Goal: Task Accomplishment & Management: Complete application form

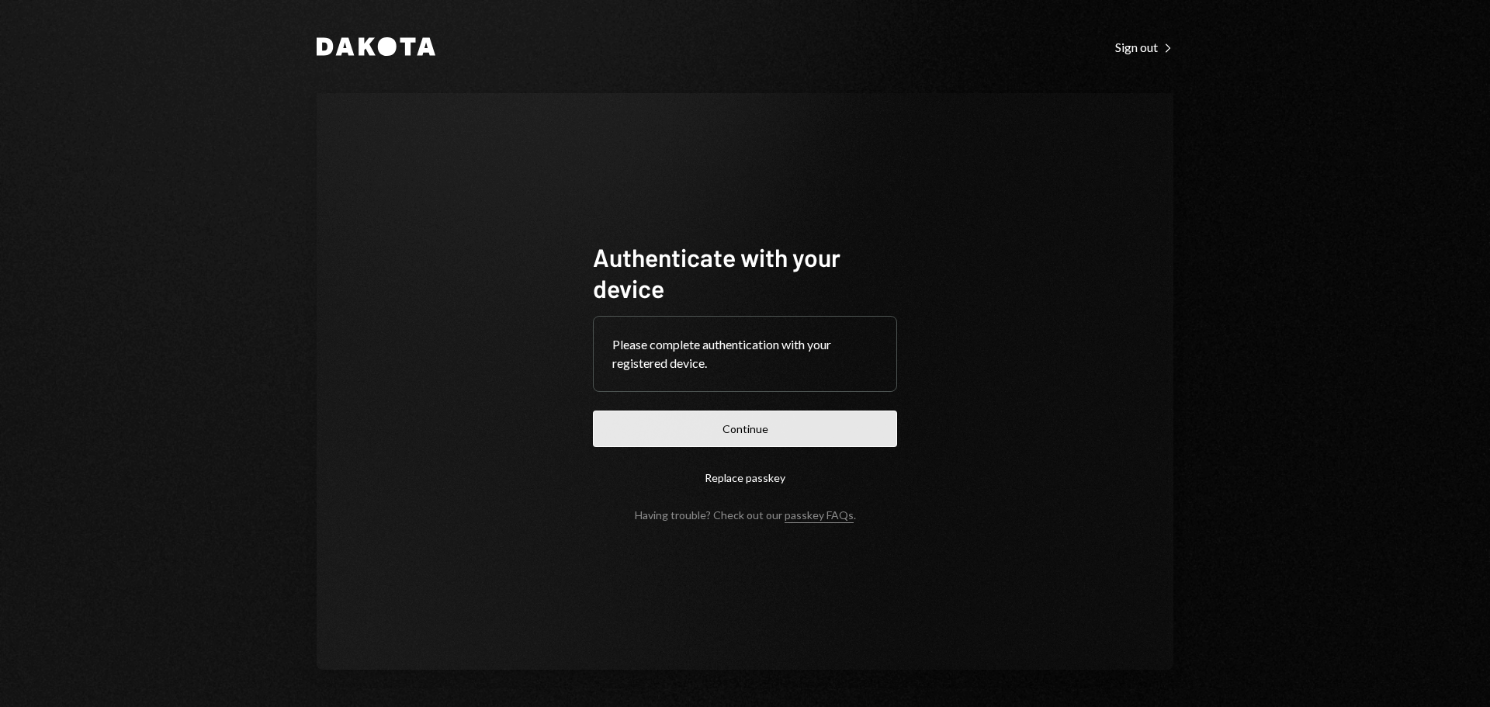
click at [725, 424] on button "Continue" at bounding box center [745, 428] width 304 height 36
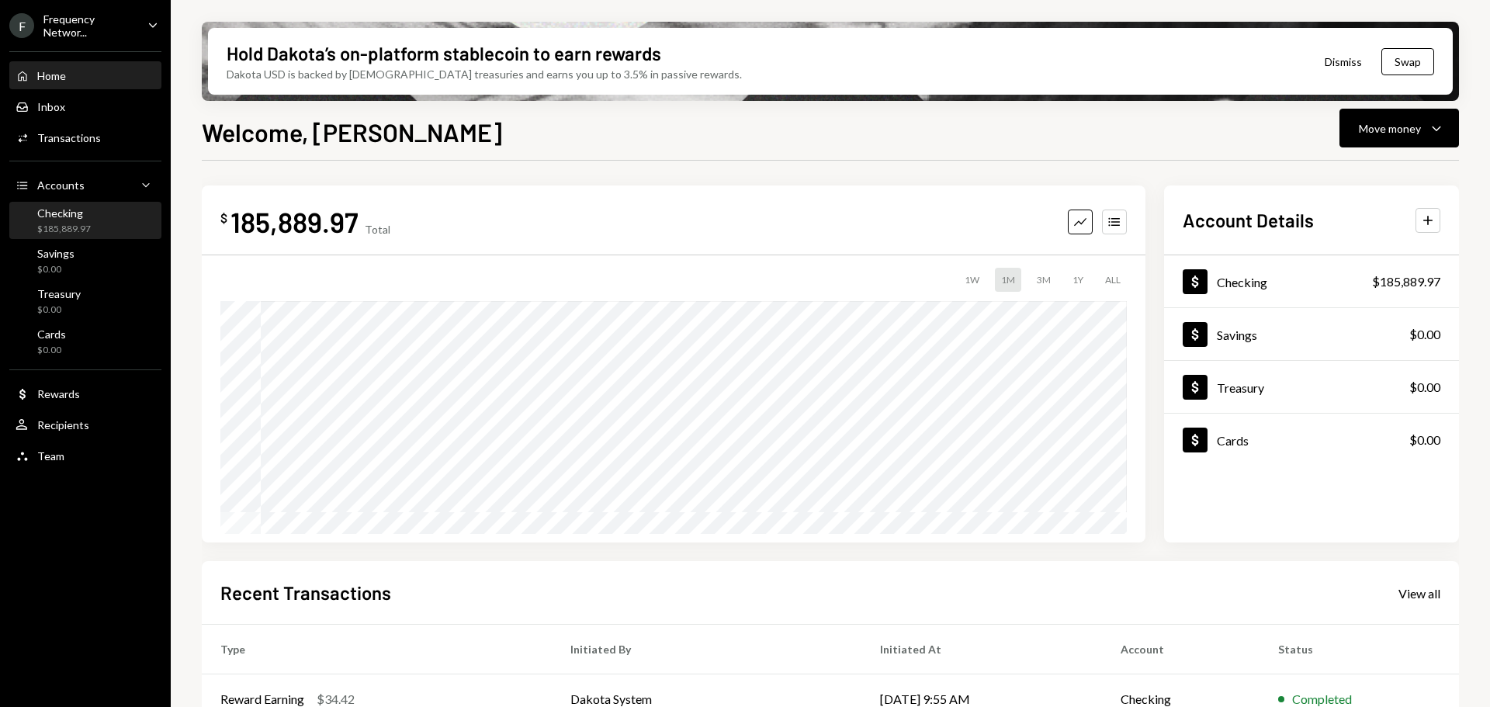
click at [74, 227] on div "$185,889.97" at bounding box center [64, 229] width 54 height 13
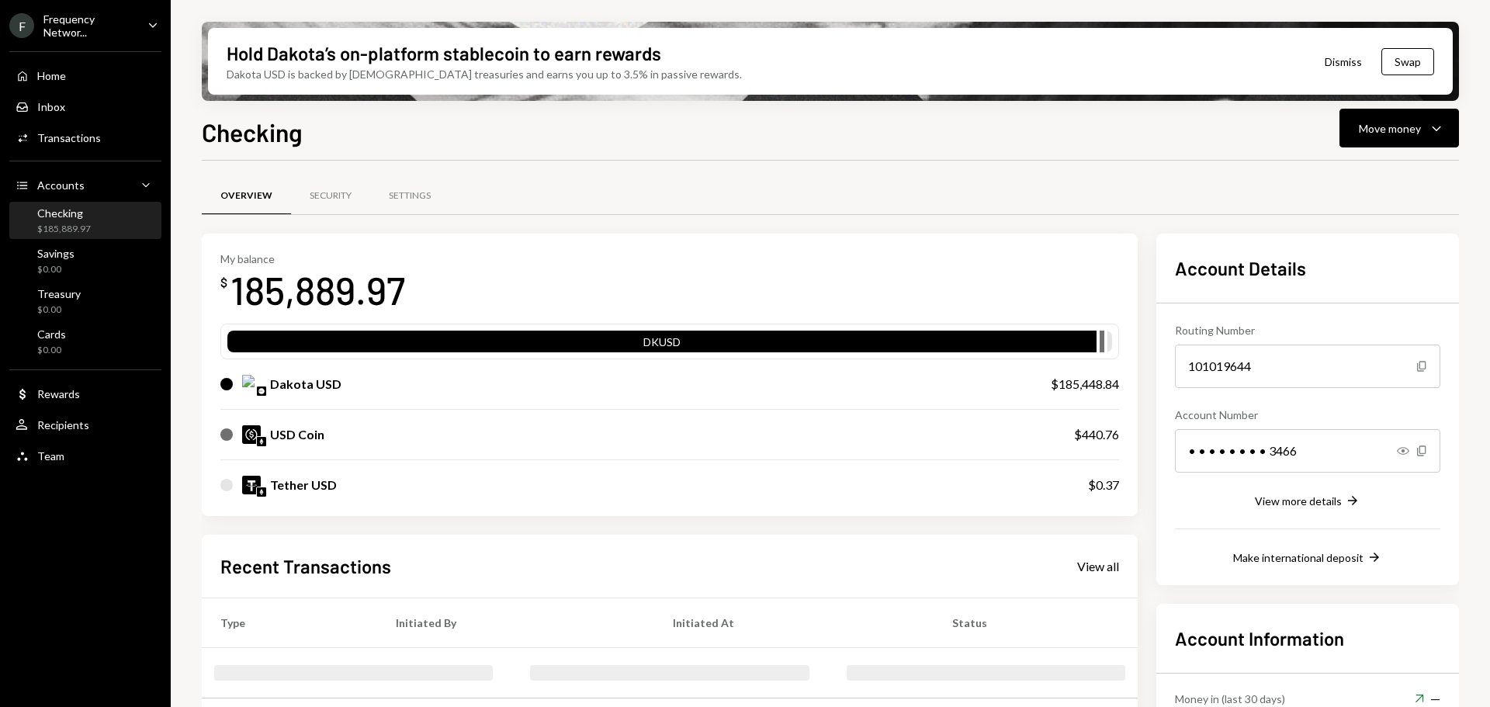
click at [91, 19] on div "Frequency Networ..." at bounding box center [89, 25] width 92 height 26
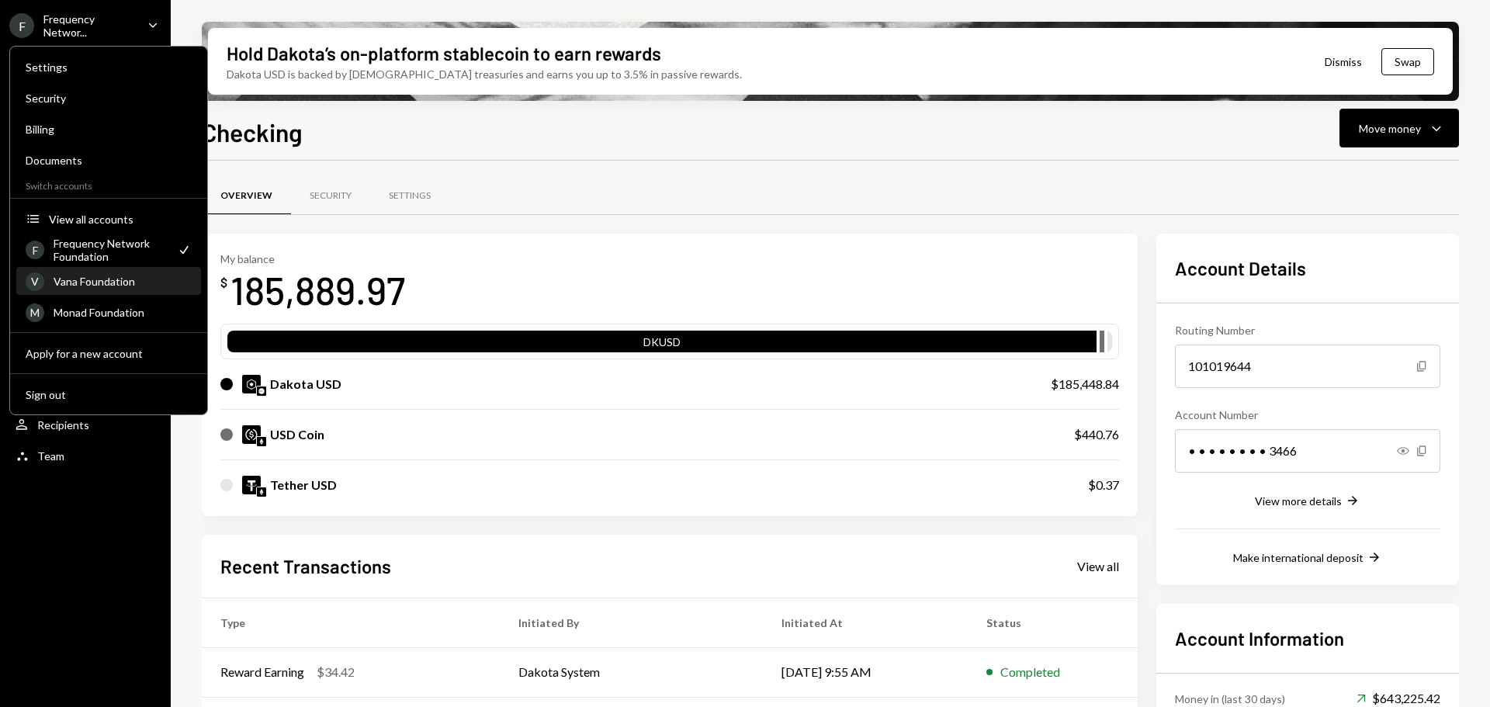
click at [102, 285] on div "Vana Foundation" at bounding box center [123, 281] width 138 height 13
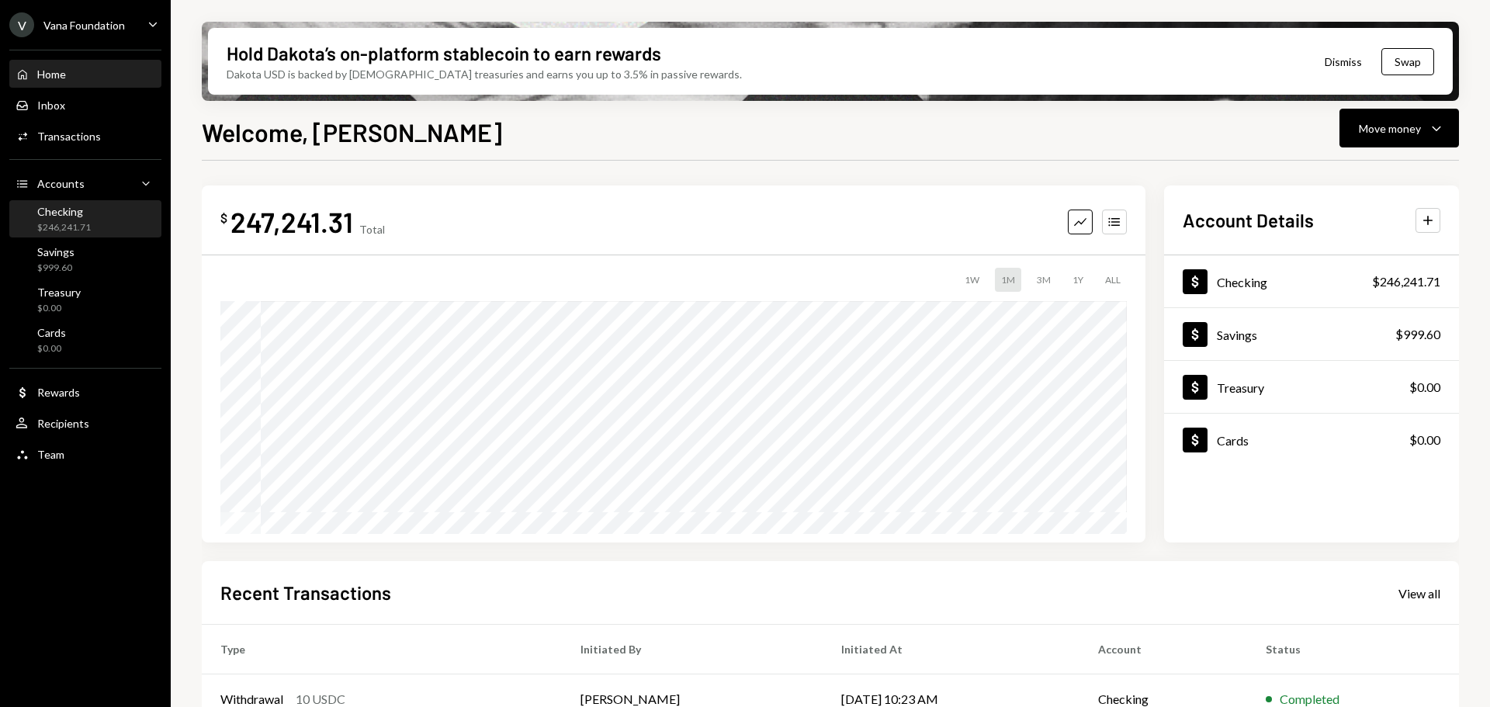
click at [80, 222] on div "$246,241.71" at bounding box center [64, 227] width 54 height 13
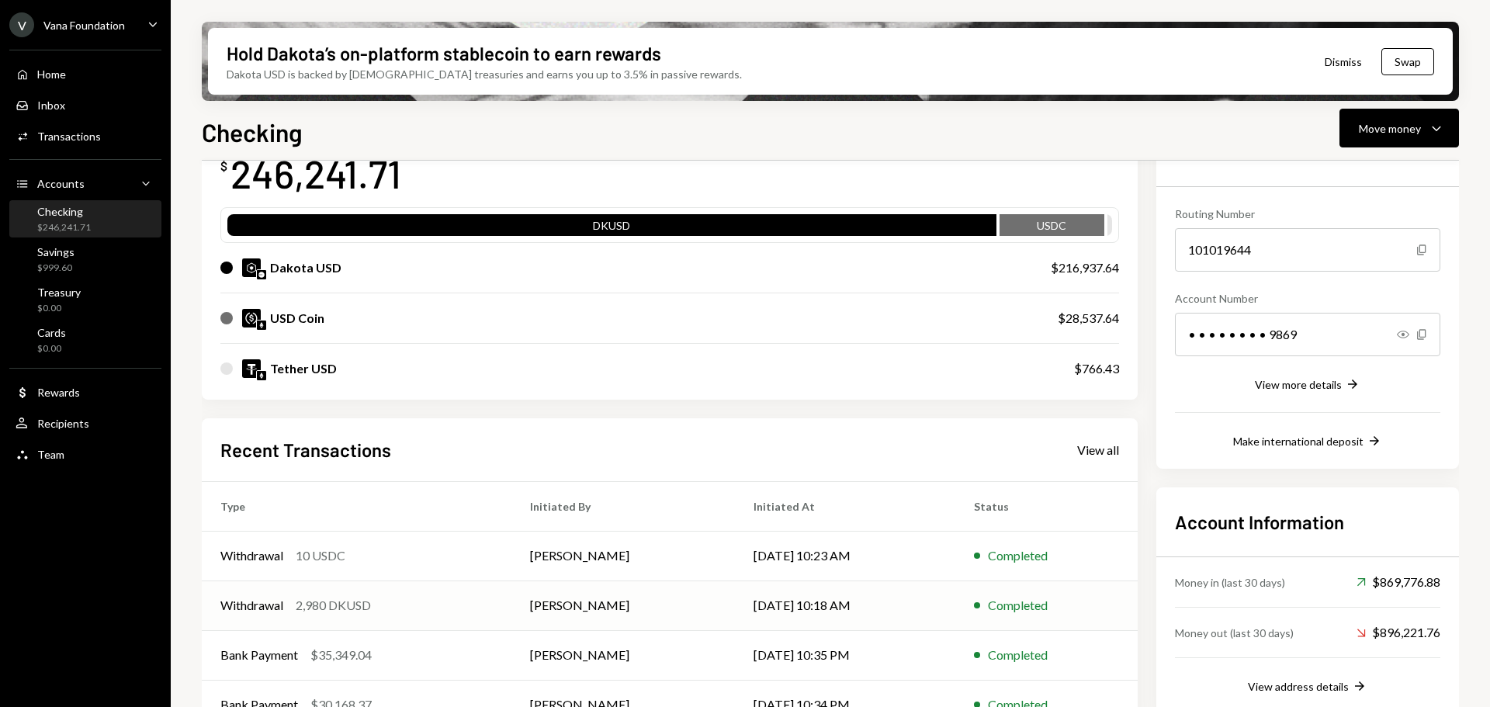
scroll to position [202, 0]
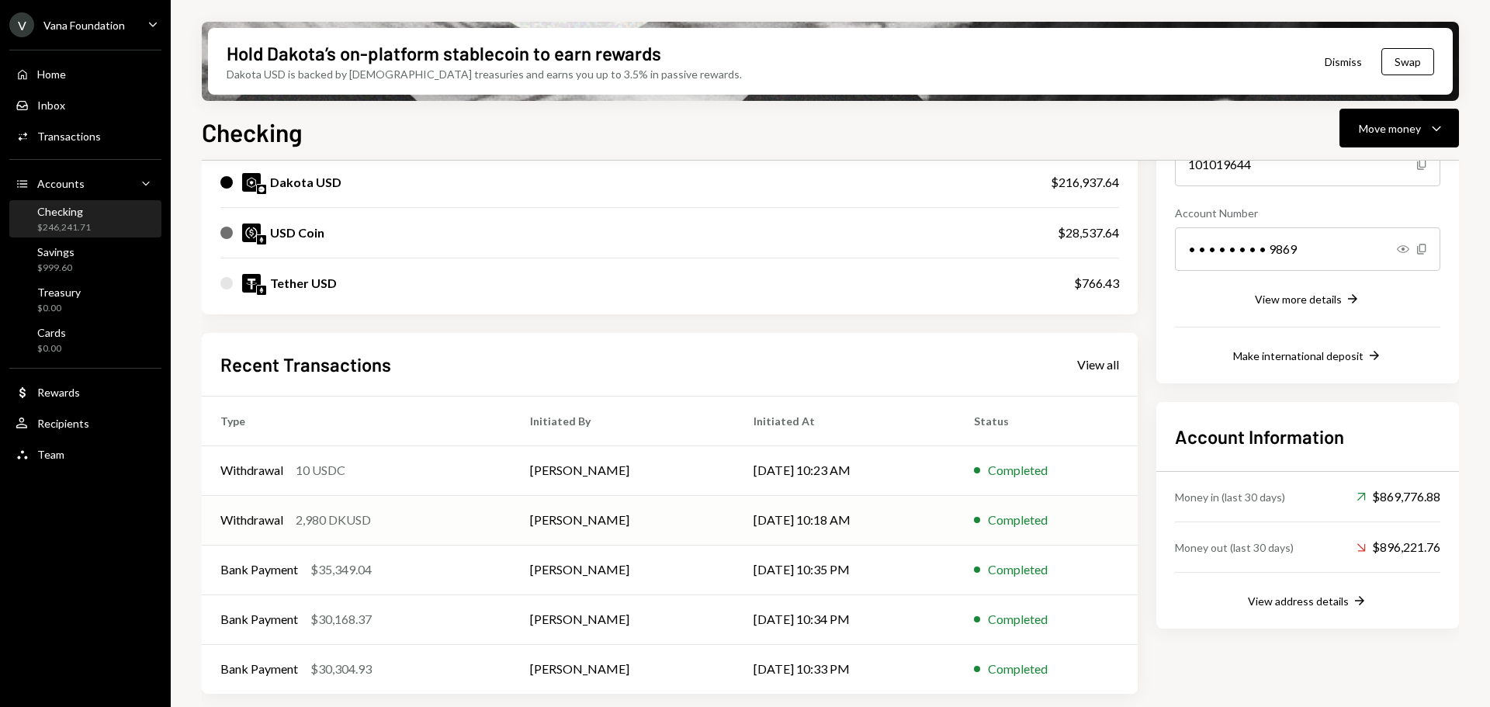
drag, startPoint x: 452, startPoint y: 518, endPoint x: 486, endPoint y: 507, distance: 35.8
click at [452, 518] on div "Withdrawal 2,980 DKUSD" at bounding box center [356, 520] width 272 height 19
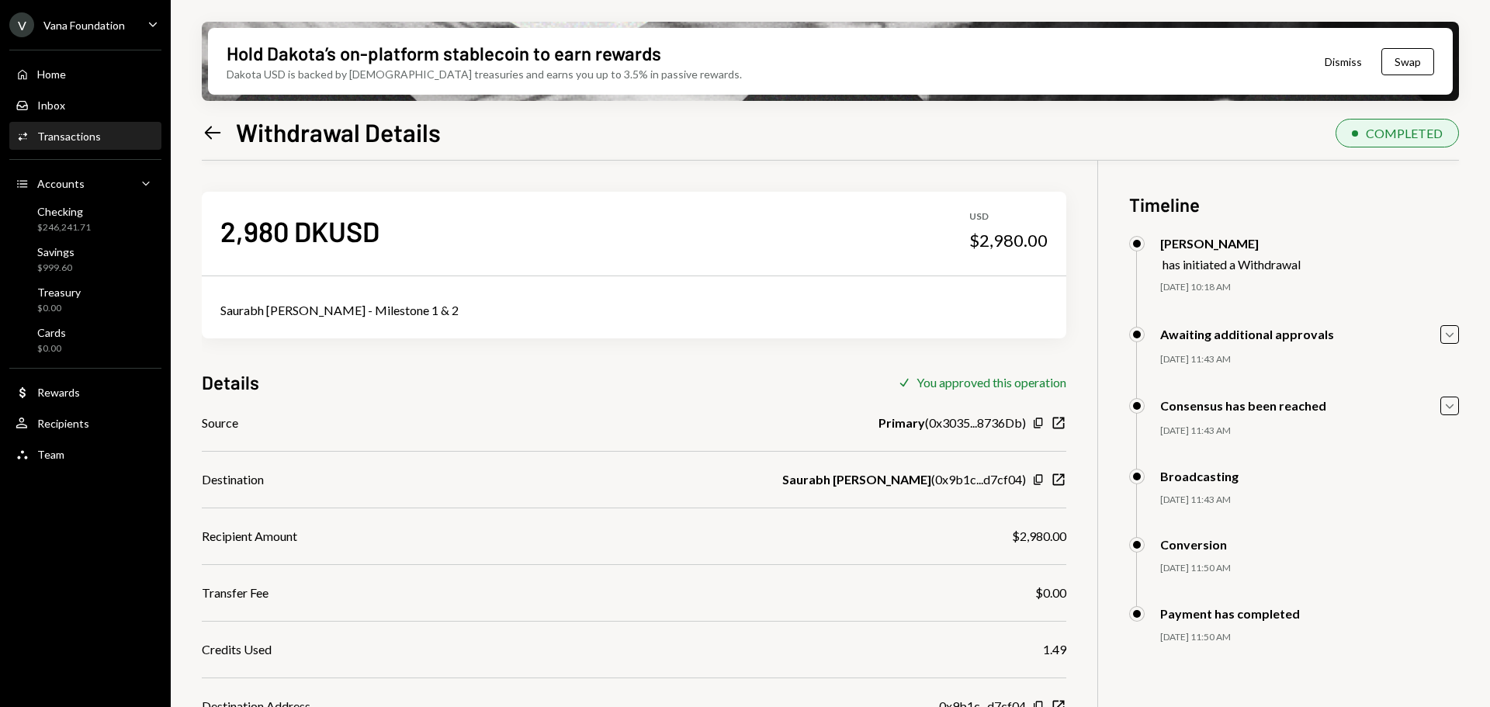
scroll to position [142, 0]
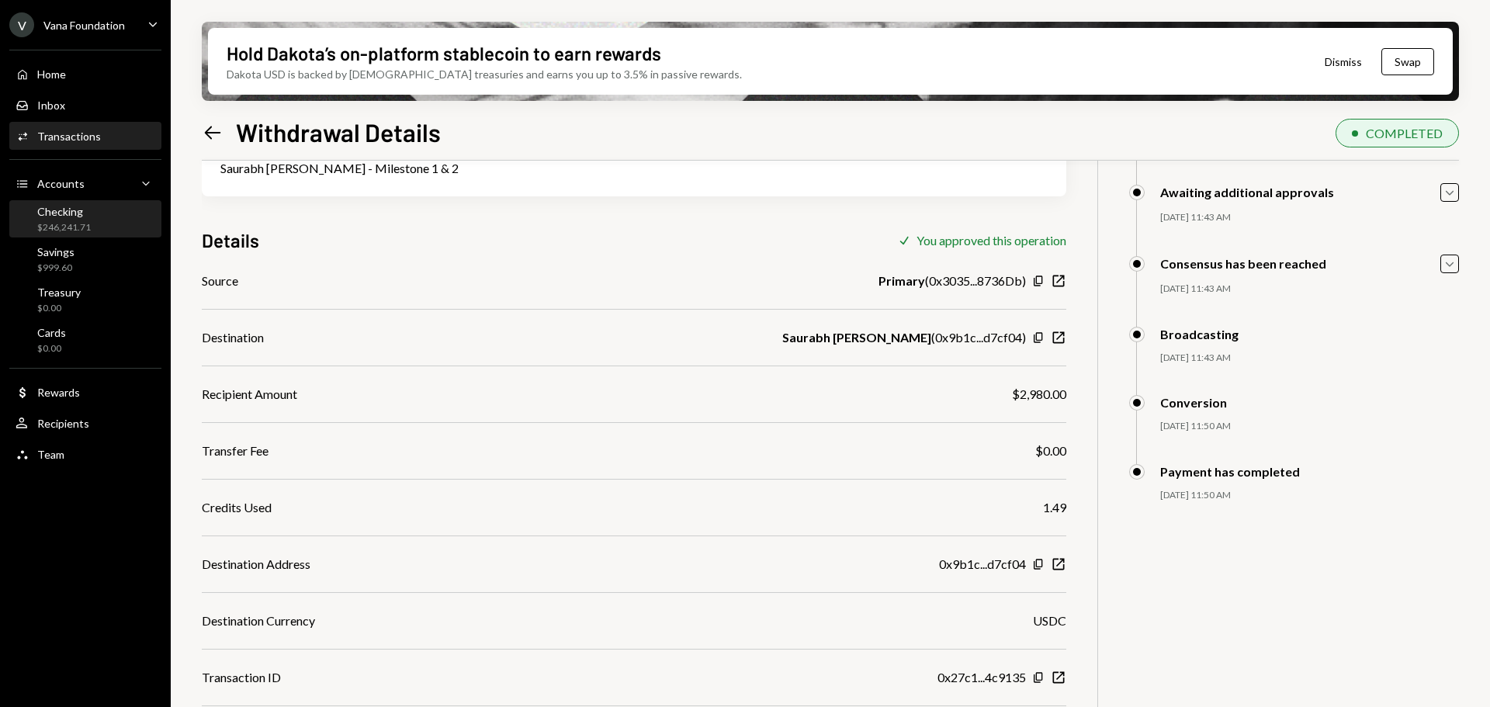
click at [74, 215] on div "Checking" at bounding box center [64, 211] width 54 height 13
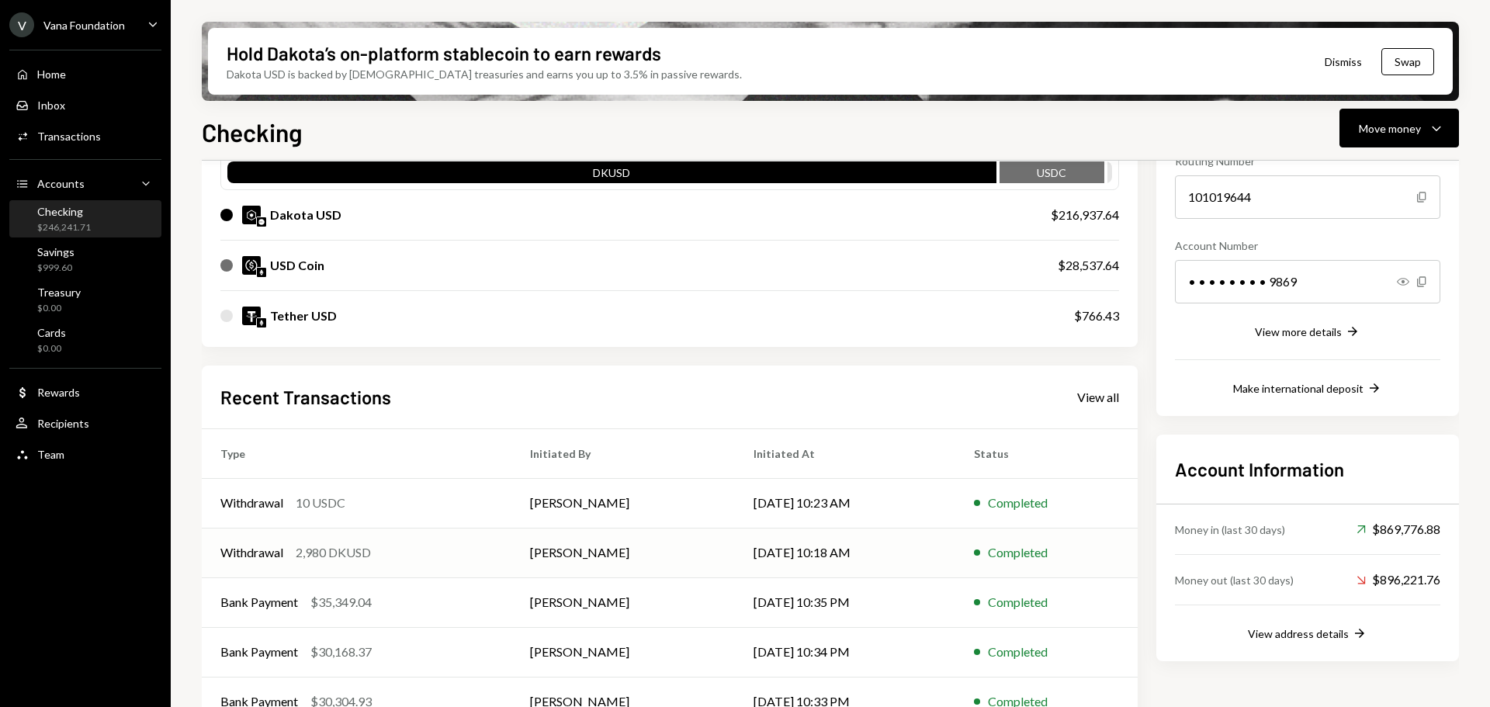
scroll to position [202, 0]
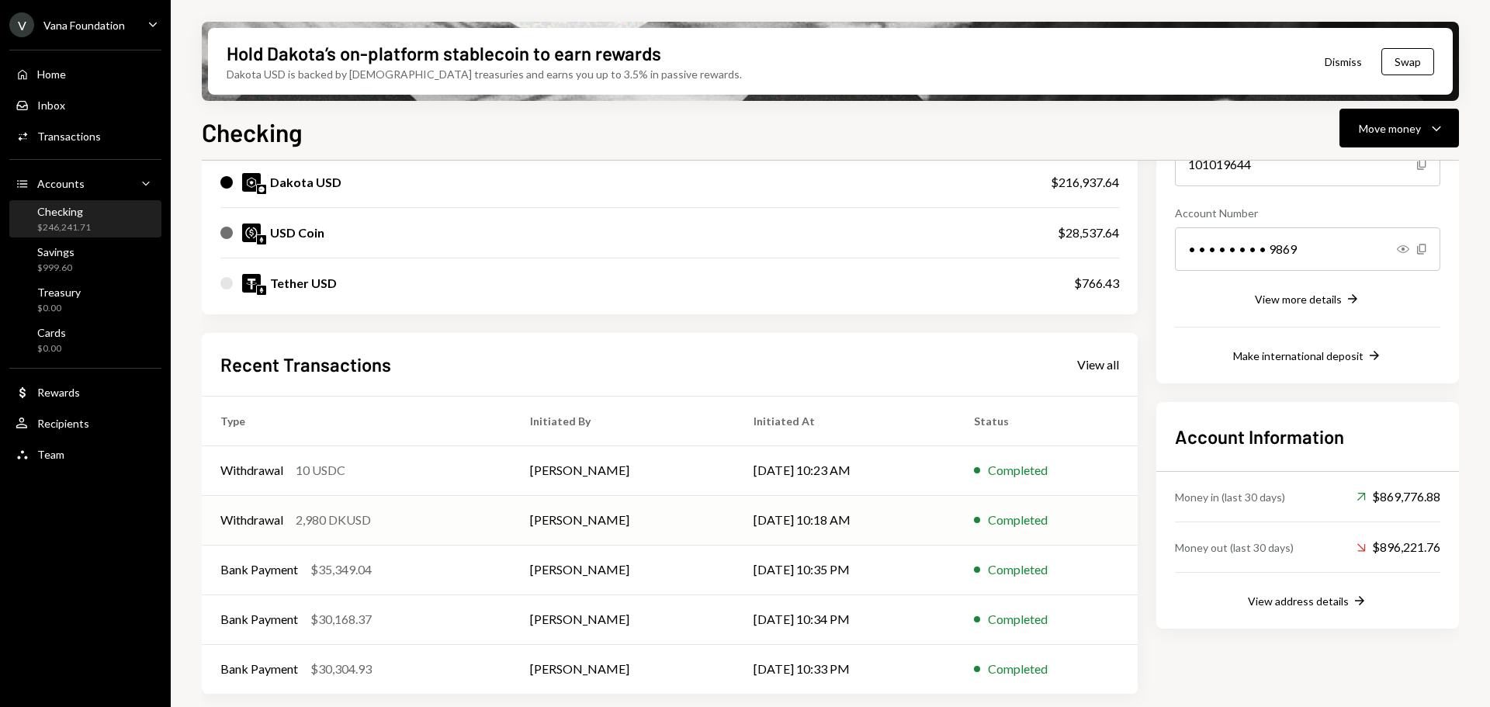
click at [418, 519] on div "Withdrawal 2,980 DKUSD" at bounding box center [356, 520] width 272 height 19
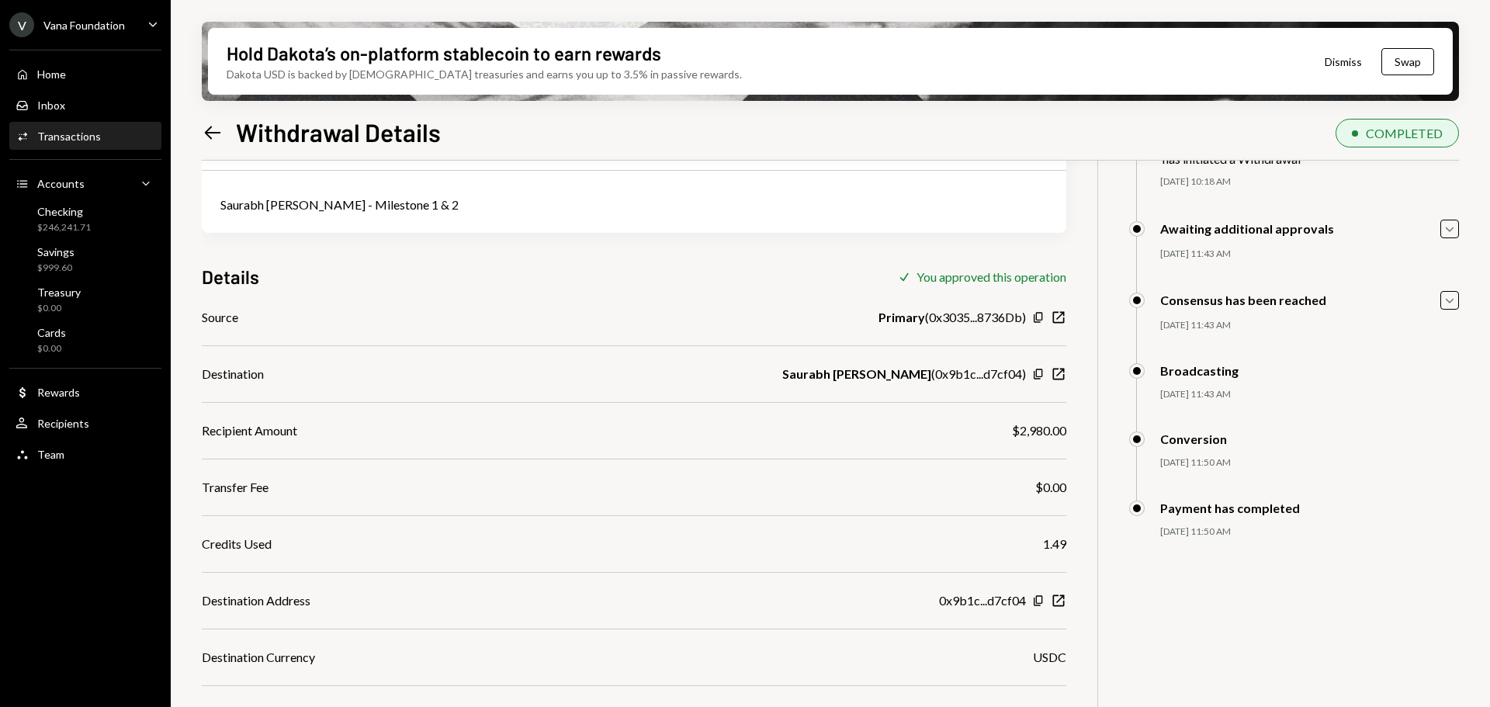
scroll to position [142, 0]
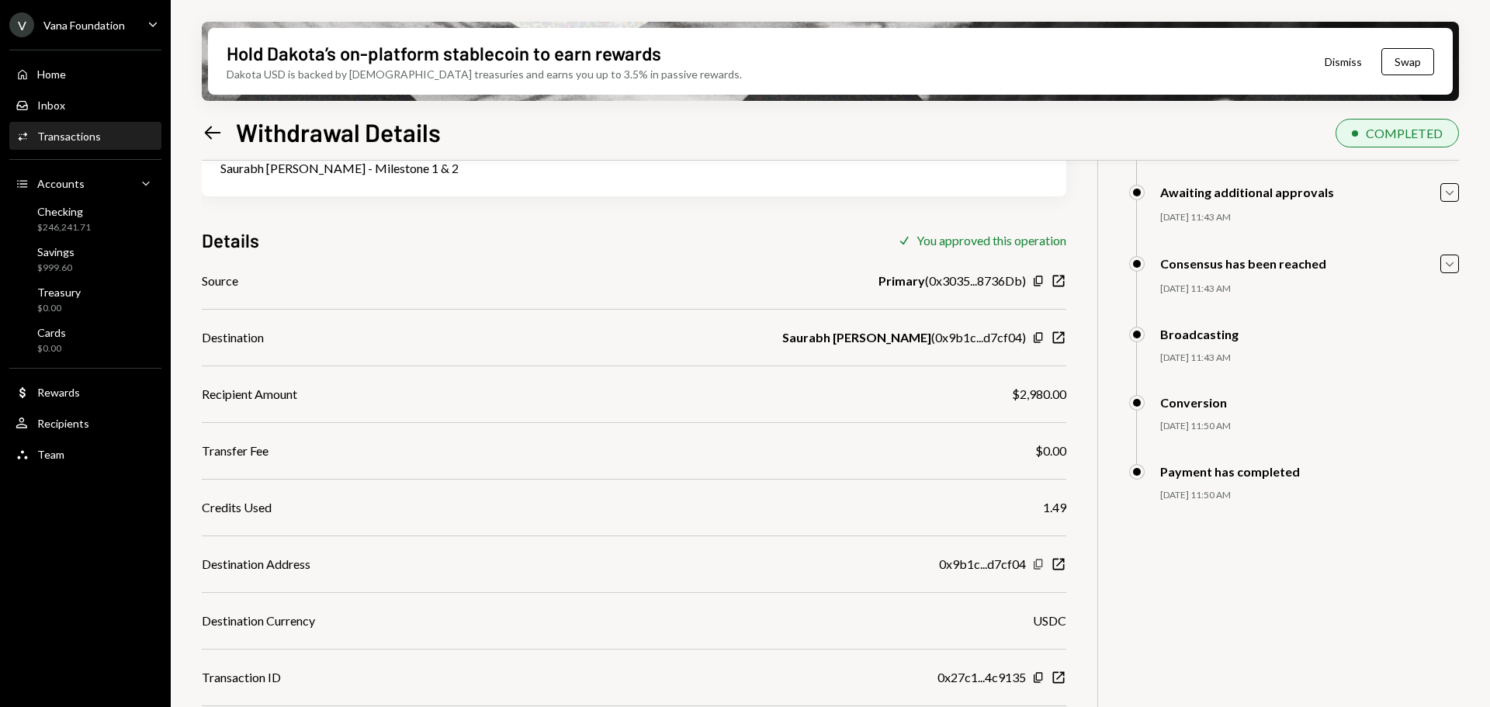
click at [1037, 563] on icon "button" at bounding box center [1038, 564] width 9 height 10
click at [50, 73] on div "Home" at bounding box center [51, 74] width 29 height 13
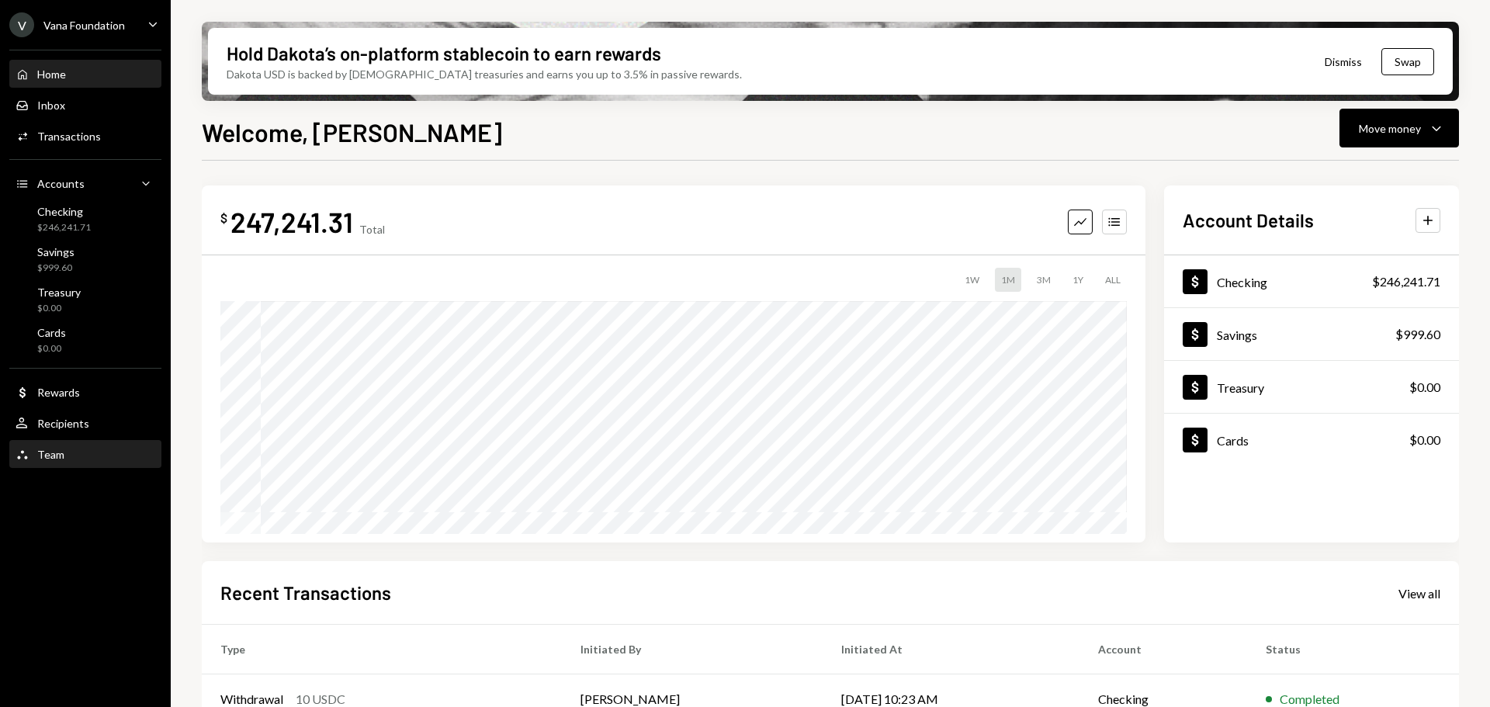
click at [85, 441] on link "Team Team" at bounding box center [85, 454] width 152 height 28
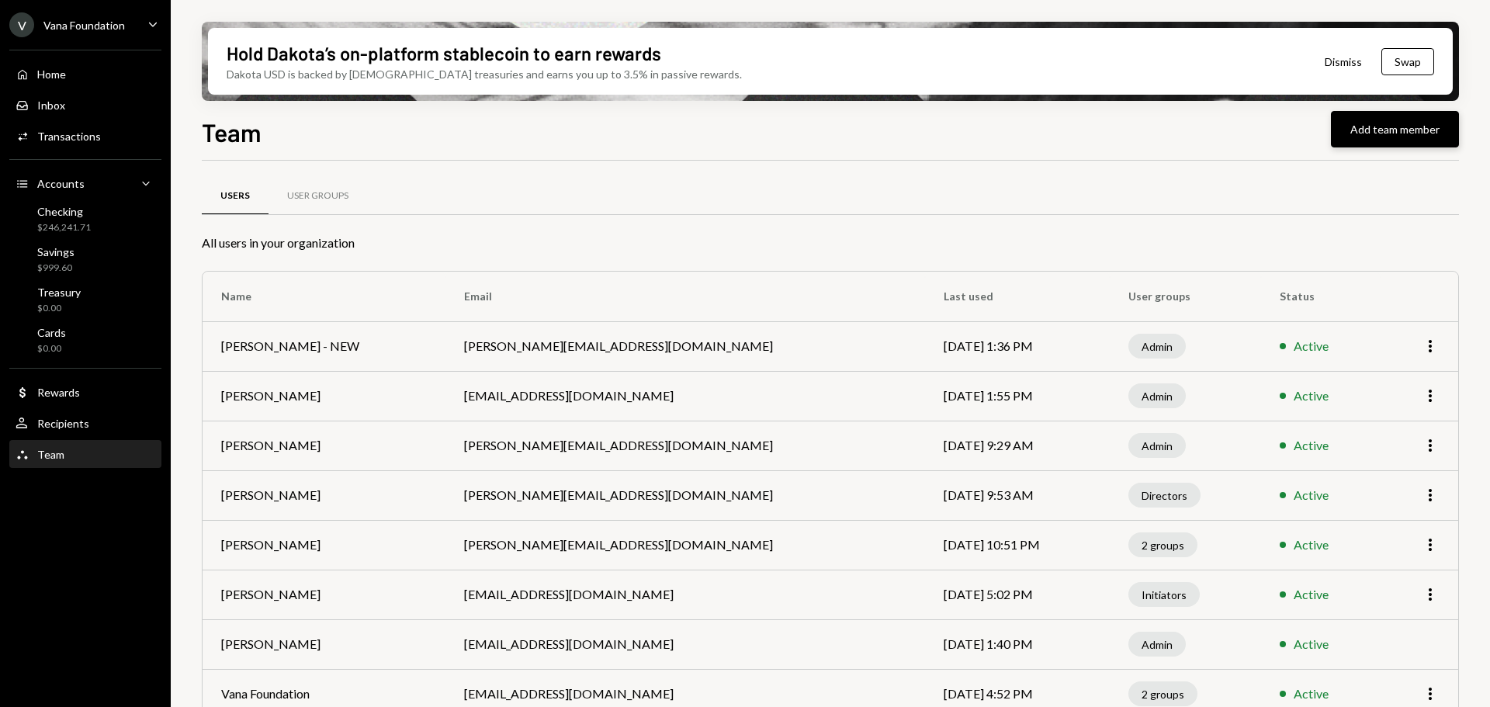
click at [1381, 133] on button "Add team member" at bounding box center [1395, 129] width 128 height 36
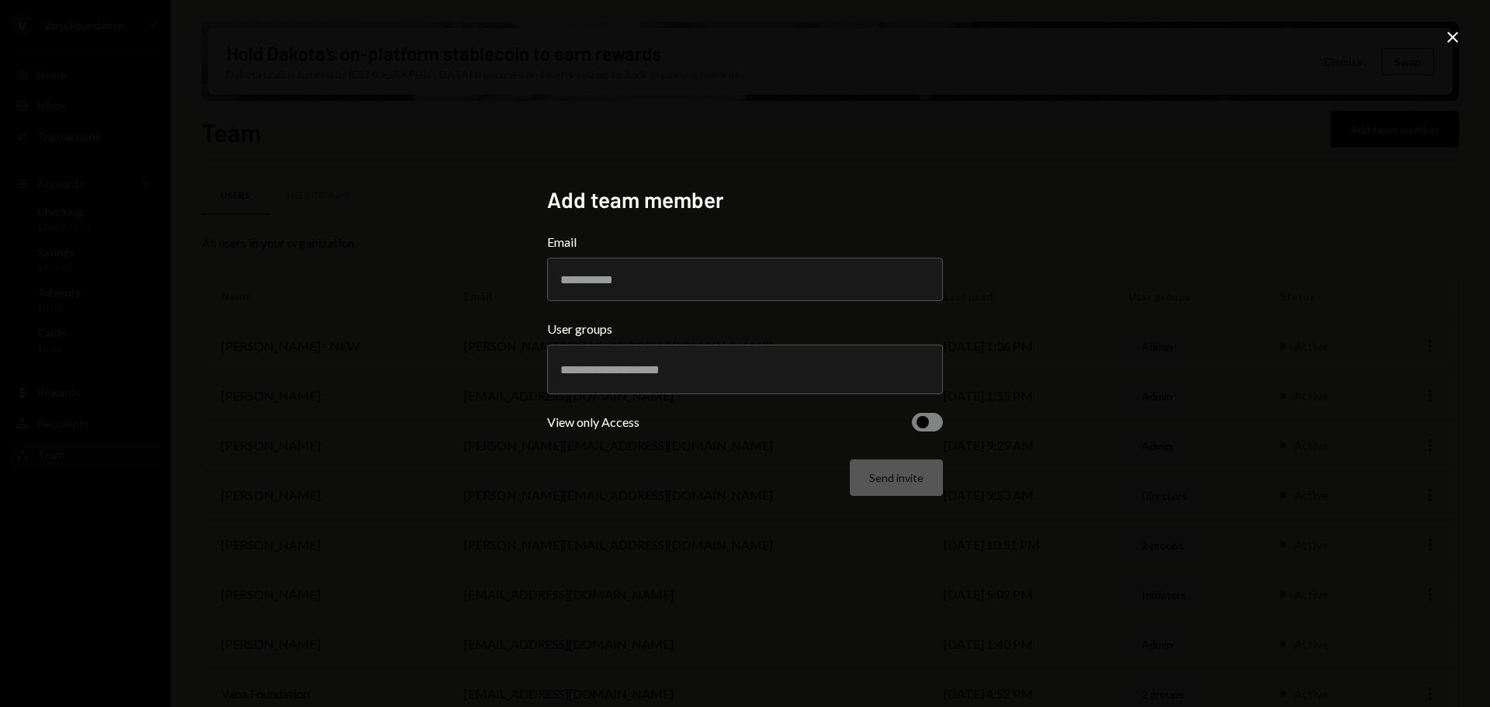
click at [1450, 29] on icon "Close" at bounding box center [1452, 37] width 19 height 19
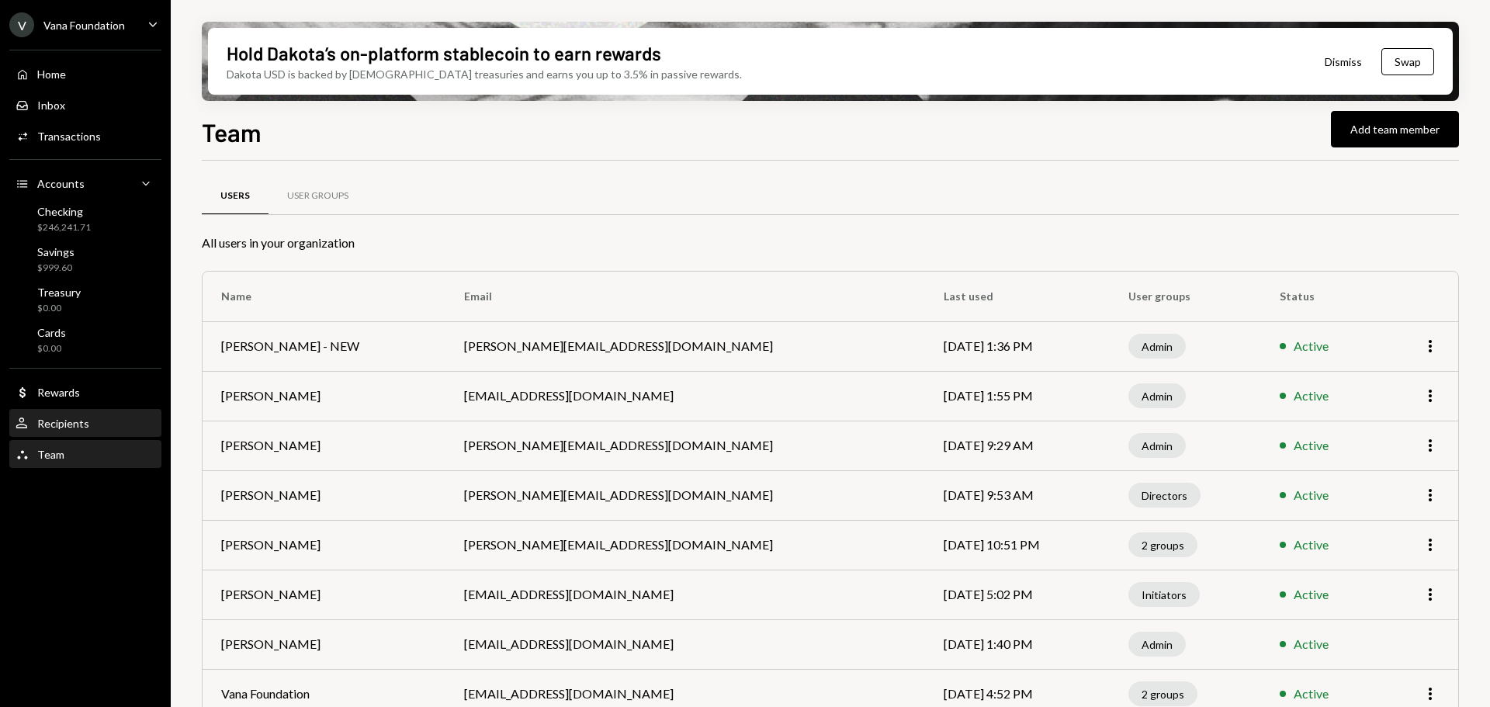
click at [80, 417] on div "Recipients" at bounding box center [63, 423] width 52 height 13
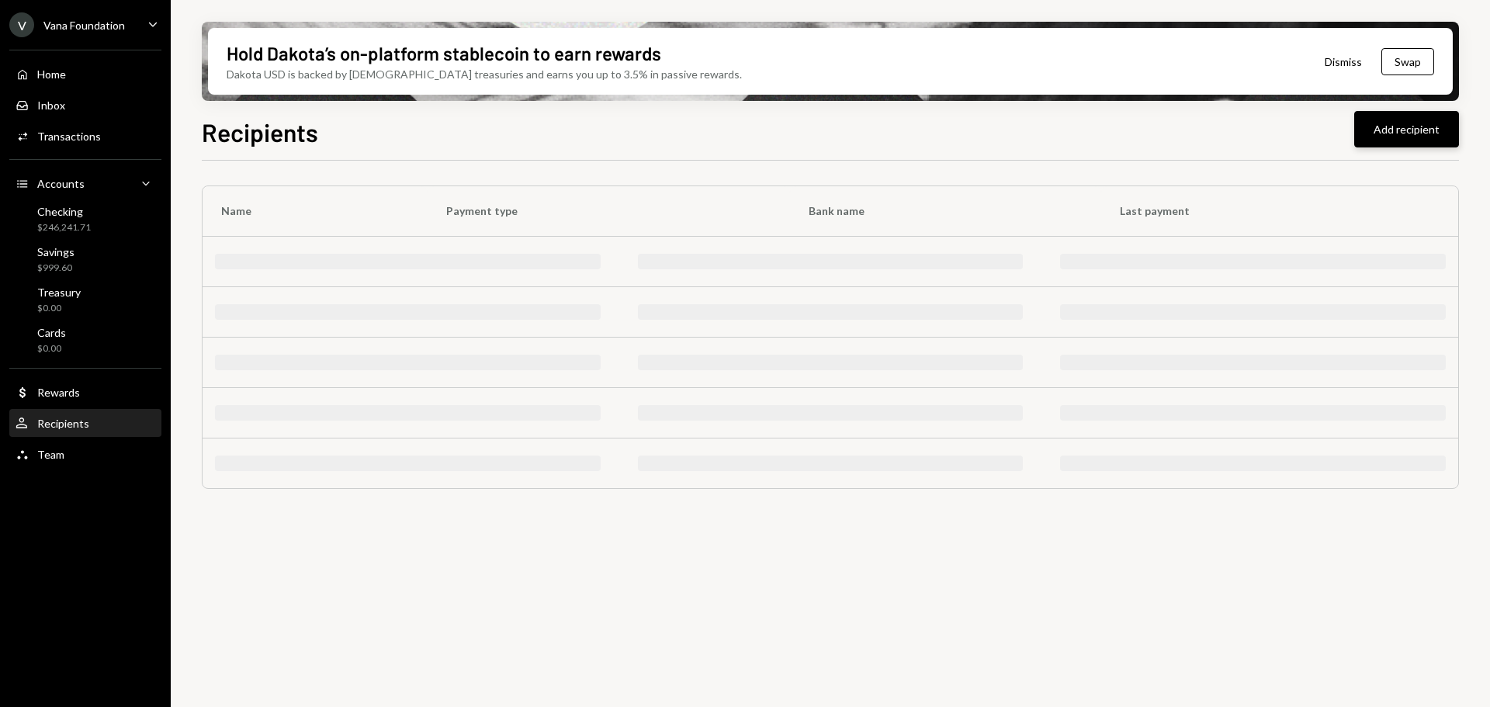
click at [1411, 123] on button "Add recipient" at bounding box center [1406, 129] width 105 height 36
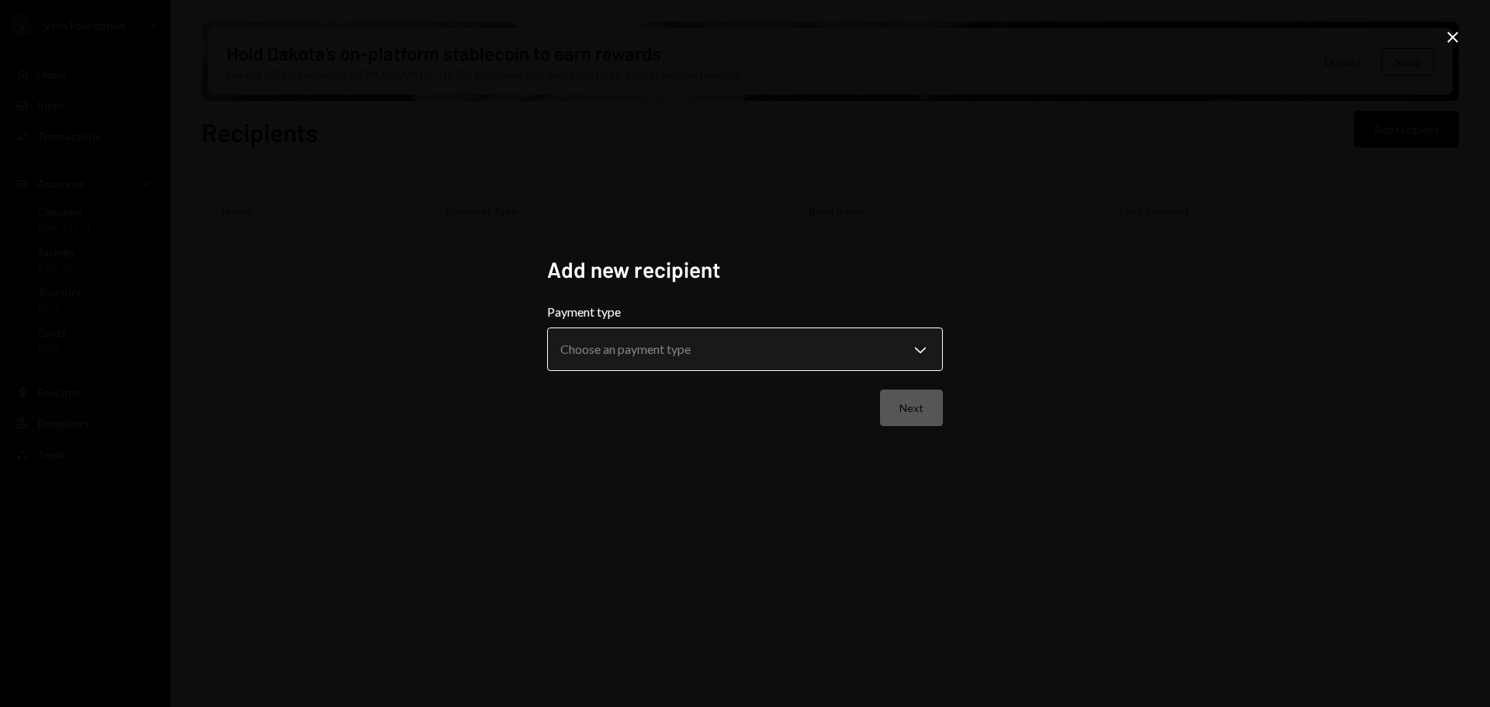
click at [707, 351] on body "**********" at bounding box center [745, 353] width 1490 height 707
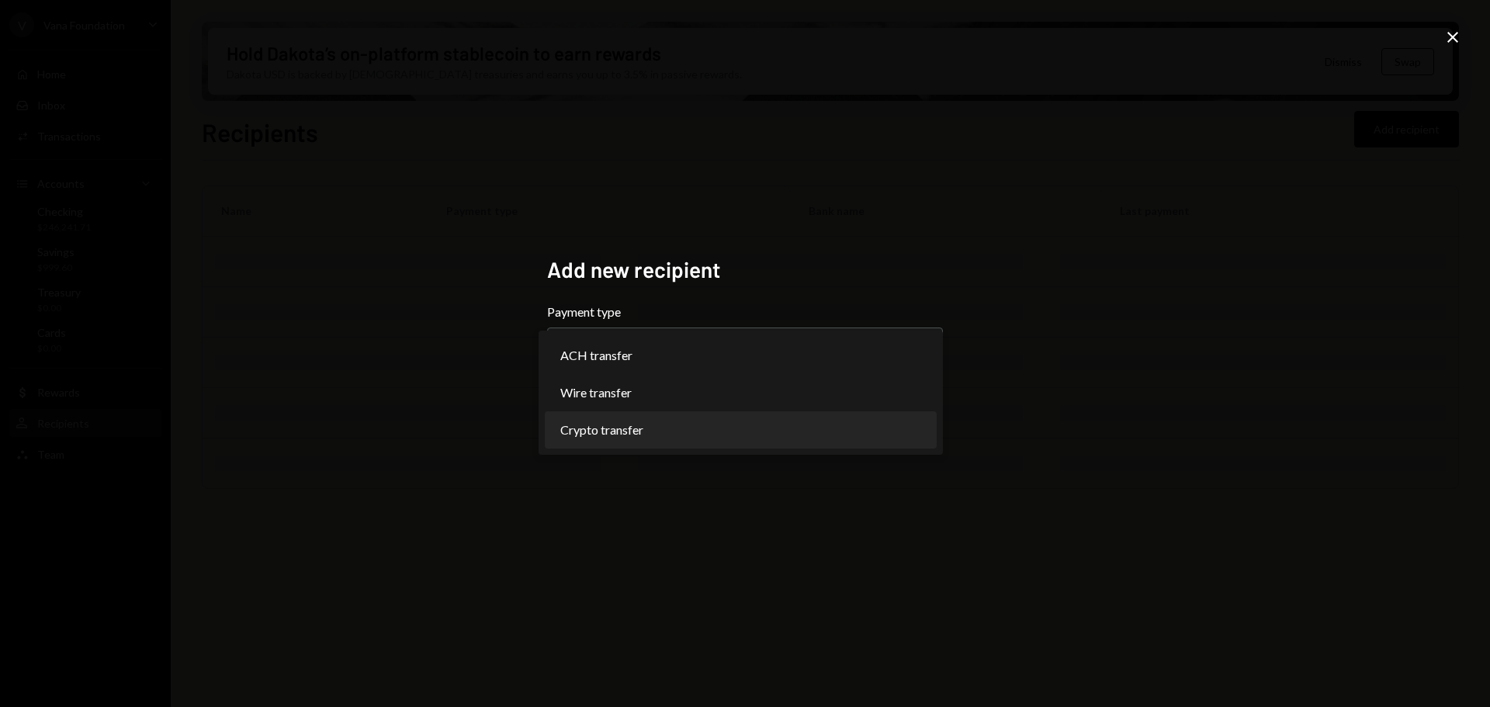
select select "******"
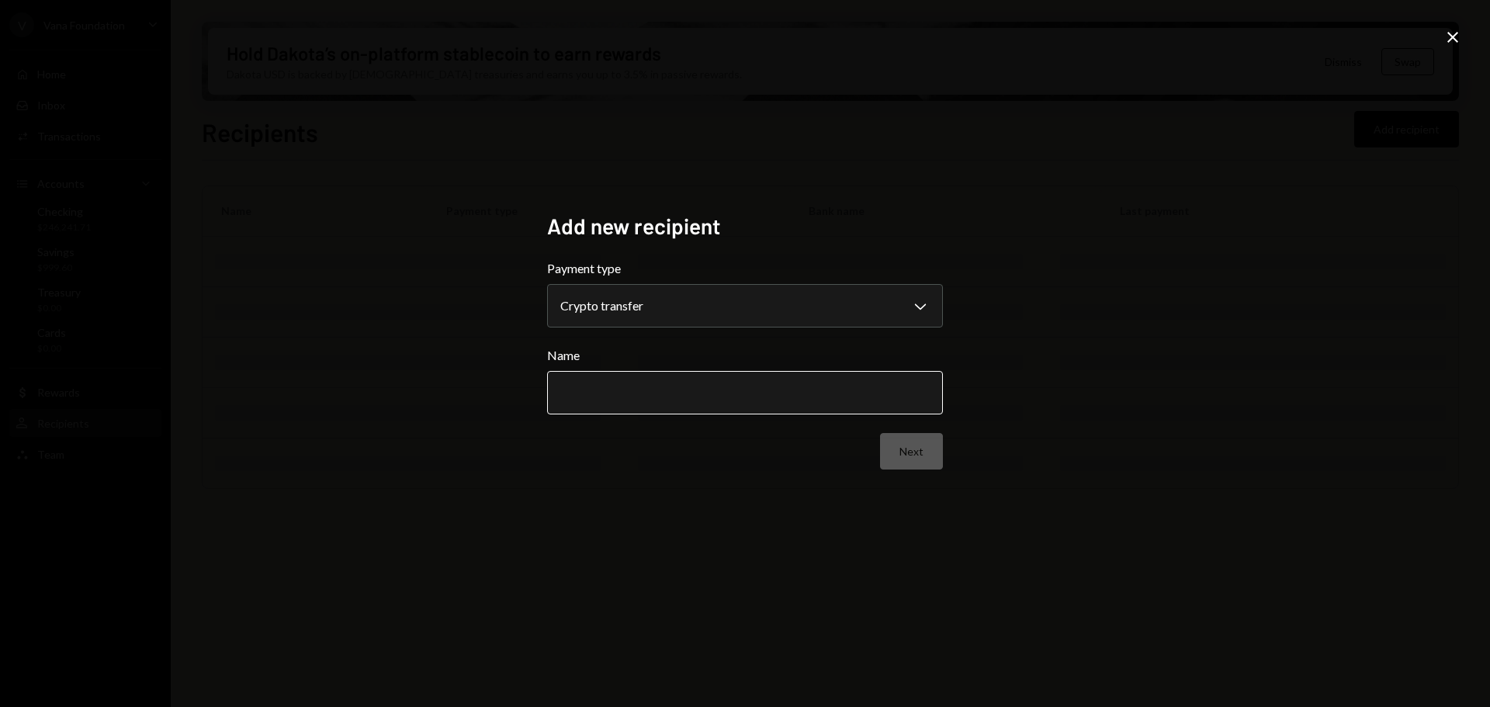
click at [706, 391] on input "Name" at bounding box center [745, 392] width 396 height 43
paste input "**********"
type input "**********"
click at [923, 448] on button "Next" at bounding box center [911, 451] width 63 height 36
click at [633, 317] on body "V Vana Foundation Caret Down Home Home Inbox Inbox Activities Transactions Acco…" at bounding box center [745, 353] width 1490 height 707
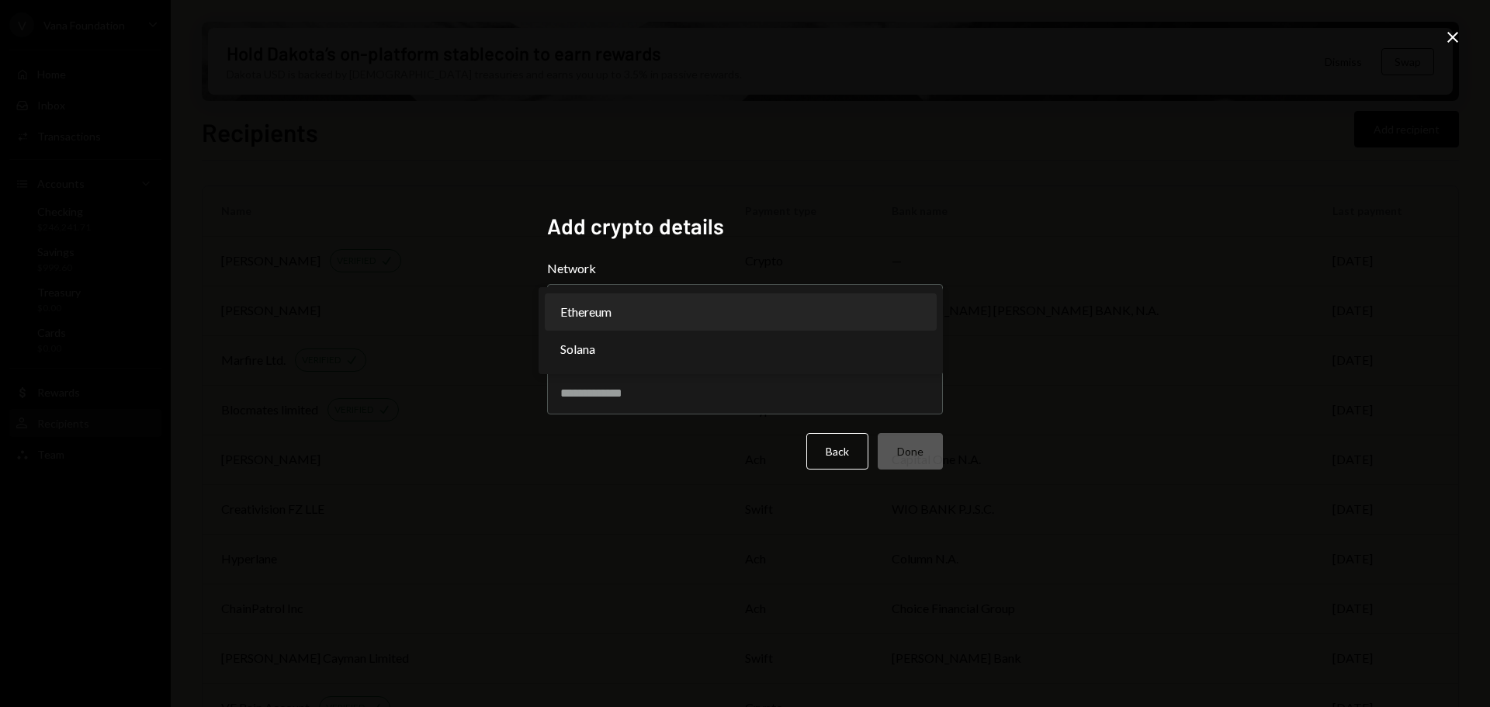
select select "**********"
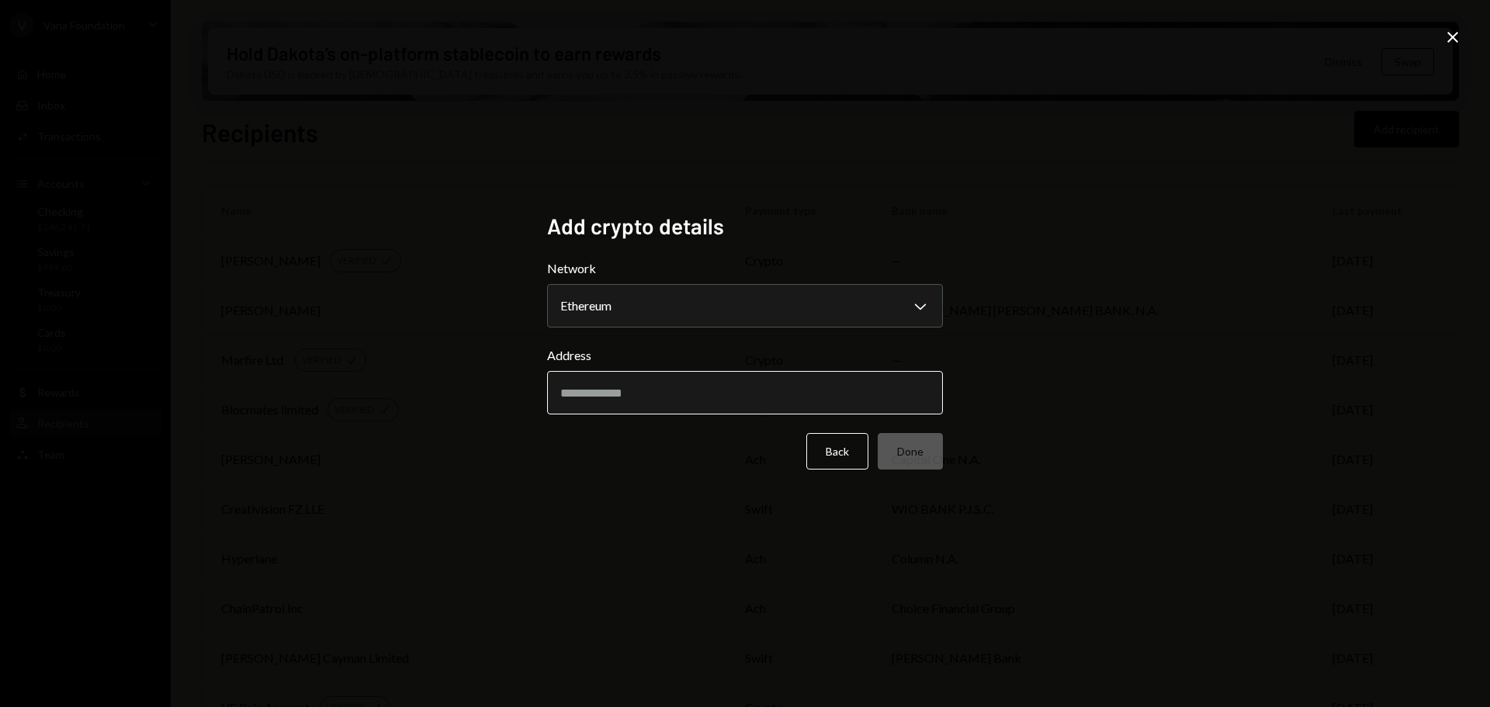
click at [626, 384] on input "Address" at bounding box center [745, 392] width 396 height 43
paste input "**********"
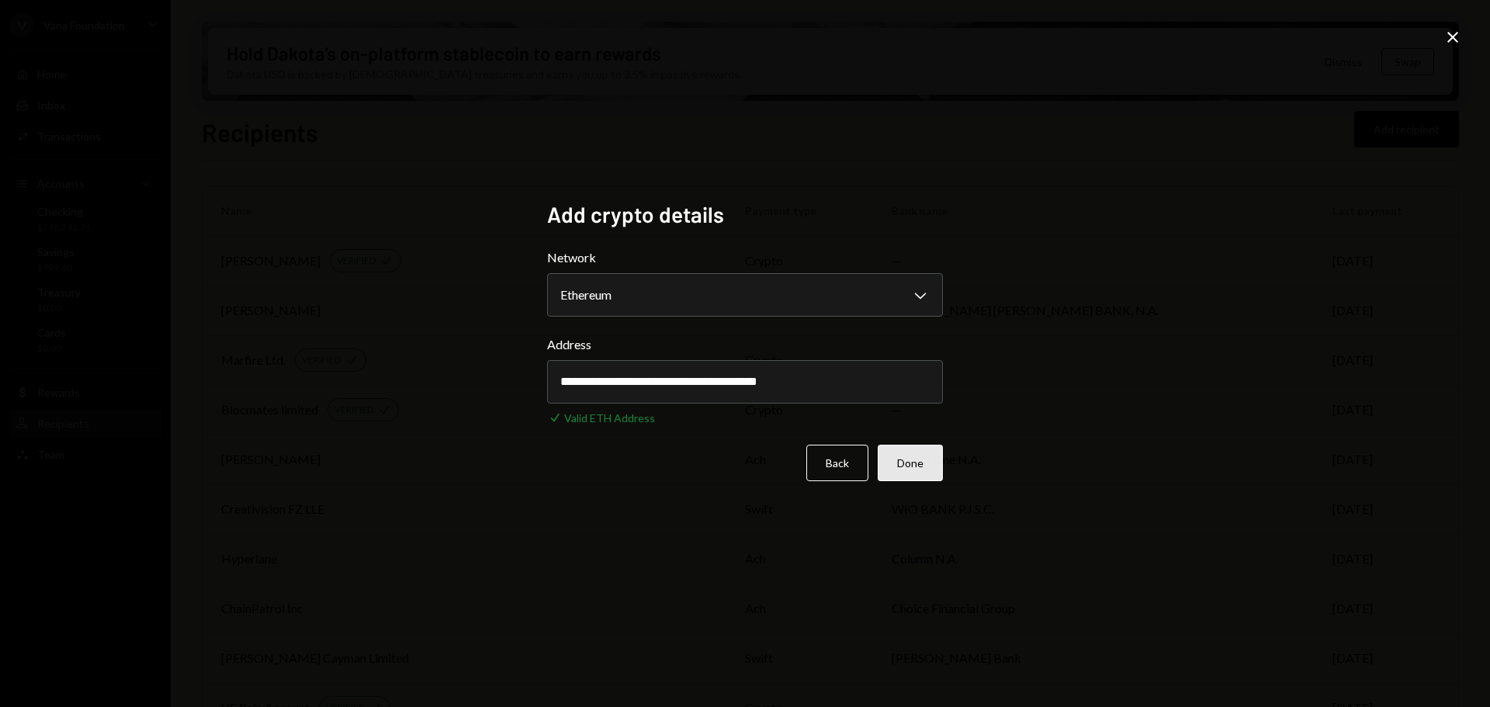
type input "**********"
click at [926, 466] on button "Done" at bounding box center [910, 463] width 65 height 36
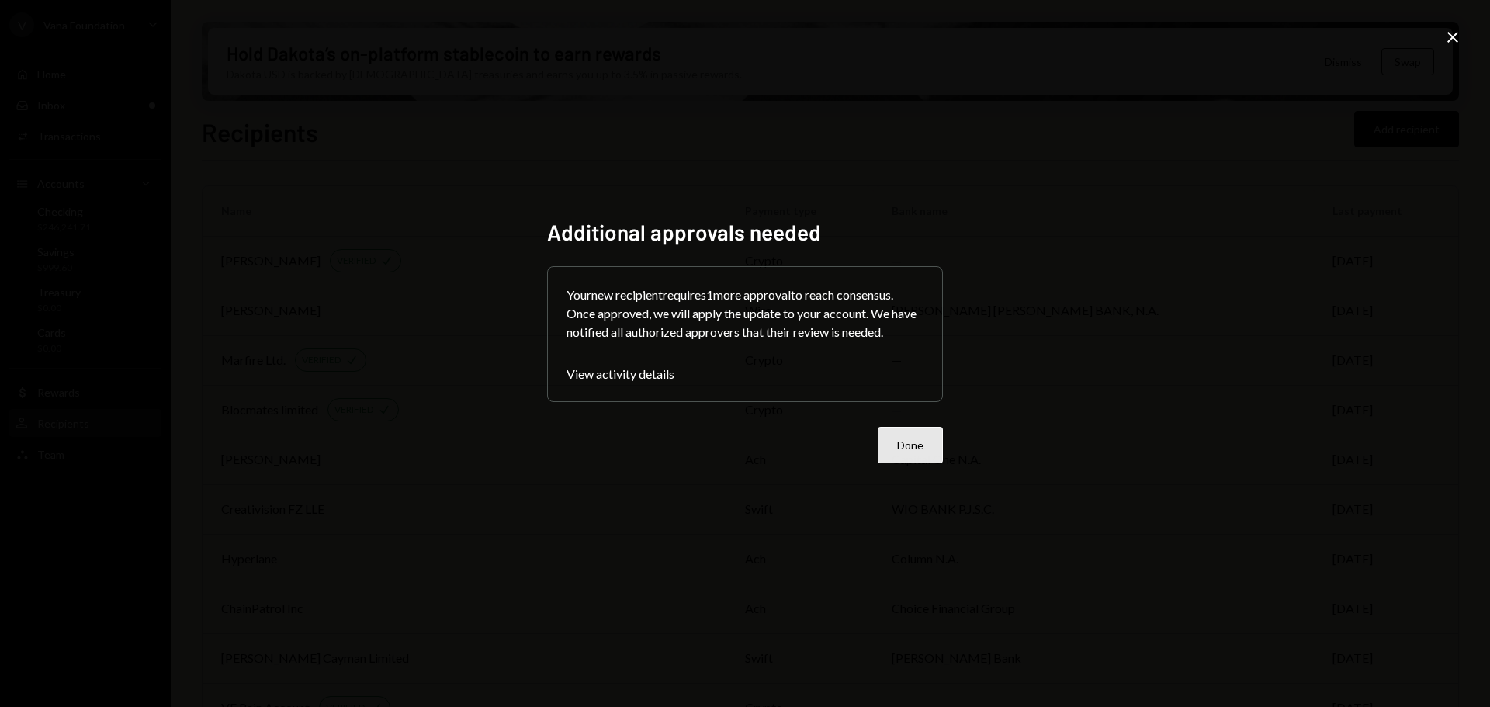
click at [912, 452] on button "Done" at bounding box center [910, 445] width 65 height 36
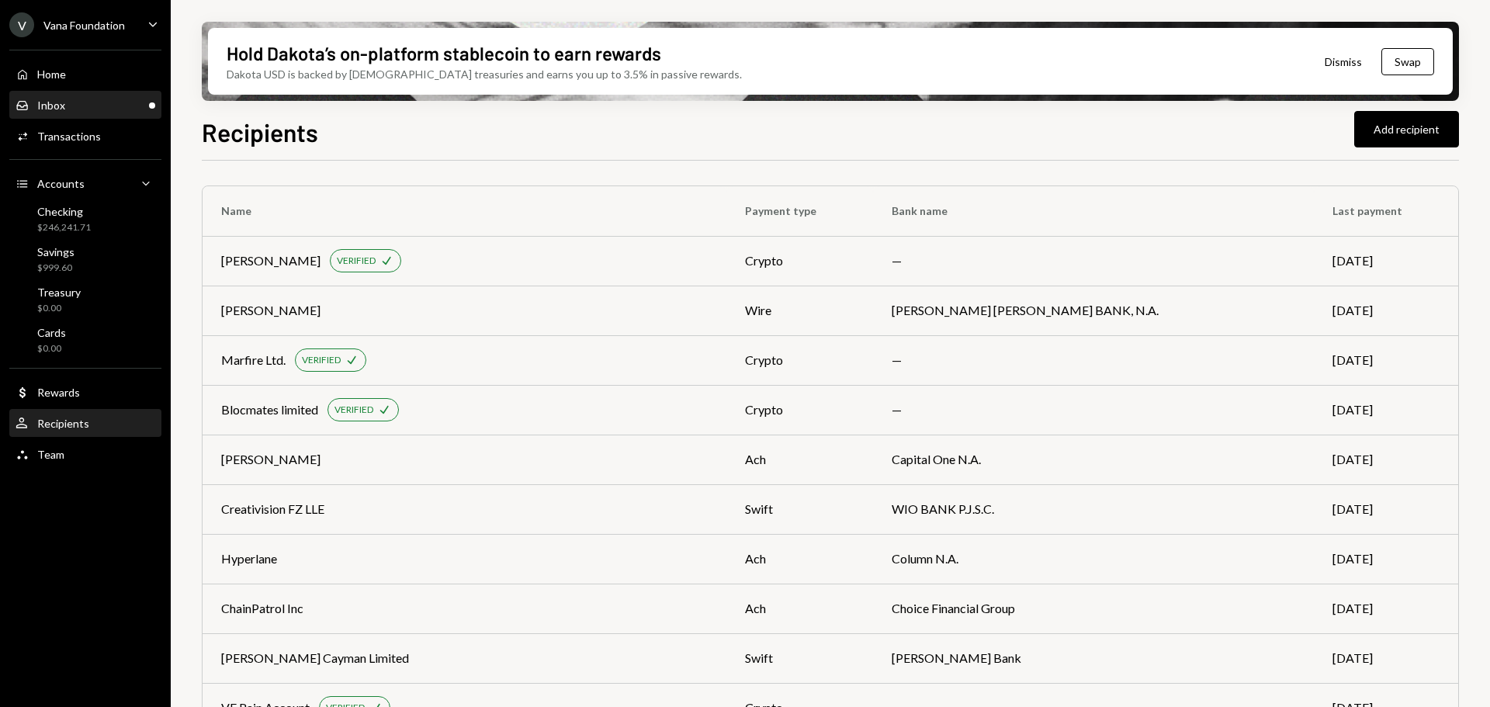
click at [82, 99] on div "Inbox Inbox" at bounding box center [86, 106] width 140 height 14
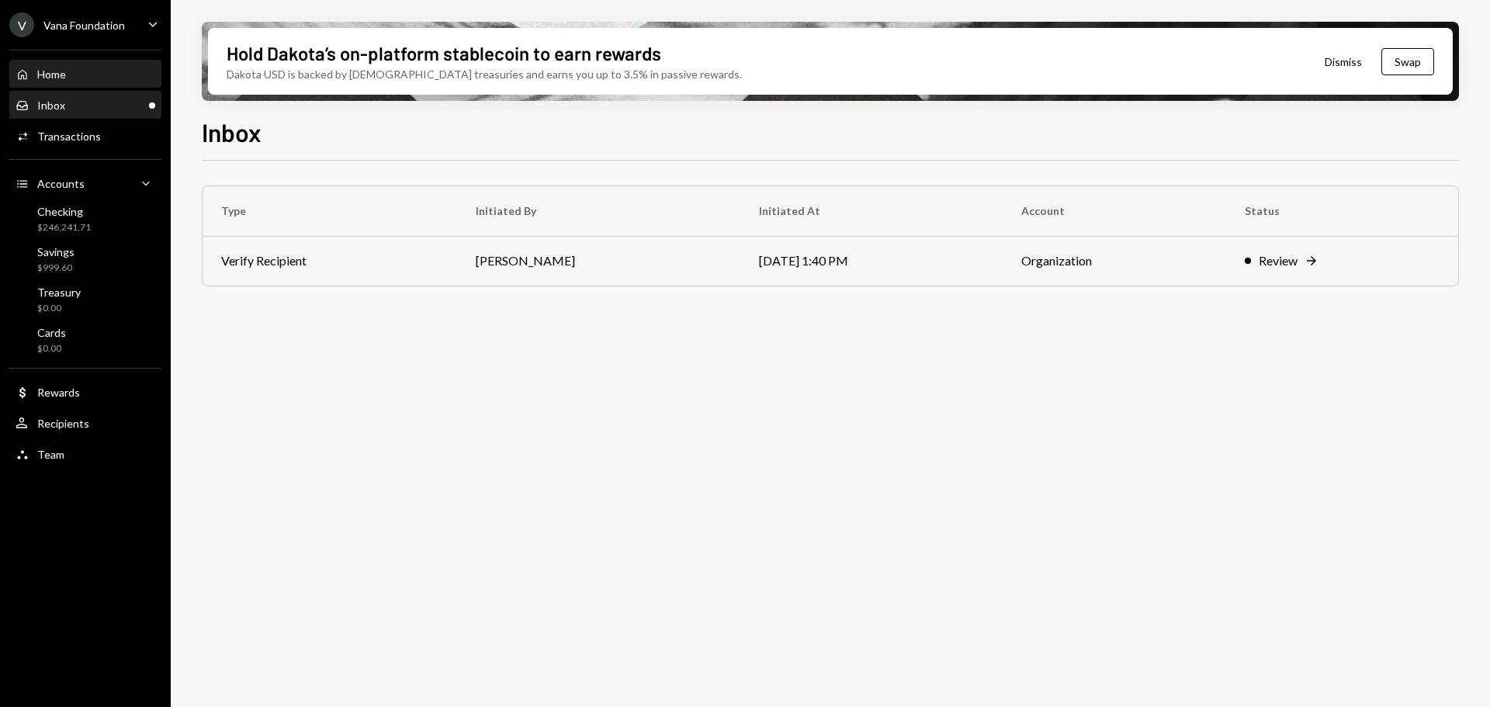
click at [81, 64] on div "Home Home" at bounding box center [86, 74] width 140 height 26
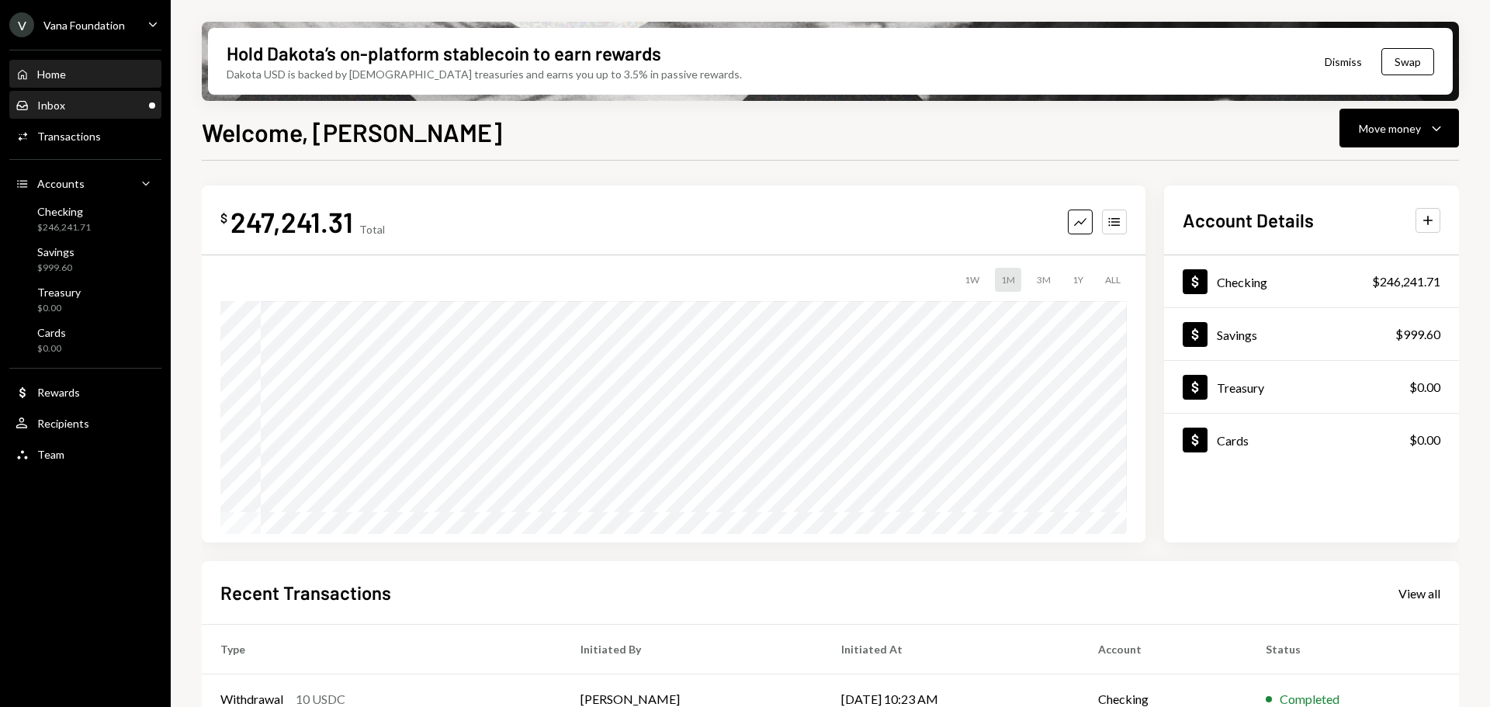
click at [71, 95] on div "Inbox Inbox" at bounding box center [86, 105] width 140 height 26
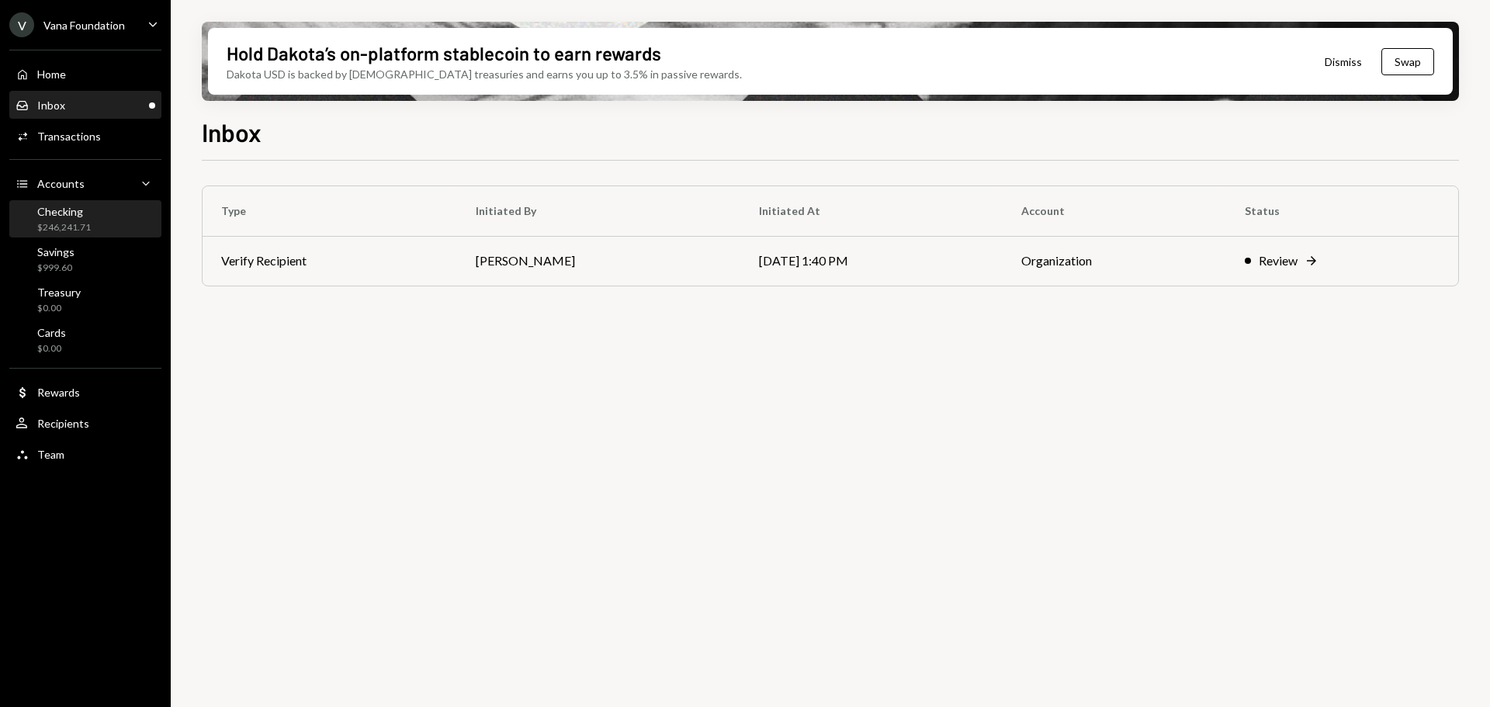
click at [64, 227] on div "$246,241.71" at bounding box center [64, 227] width 54 height 13
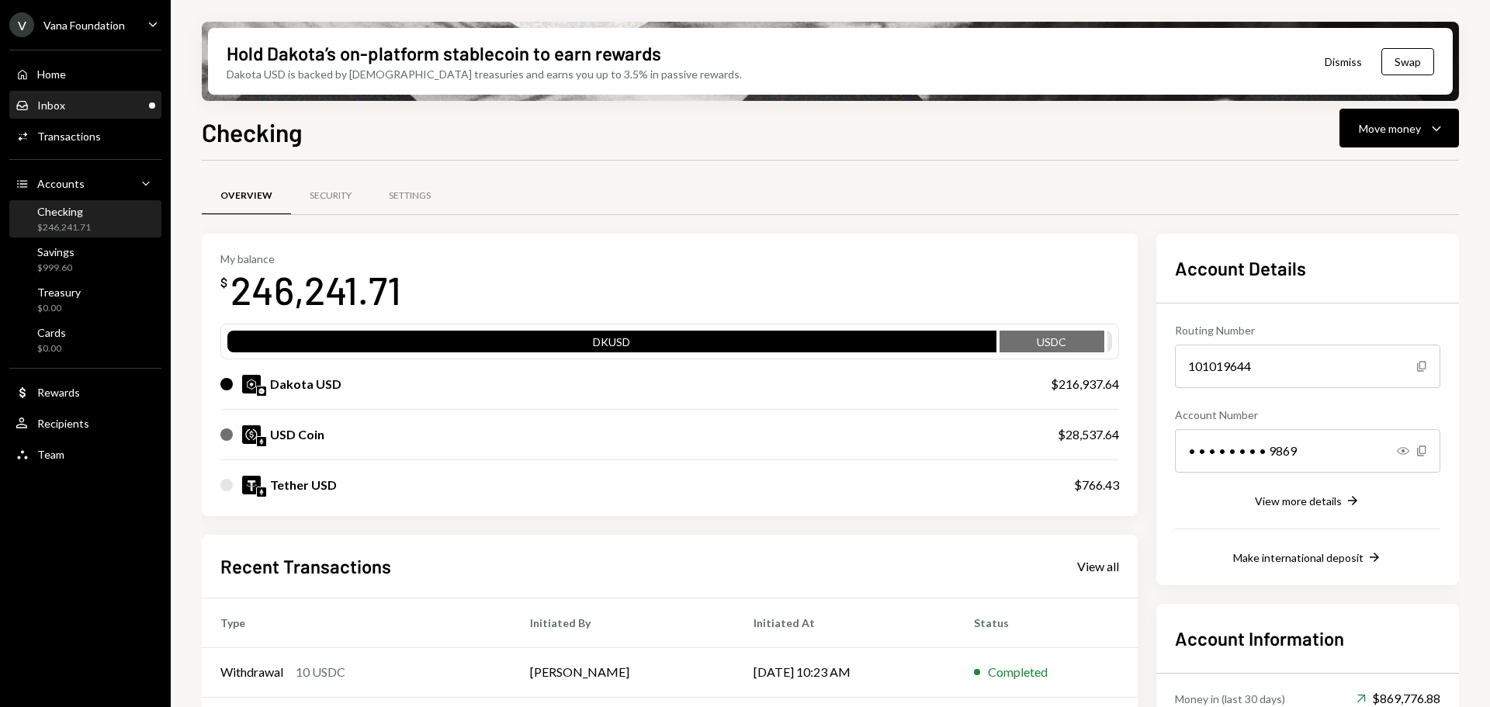
click at [98, 105] on div "Inbox Inbox" at bounding box center [86, 106] width 140 height 14
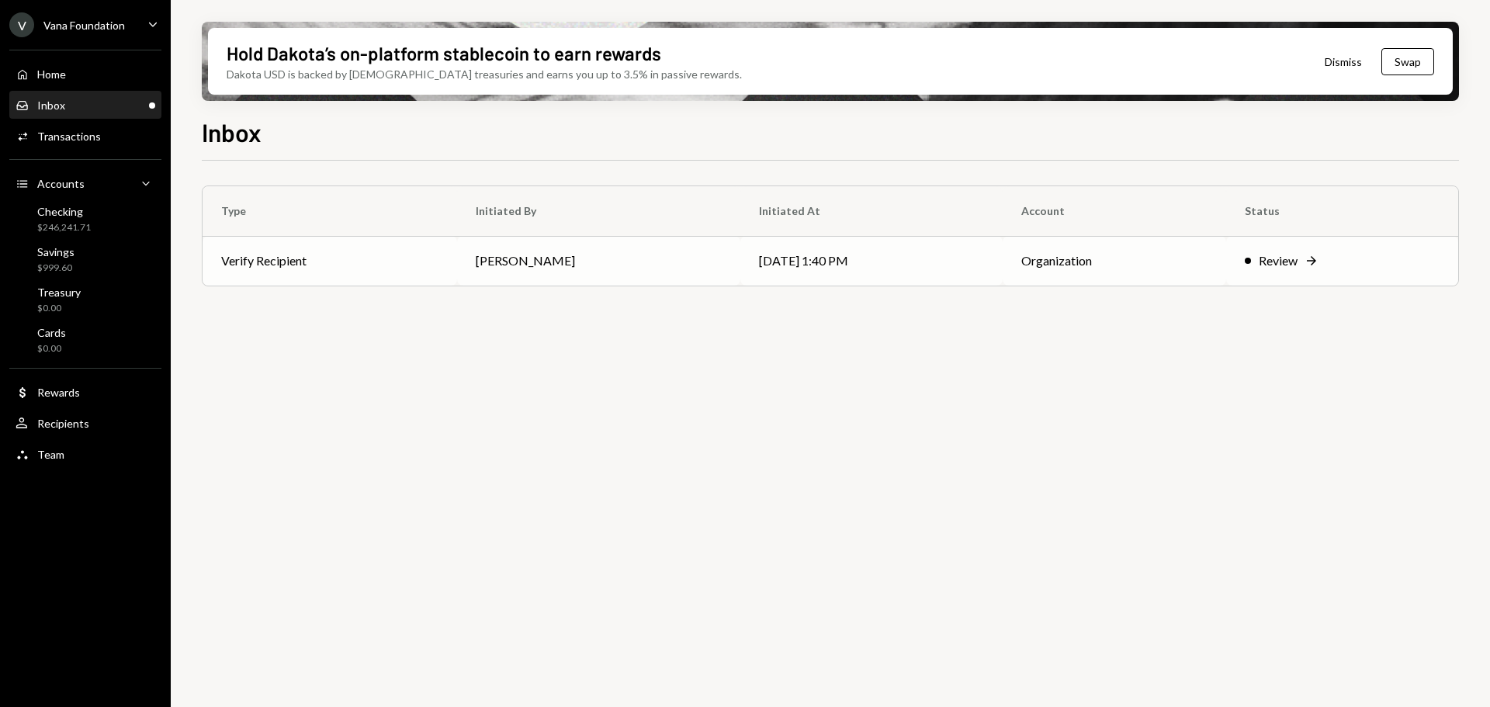
click at [390, 250] on td "Verify Recipient" at bounding box center [330, 261] width 255 height 50
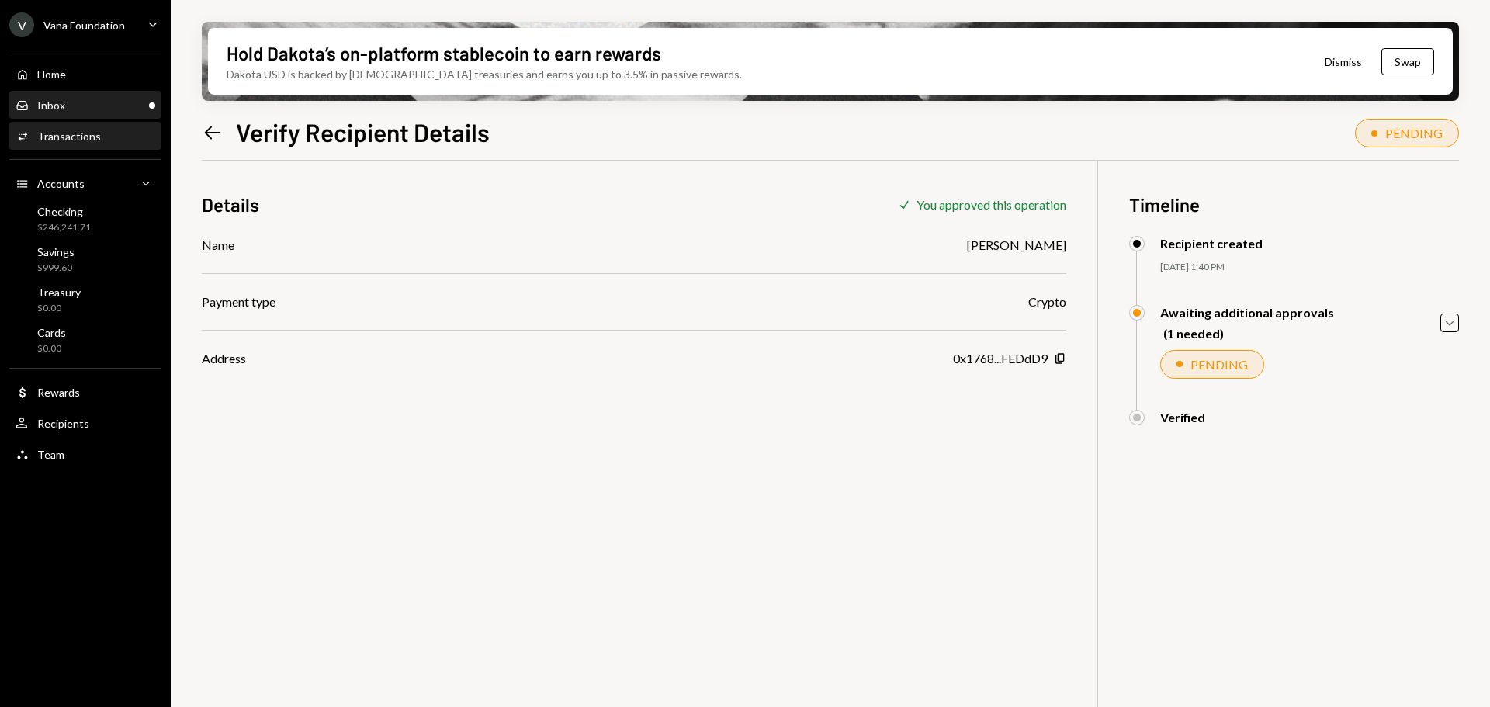
click at [87, 106] on div "Inbox Inbox" at bounding box center [86, 106] width 140 height 14
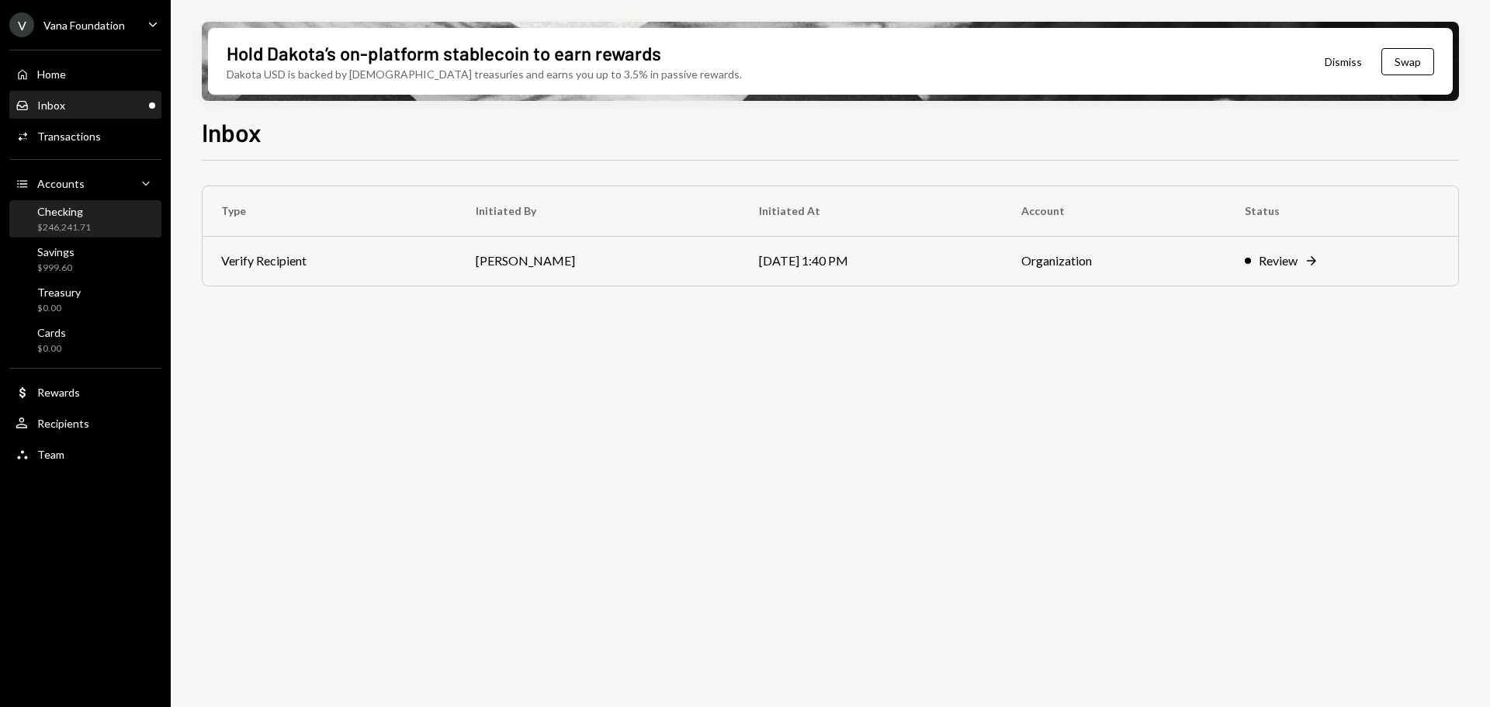
click at [74, 216] on div "Checking" at bounding box center [64, 211] width 54 height 13
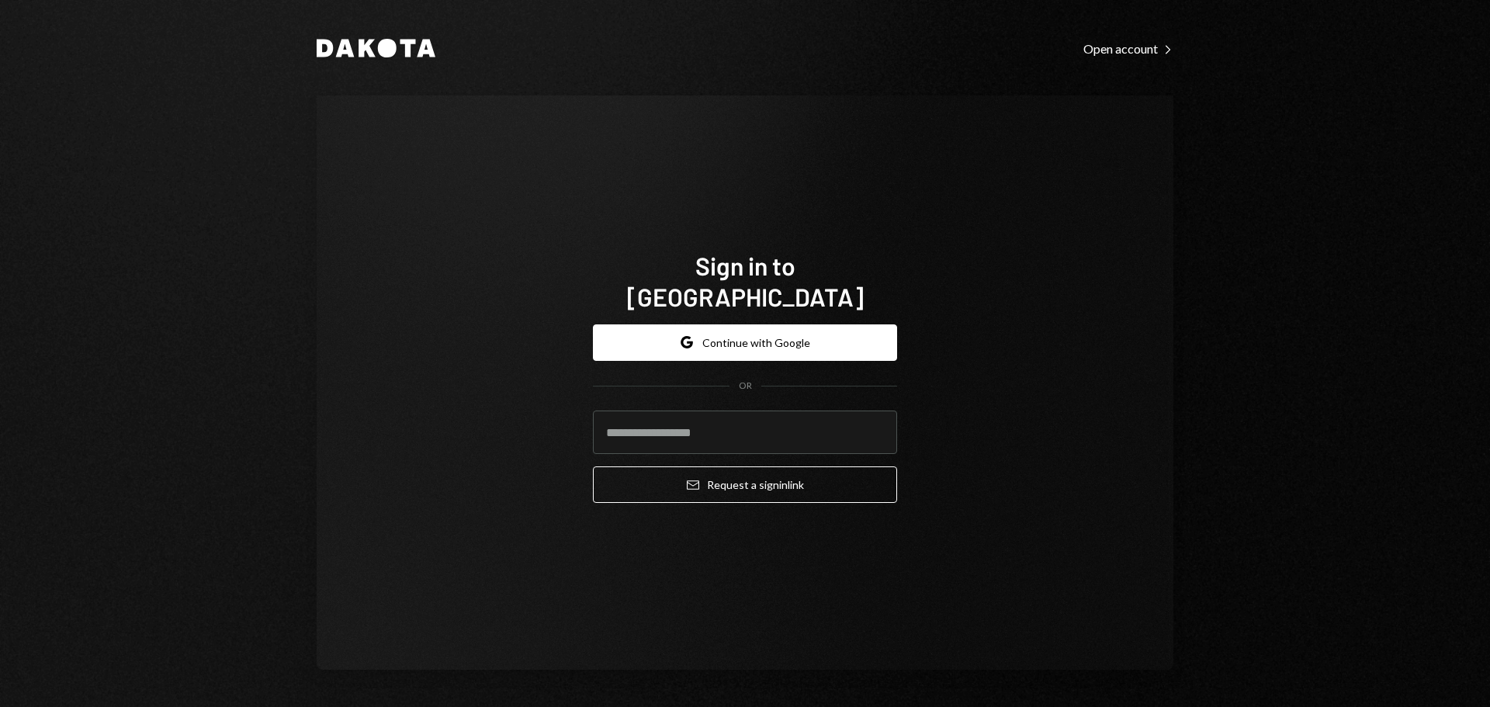
type input "**********"
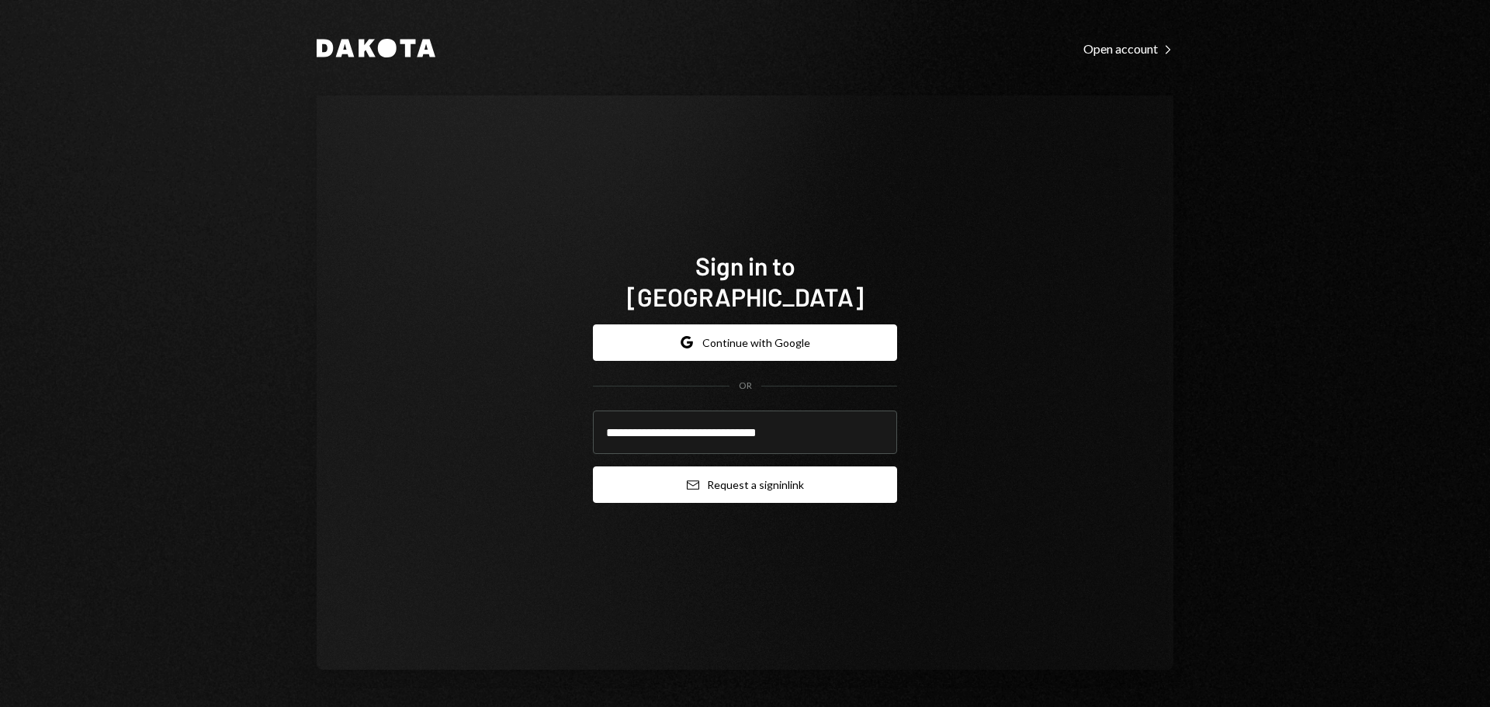
click at [712, 466] on button "Email Request a sign in link" at bounding box center [745, 484] width 304 height 36
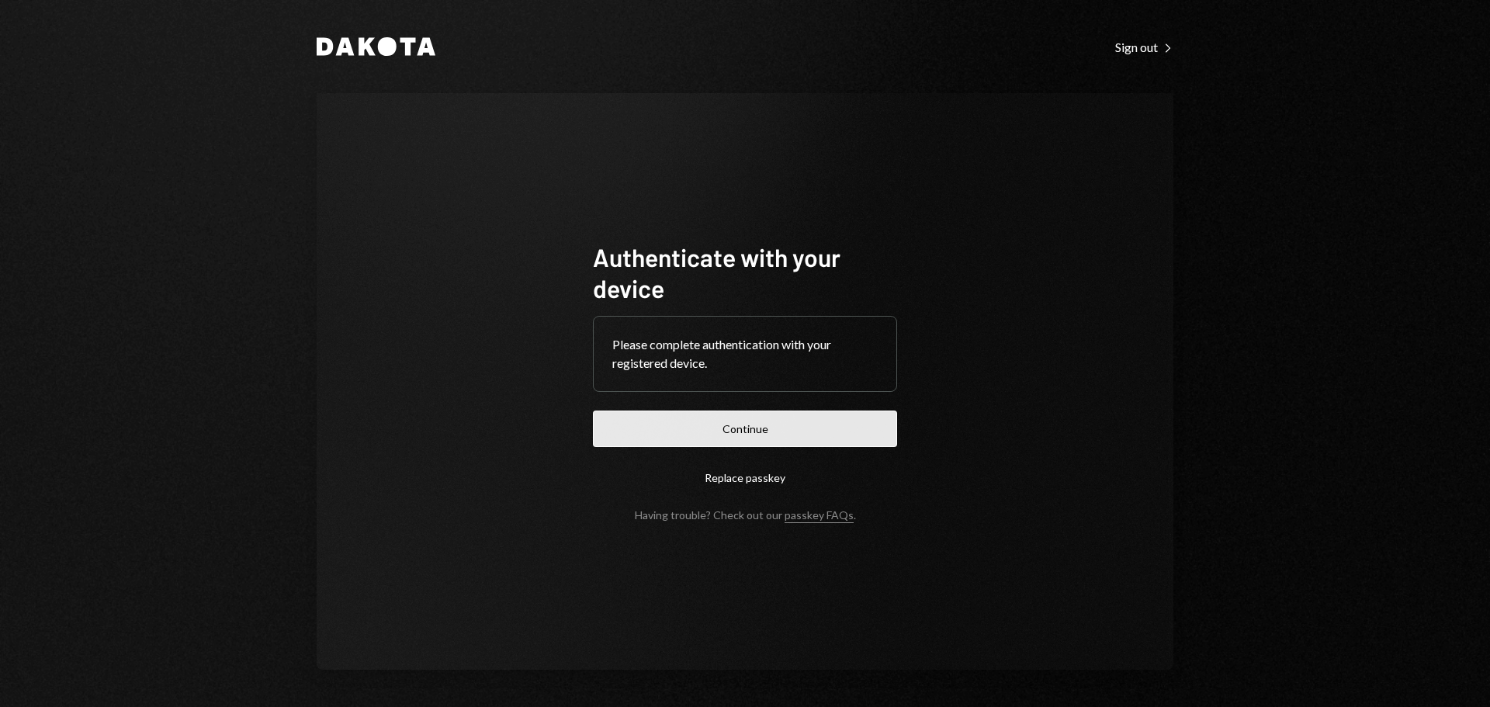
click at [798, 427] on button "Continue" at bounding box center [745, 428] width 304 height 36
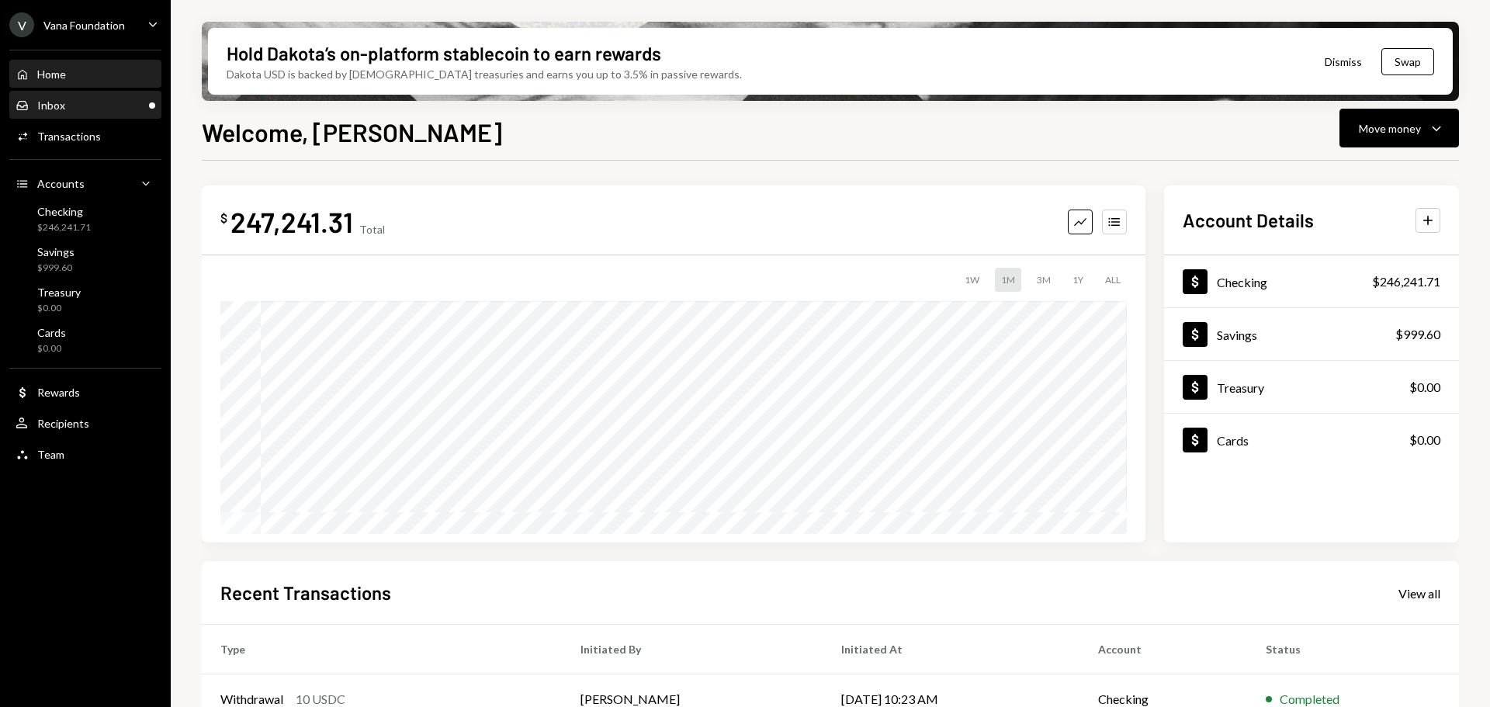
click at [96, 99] on div "Inbox Inbox" at bounding box center [86, 106] width 140 height 14
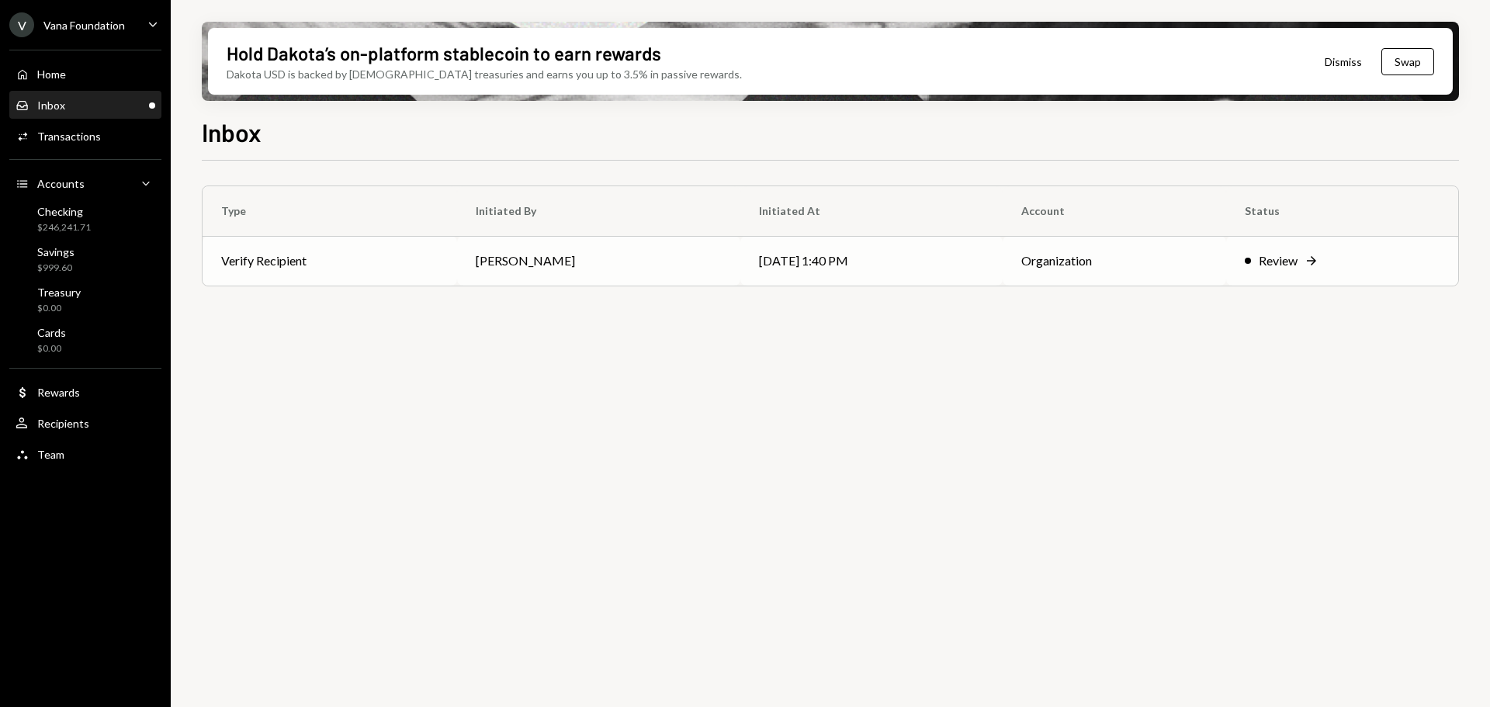
click at [420, 251] on td "Verify Recipient" at bounding box center [330, 261] width 255 height 50
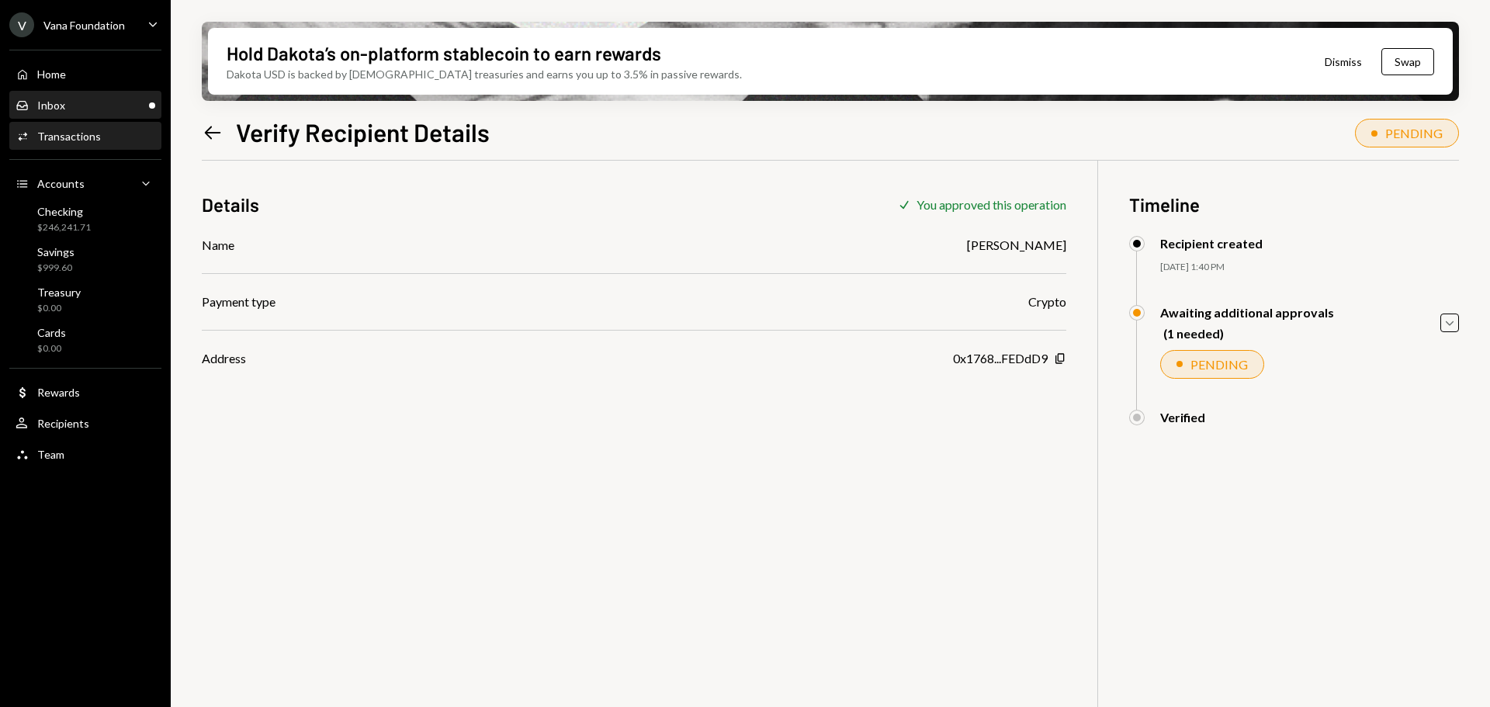
click at [43, 102] on div "Inbox" at bounding box center [51, 105] width 28 height 13
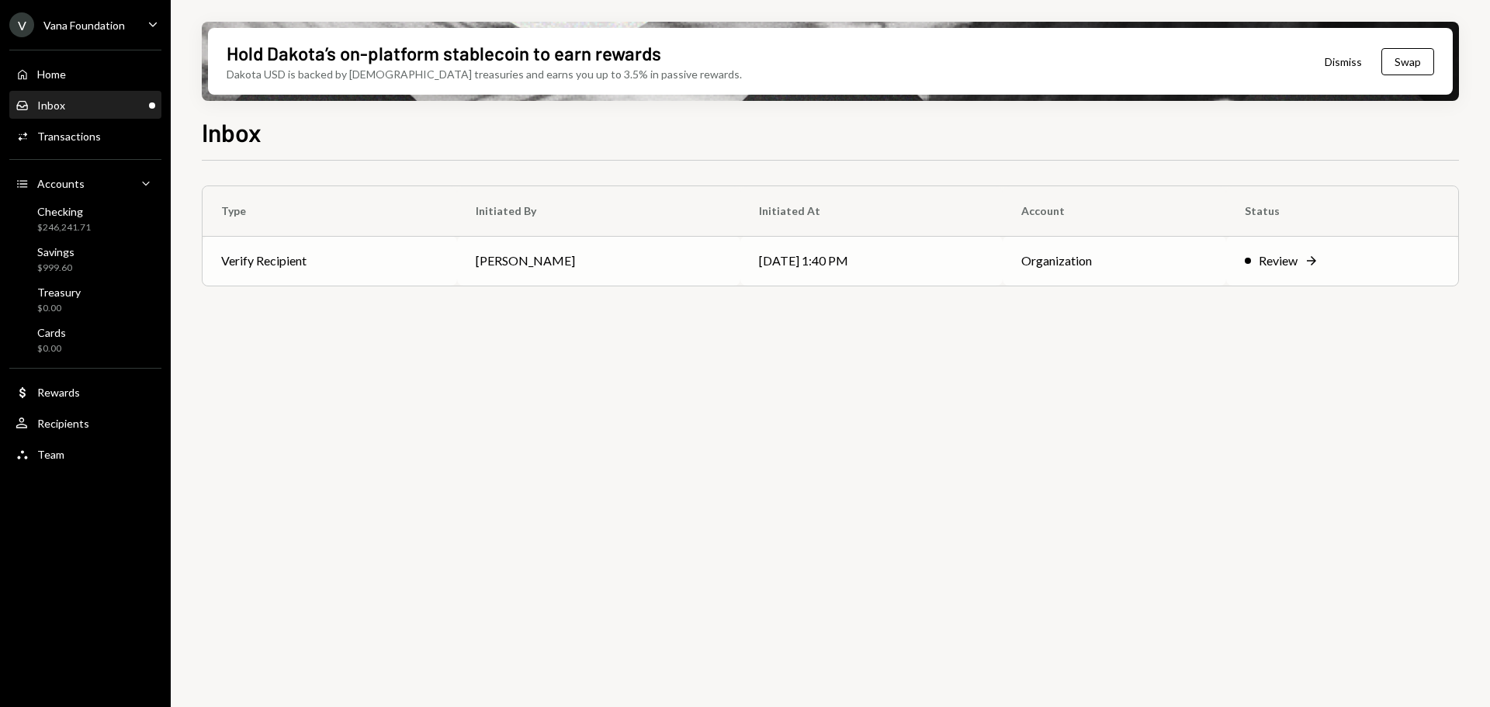
click at [566, 265] on td "[PERSON_NAME]" at bounding box center [598, 261] width 283 height 50
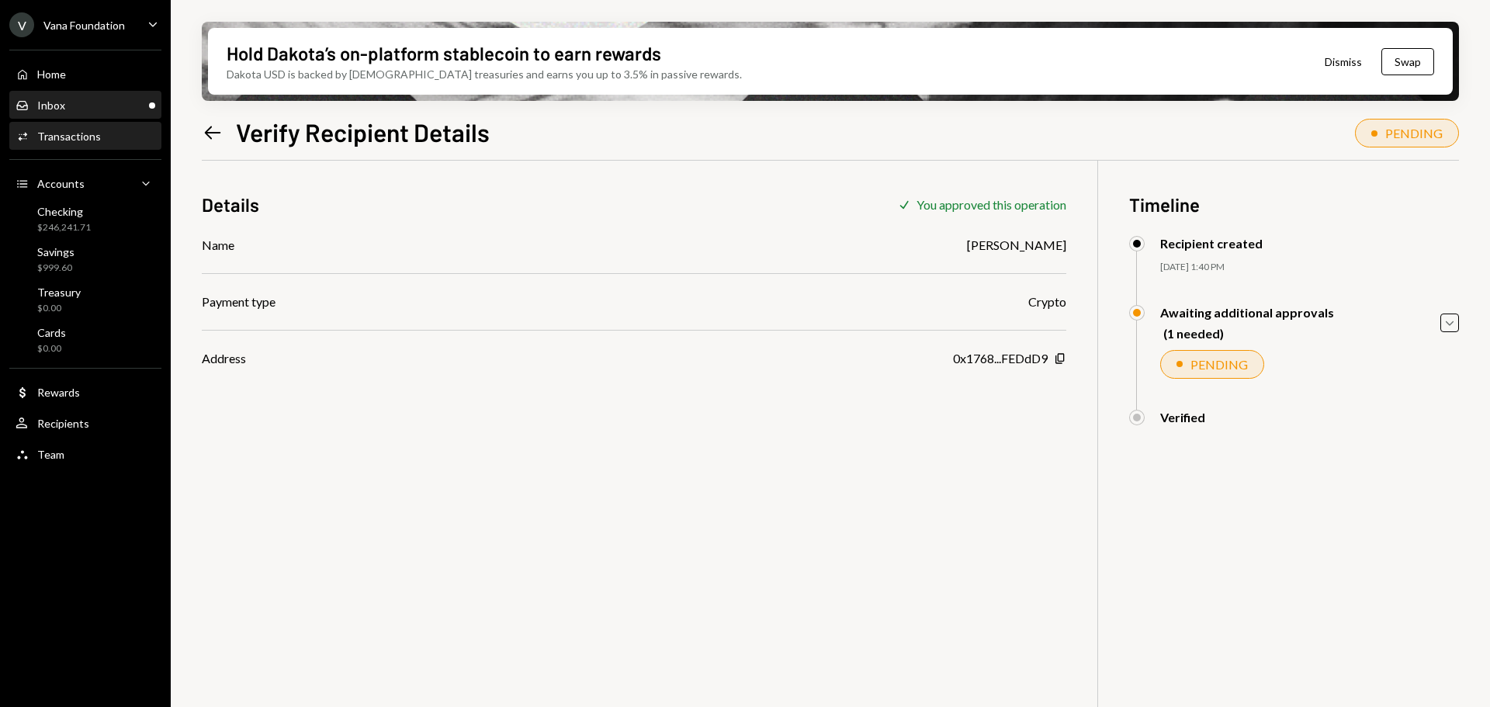
click at [55, 92] on link "Inbox Inbox" at bounding box center [85, 105] width 152 height 28
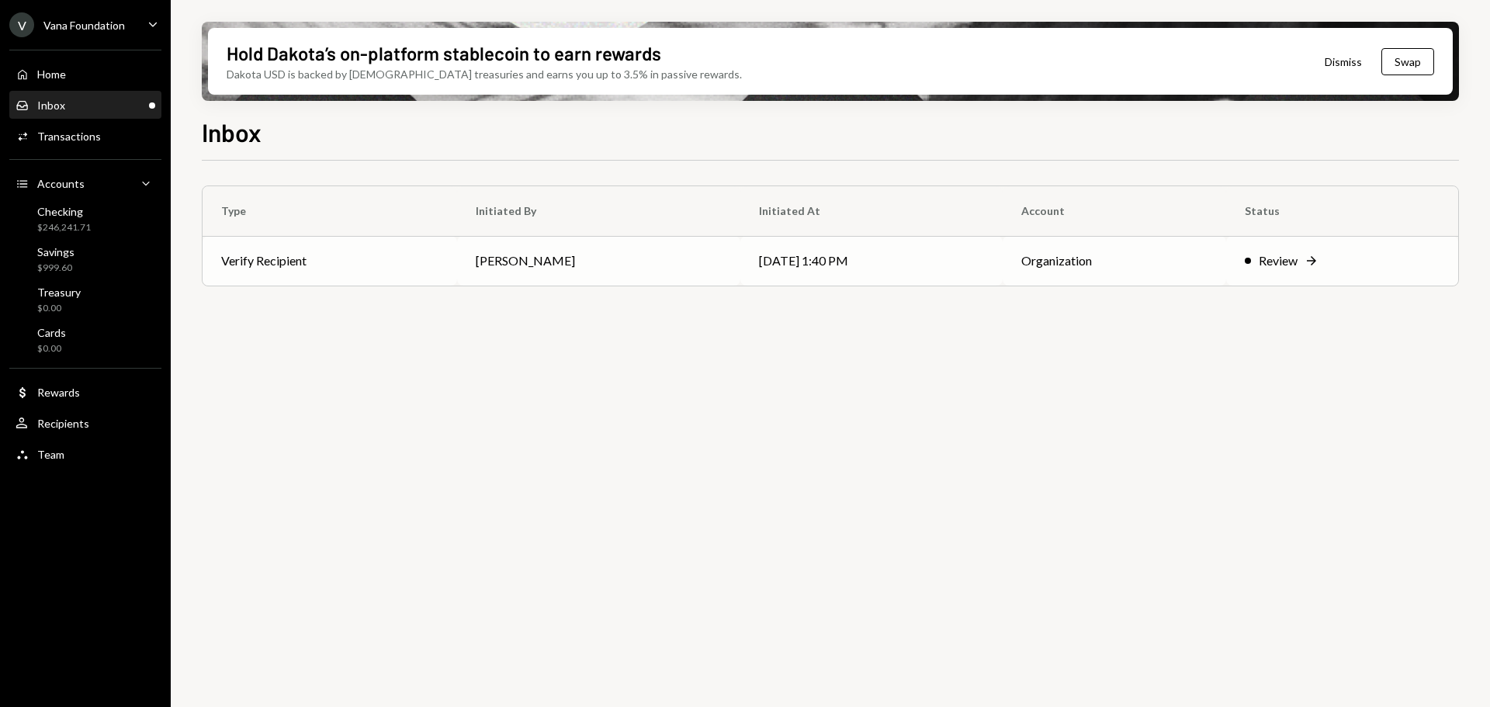
click at [578, 237] on td "[PERSON_NAME]" at bounding box center [598, 261] width 283 height 50
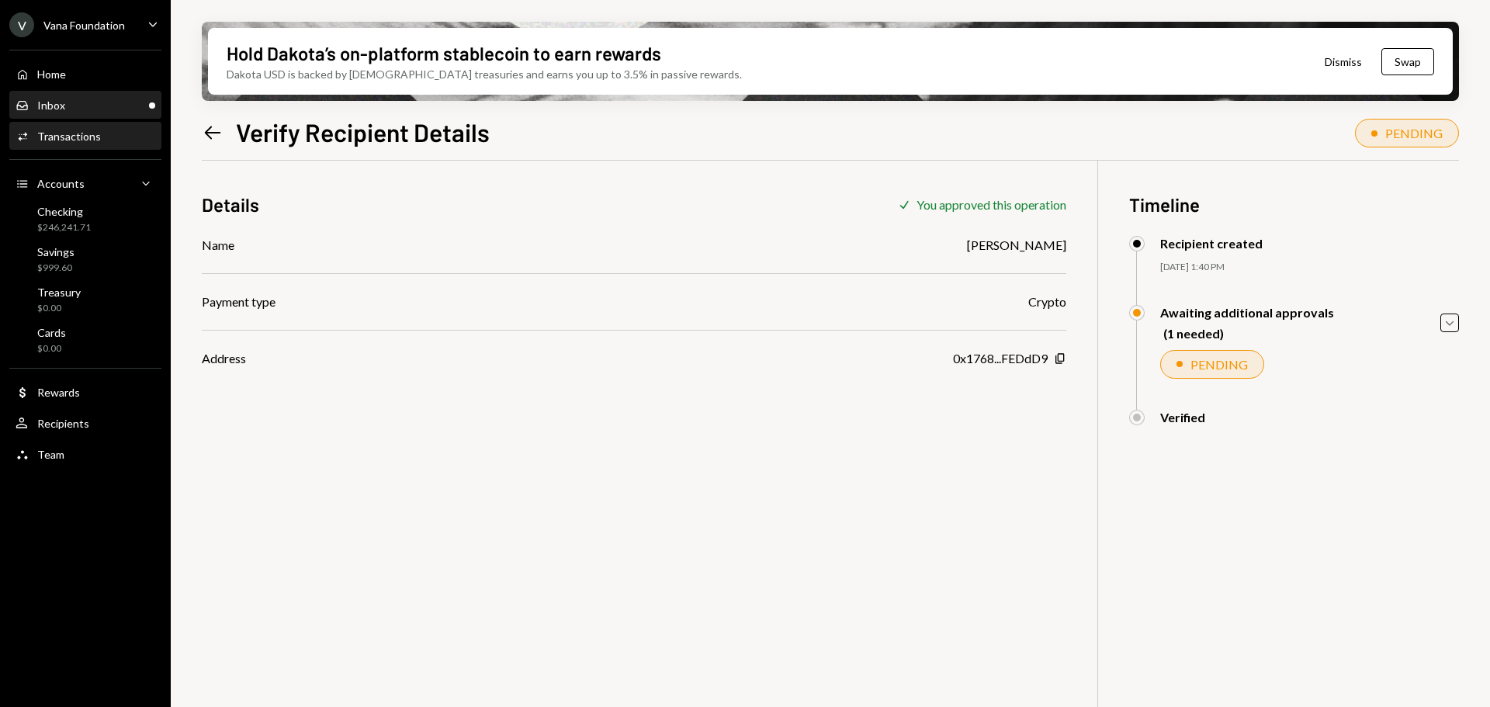
click at [86, 104] on div "Inbox Inbox" at bounding box center [86, 106] width 140 height 14
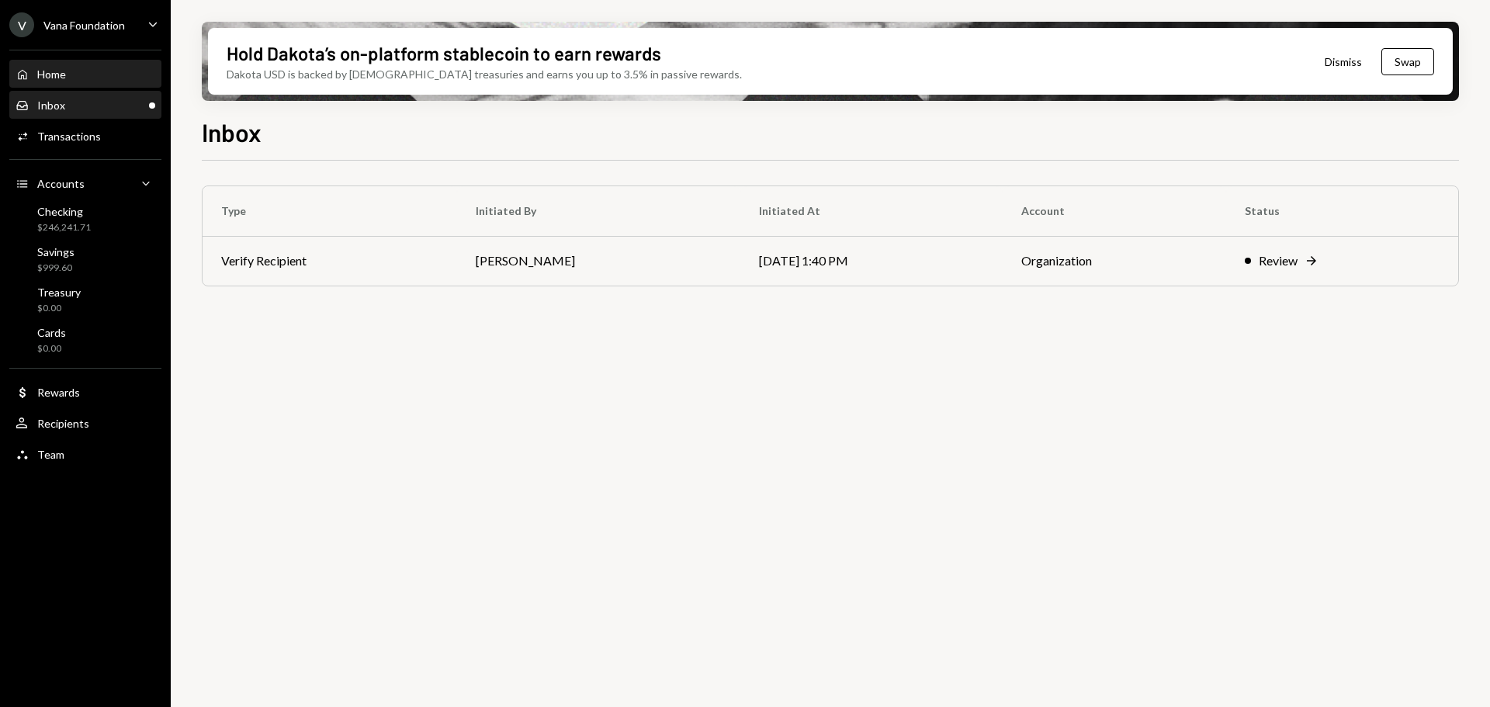
click at [101, 75] on div "Home Home" at bounding box center [86, 75] width 140 height 14
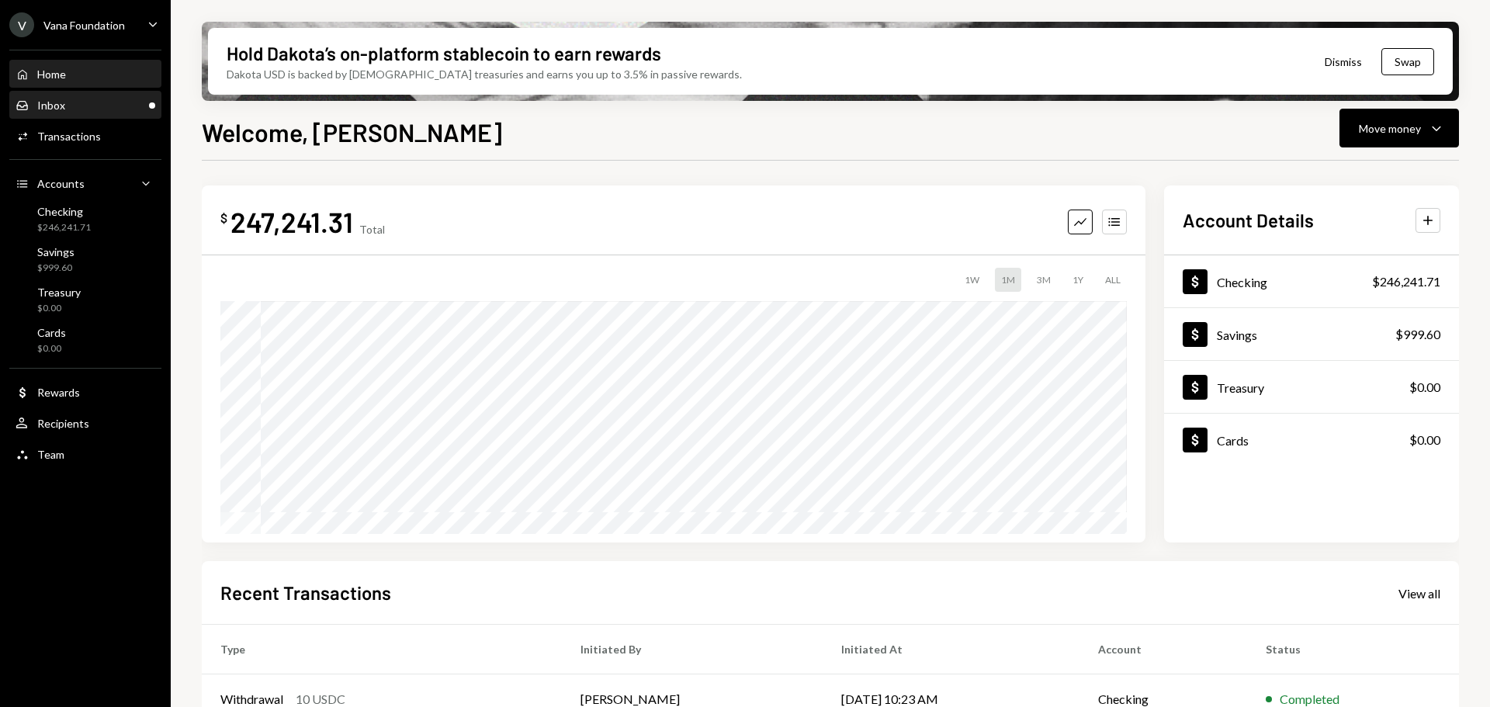
click at [81, 94] on div "Inbox Inbox" at bounding box center [86, 105] width 140 height 26
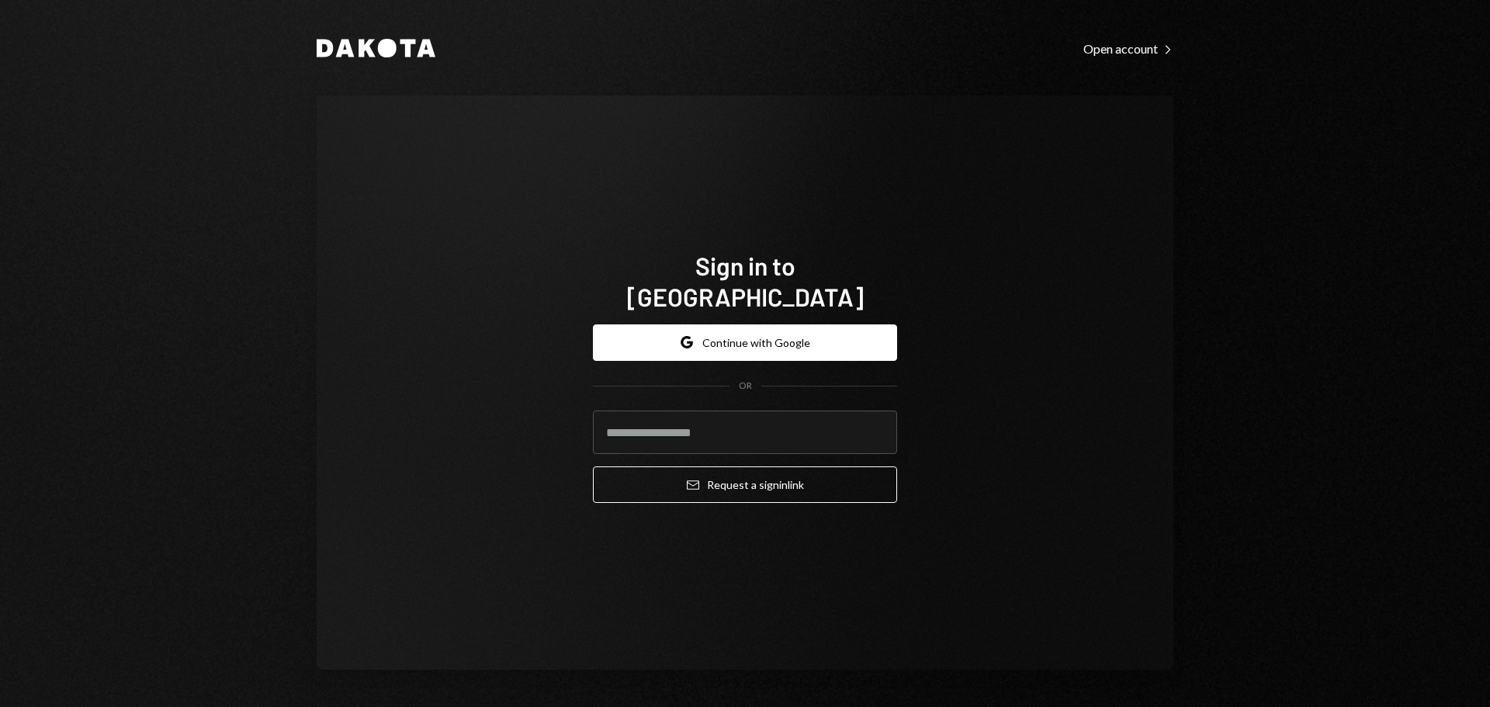
type input "**********"
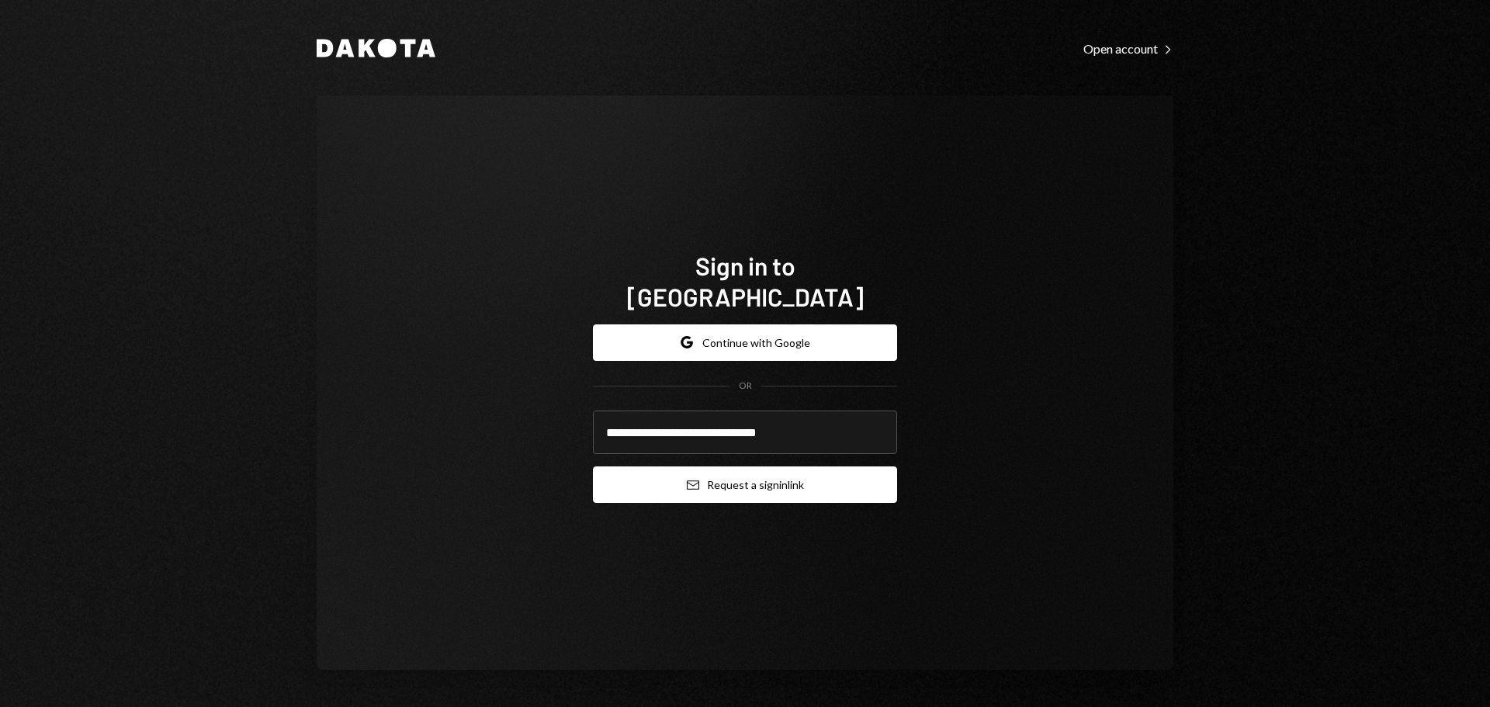
click at [757, 474] on button "Email Request a sign in link" at bounding box center [745, 484] width 304 height 36
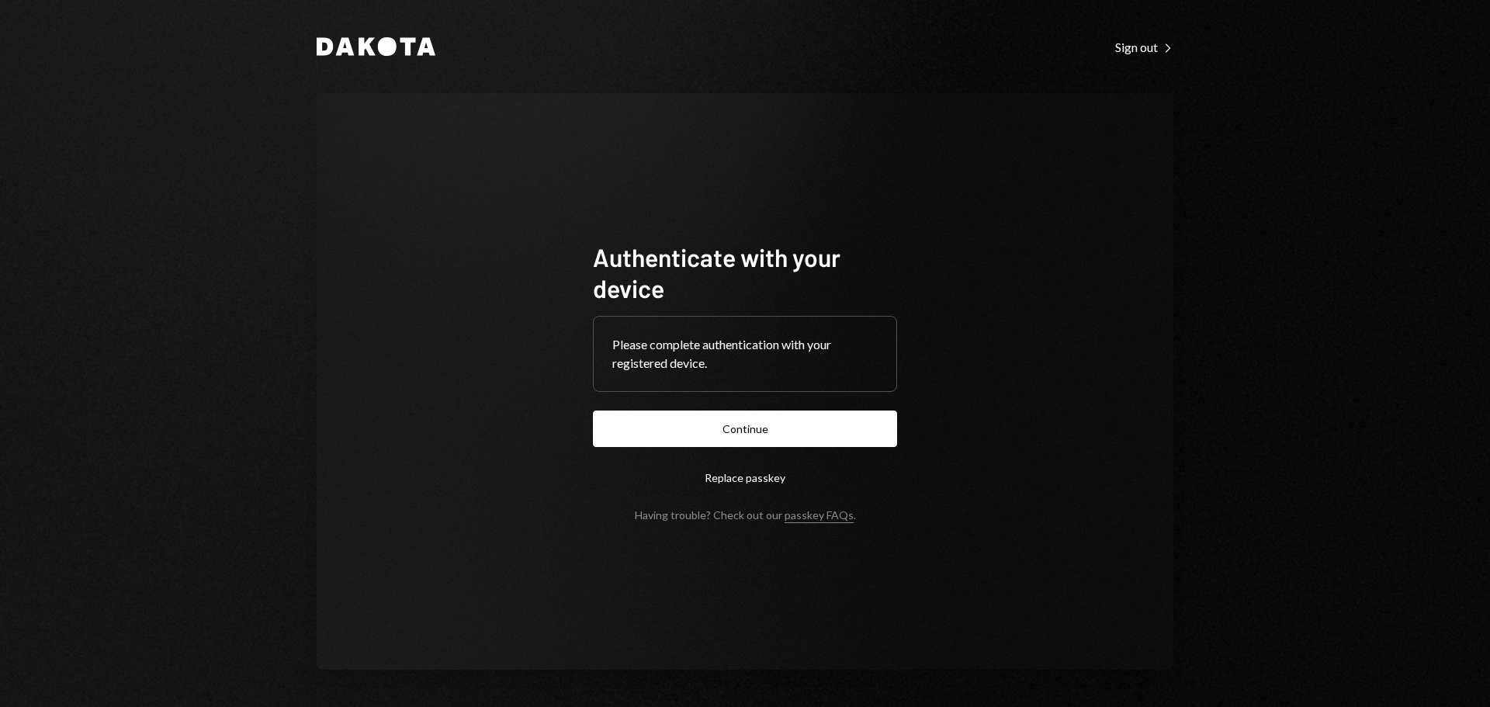
click at [789, 410] on form "Authenticate with your device Please complete authentication with your register…" at bounding box center [745, 381] width 304 height 280
click at [784, 427] on button "Continue" at bounding box center [745, 428] width 304 height 36
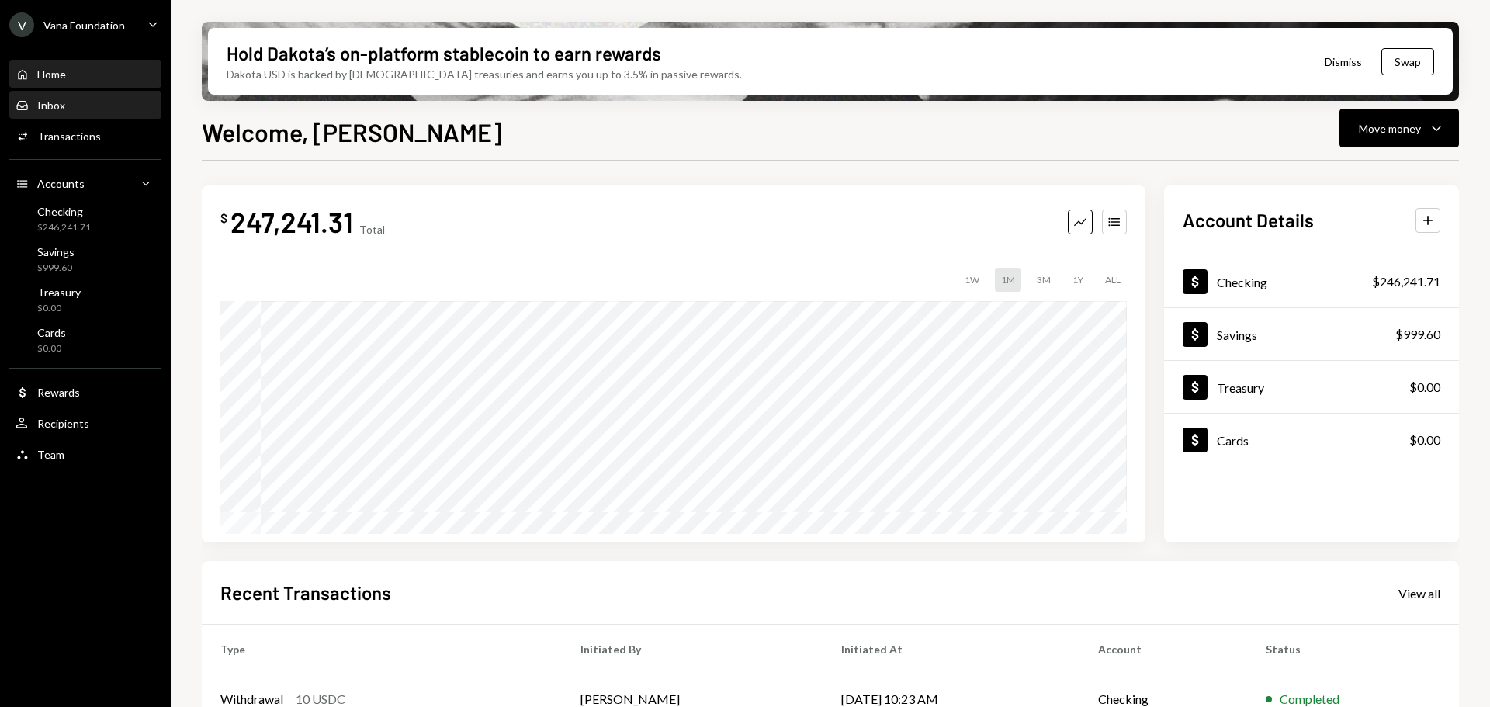
click at [82, 107] on div "Inbox Inbox" at bounding box center [86, 106] width 140 height 14
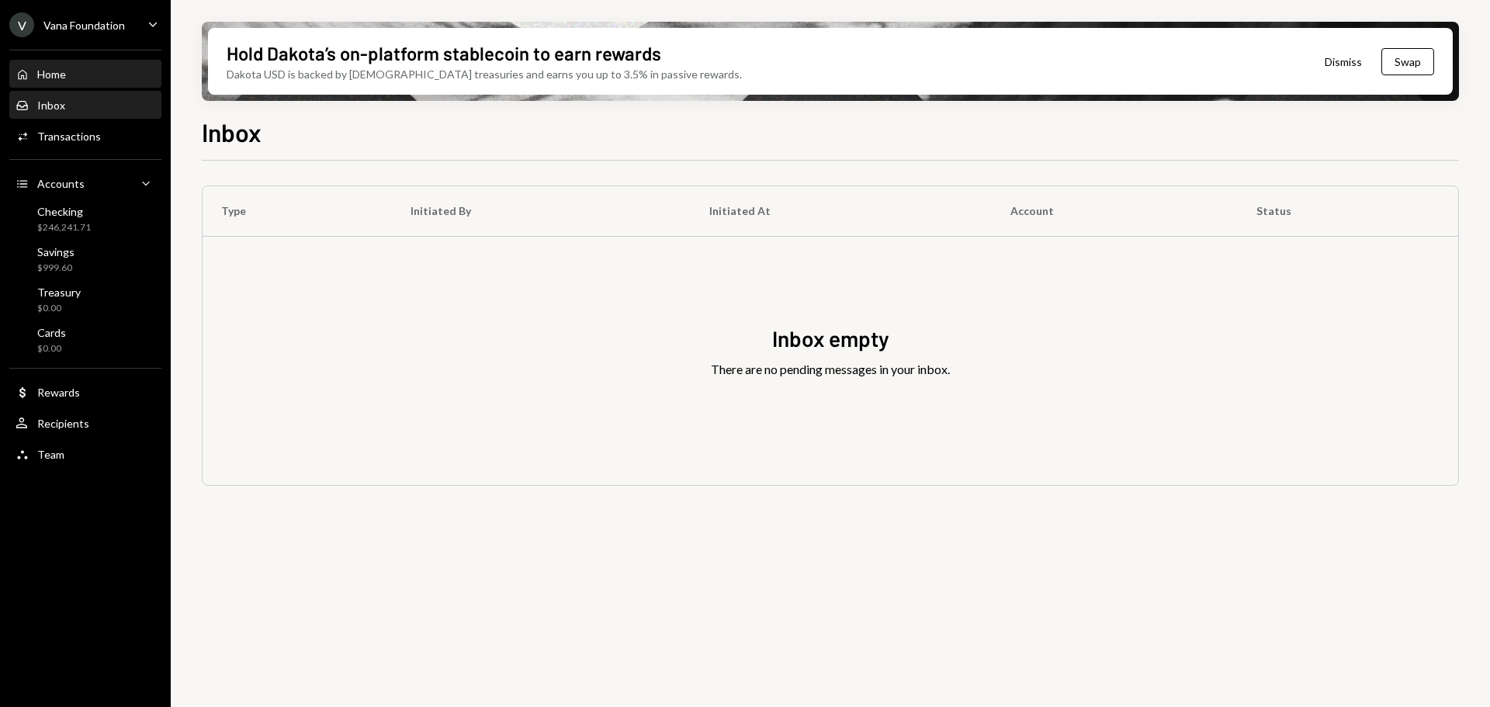
click at [91, 71] on div "Home Home" at bounding box center [86, 75] width 140 height 14
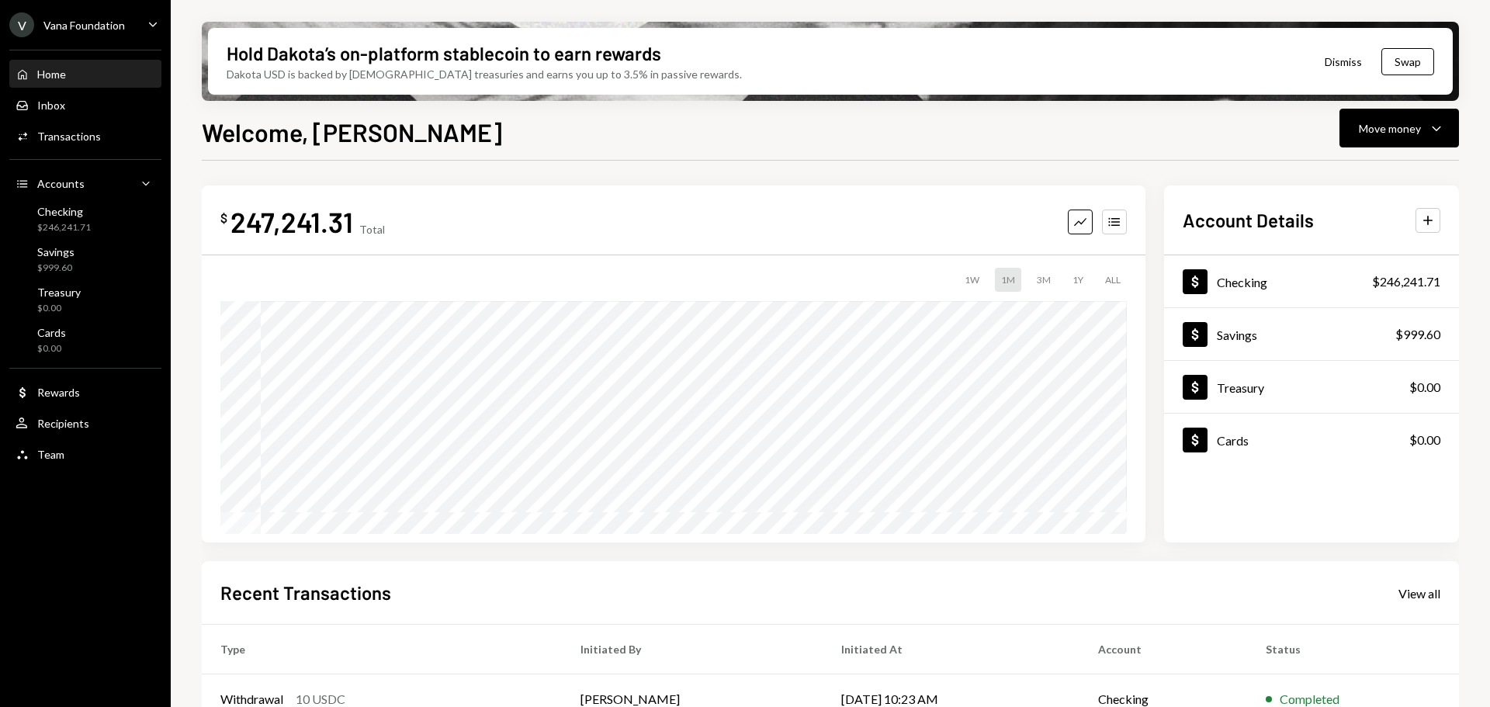
click at [99, 22] on div "Vana Foundation" at bounding box center [83, 25] width 81 height 13
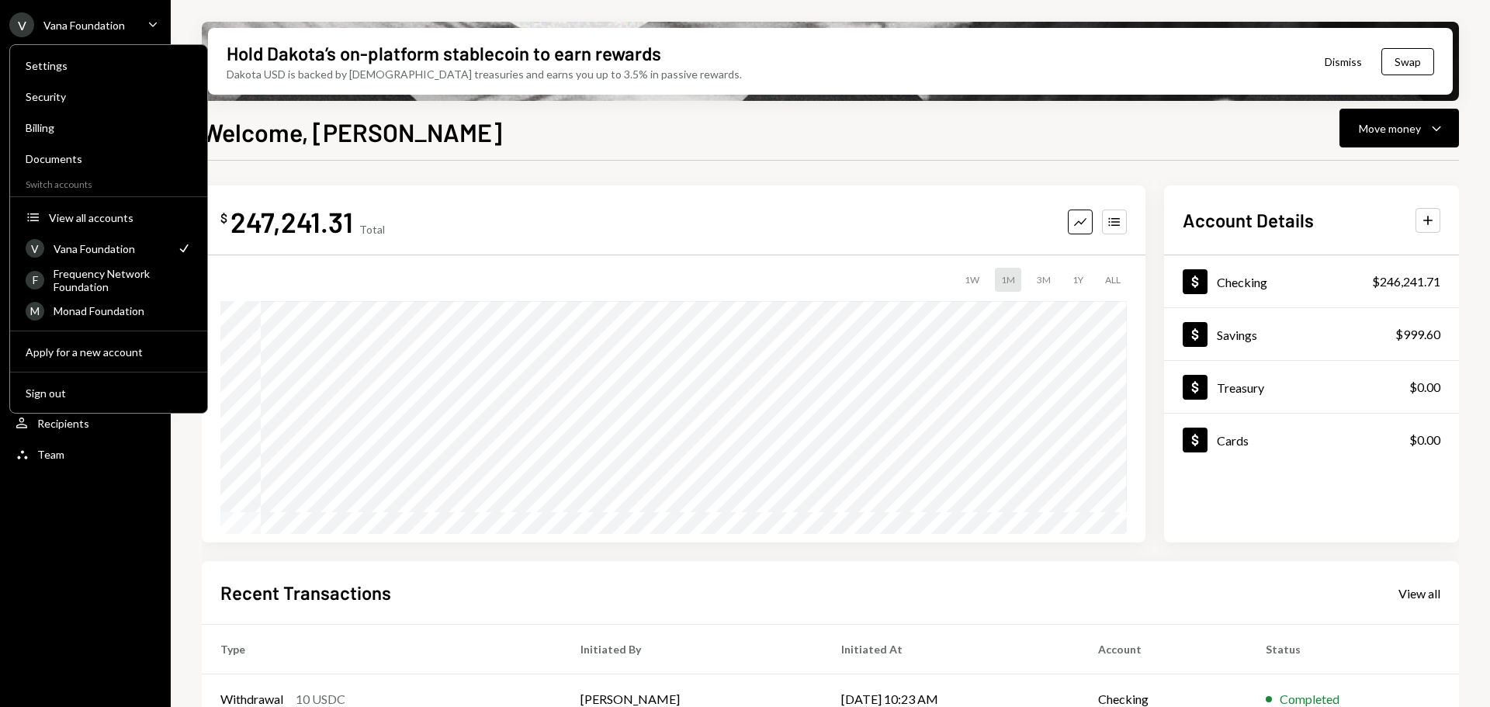
click at [399, 172] on div "$ 247,241.31 Total Graph Accounts 1W 1M 3M 1Y ALL Account Details Plus Dollar C…" at bounding box center [830, 557] width 1257 height 793
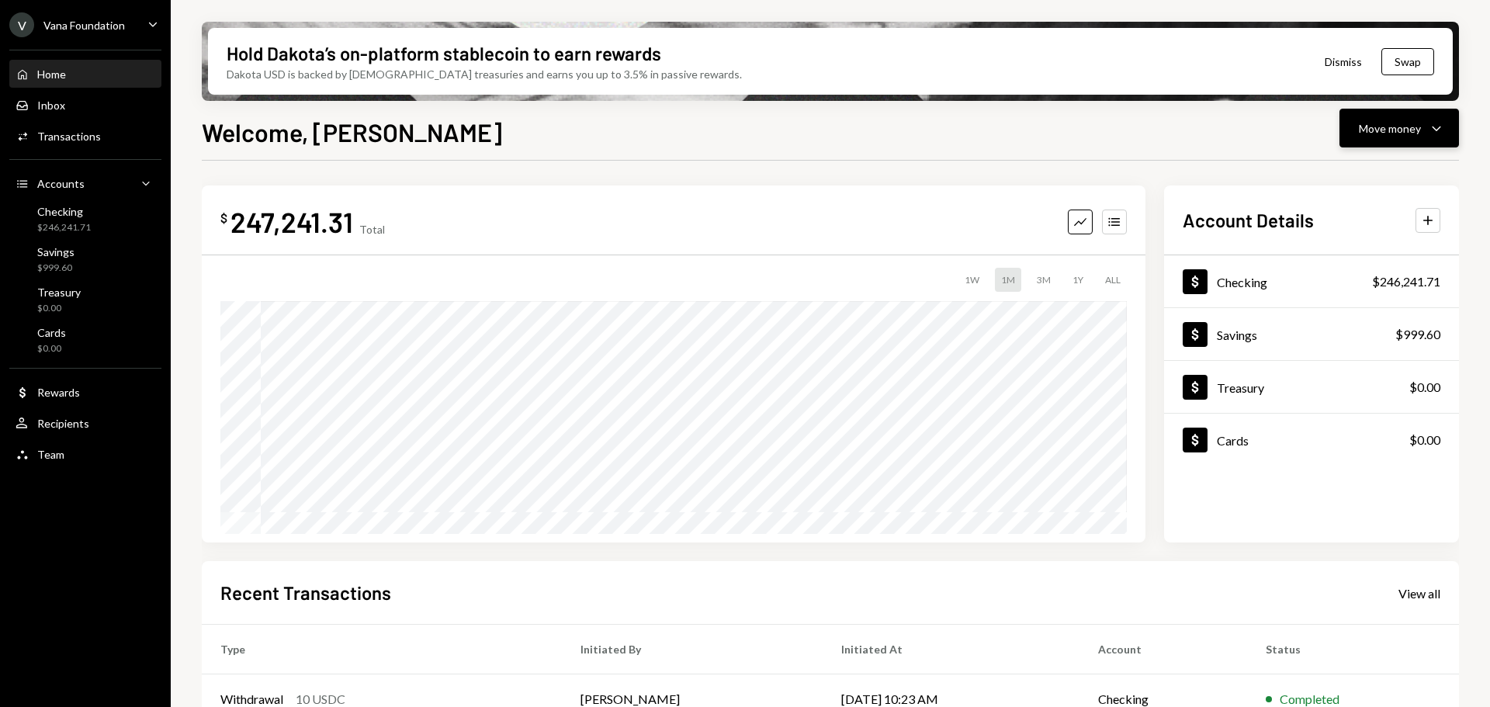
click at [1433, 131] on icon "Caret Down" at bounding box center [1436, 128] width 19 height 19
click at [1367, 250] on div "Deposit" at bounding box center [1386, 245] width 113 height 16
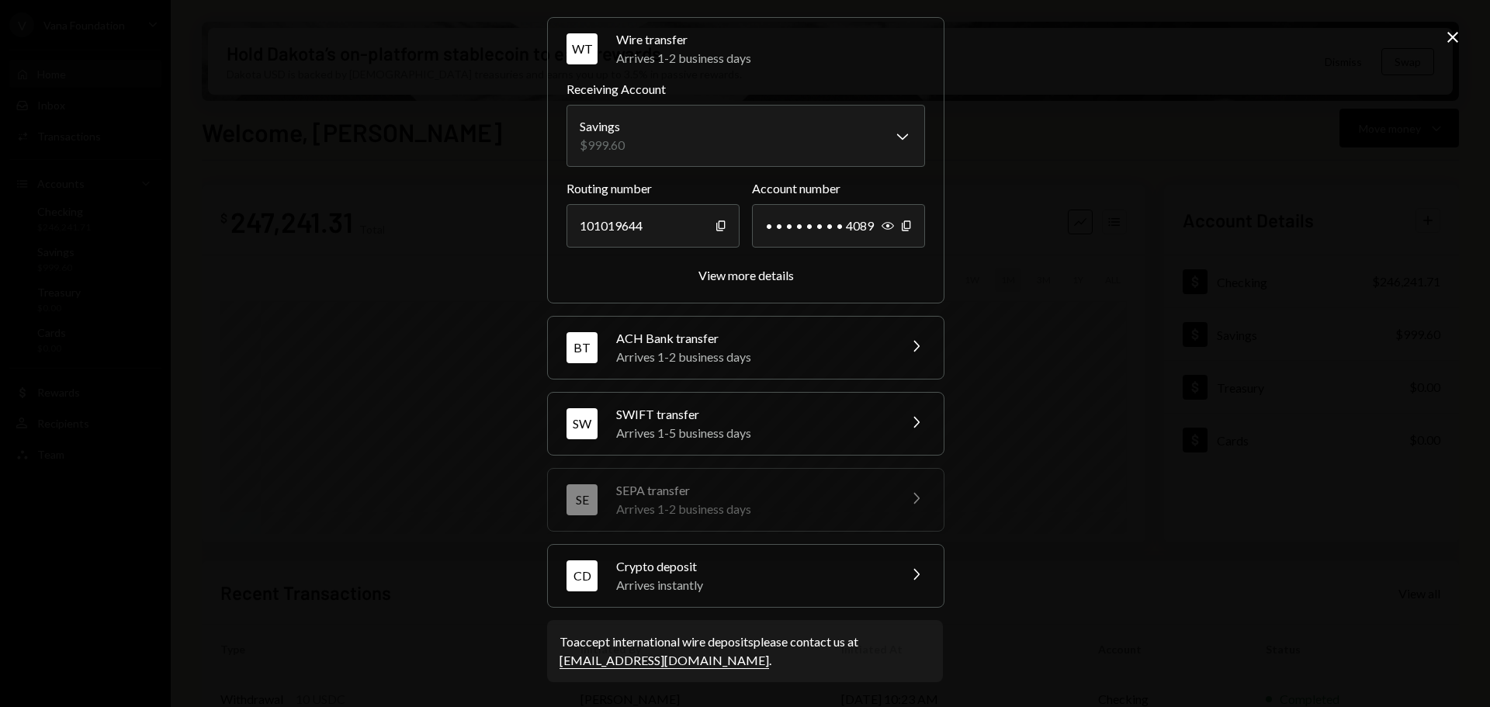
click at [686, 573] on div "Crypto deposit" at bounding box center [752, 566] width 272 height 19
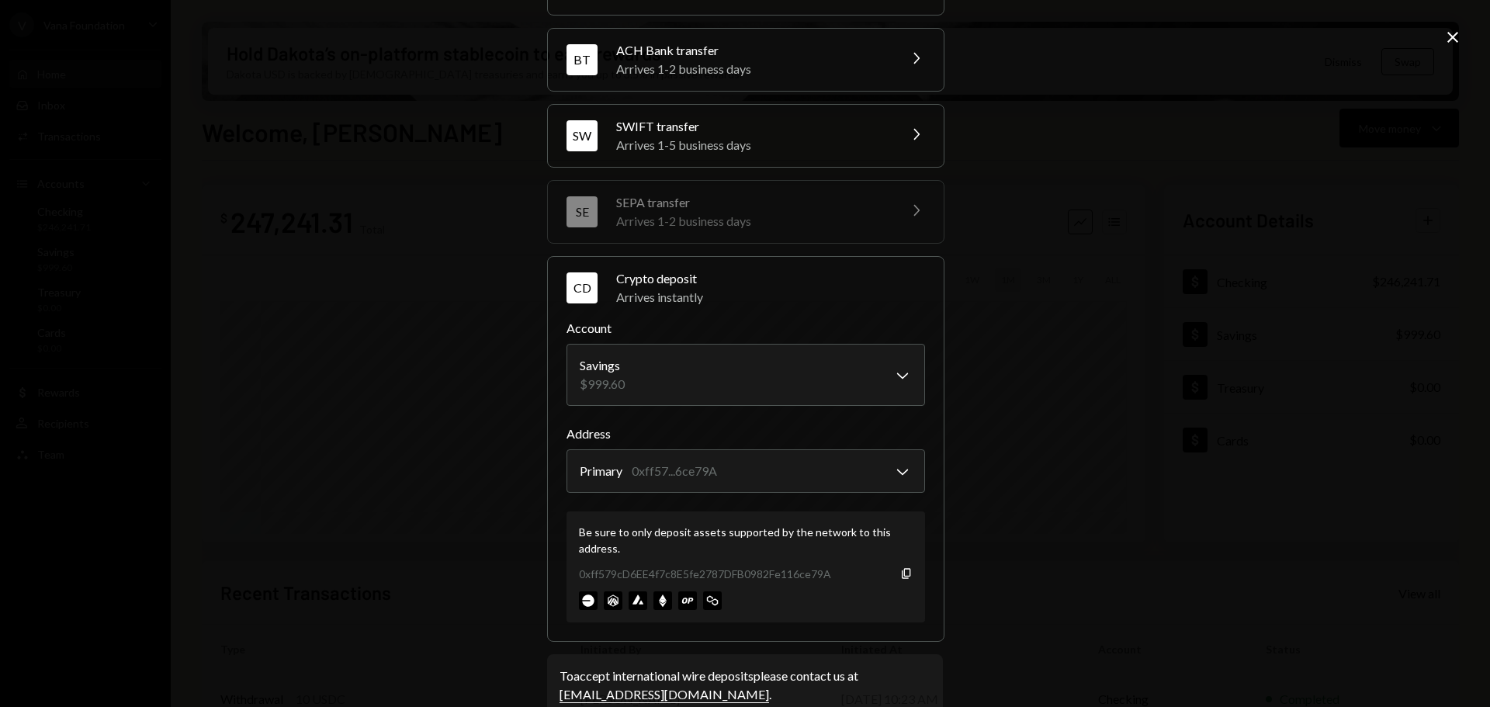
scroll to position [148, 0]
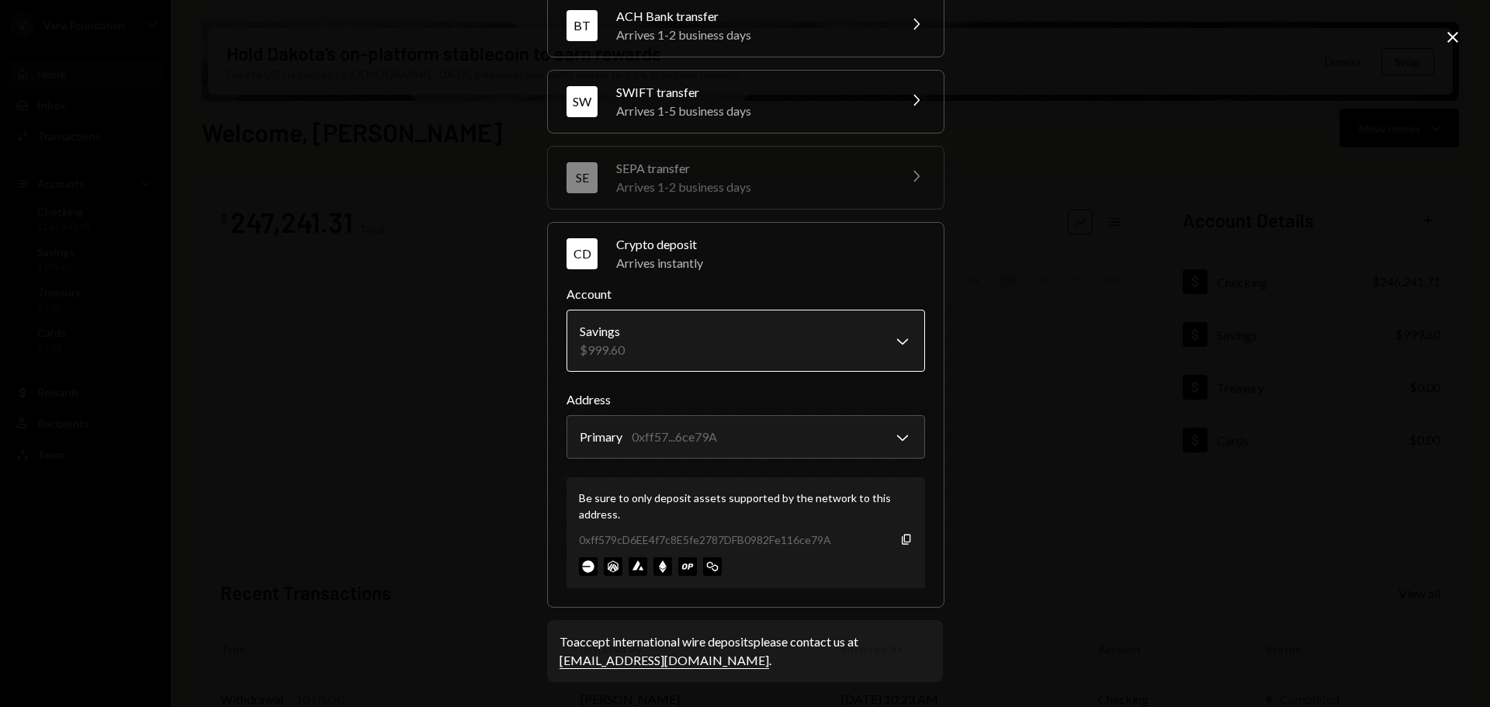
click at [725, 356] on body "V Vana Foundation Caret Down Home Home Inbox Inbox Activities Transactions Acco…" at bounding box center [745, 353] width 1490 height 707
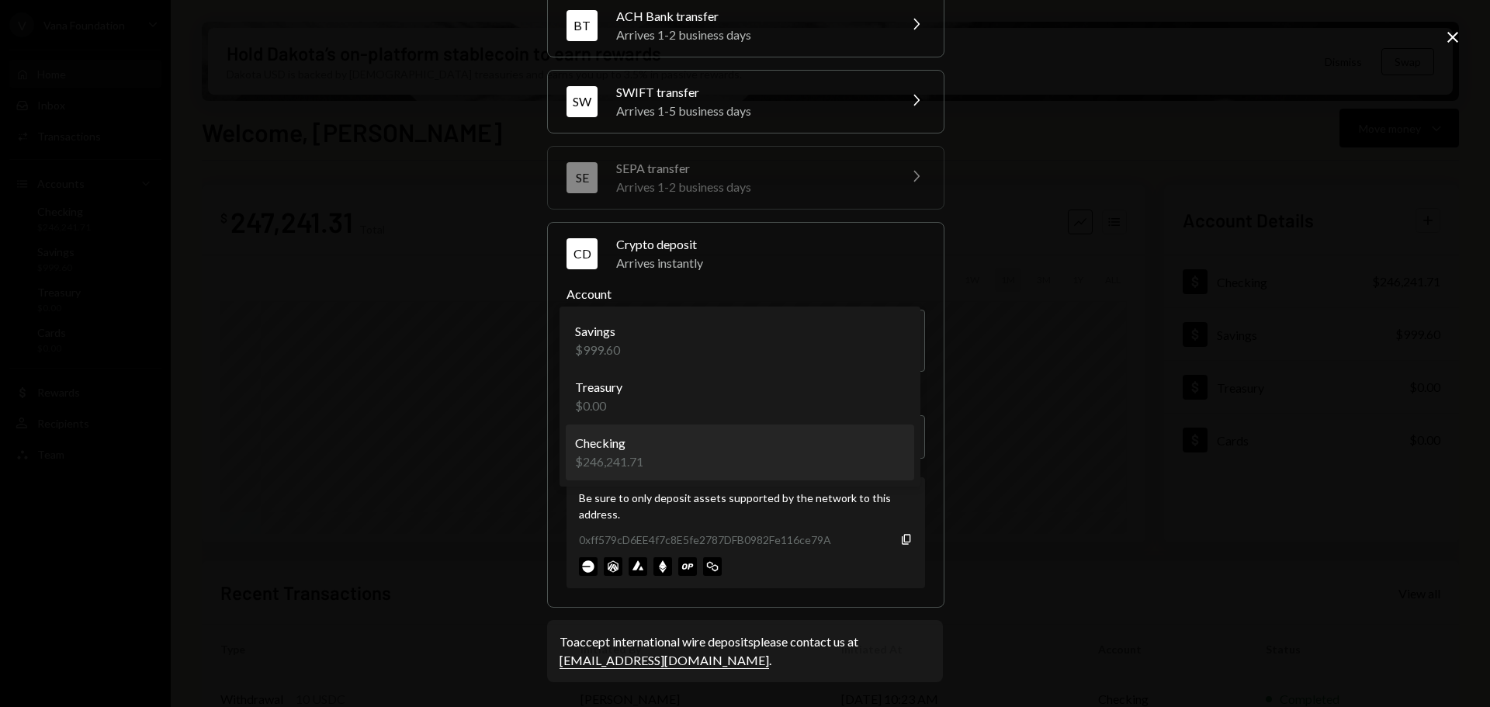
select select "**********"
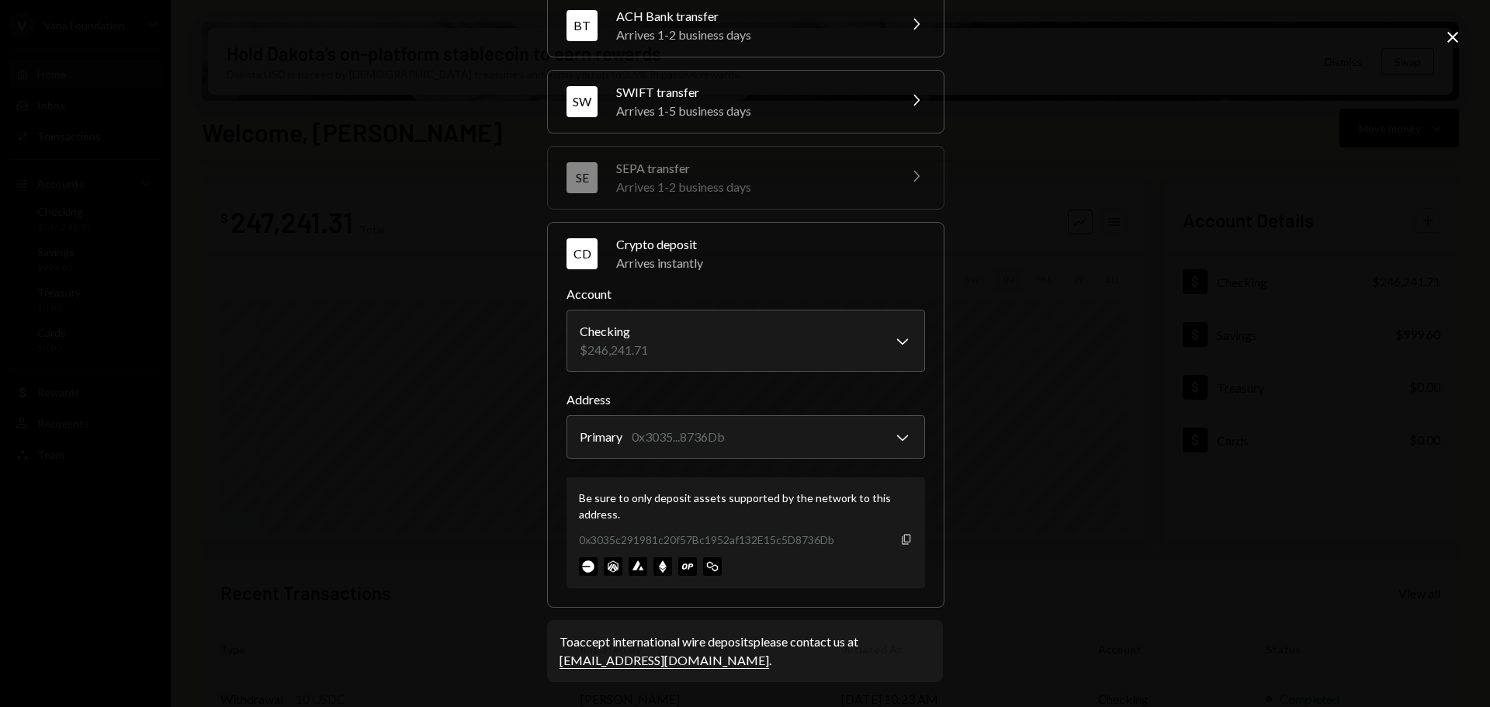
click at [902, 540] on icon "button" at bounding box center [906, 539] width 9 height 10
click at [1456, 36] on icon "Close" at bounding box center [1452, 37] width 19 height 19
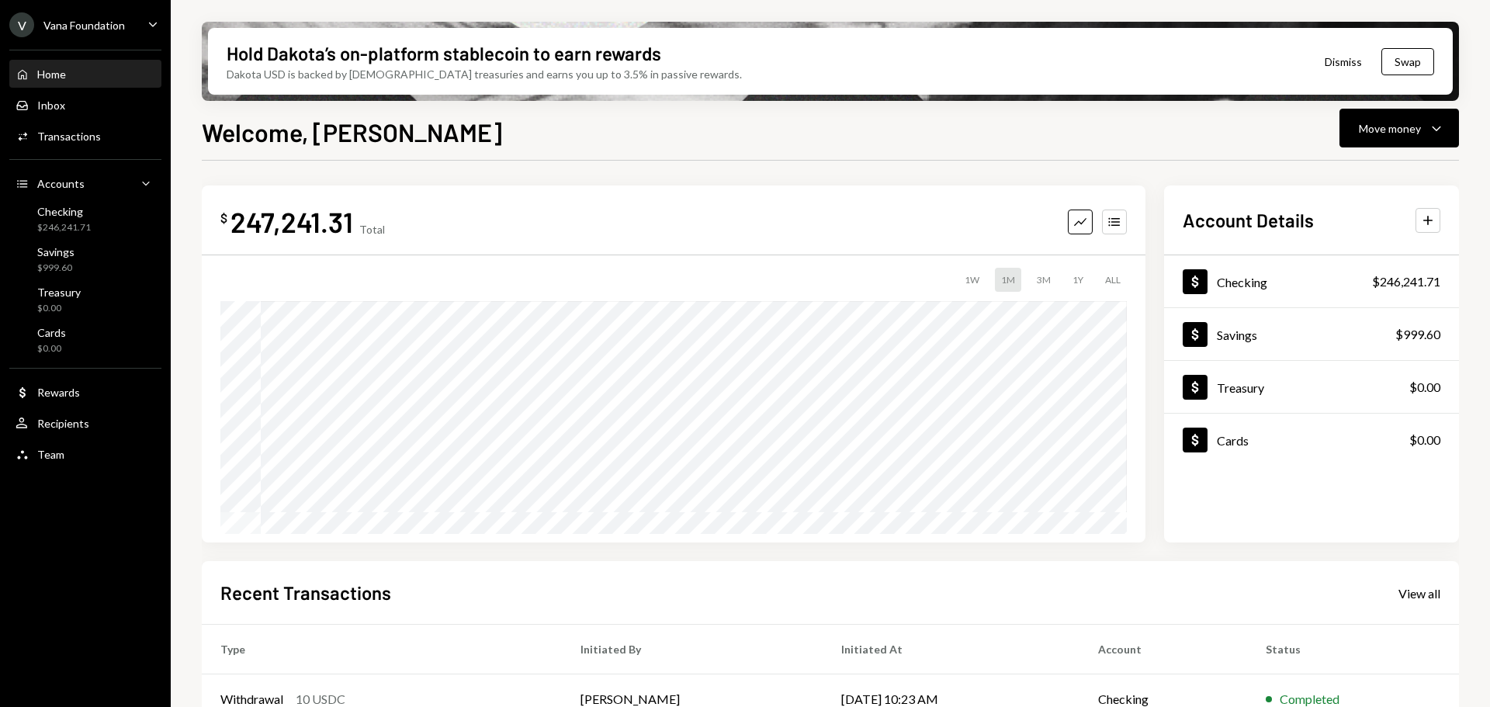
click at [83, 75] on div "Home Home" at bounding box center [86, 75] width 140 height 14
click at [1411, 130] on div "Move money" at bounding box center [1390, 128] width 62 height 16
click at [1369, 245] on div "Deposit" at bounding box center [1386, 245] width 113 height 16
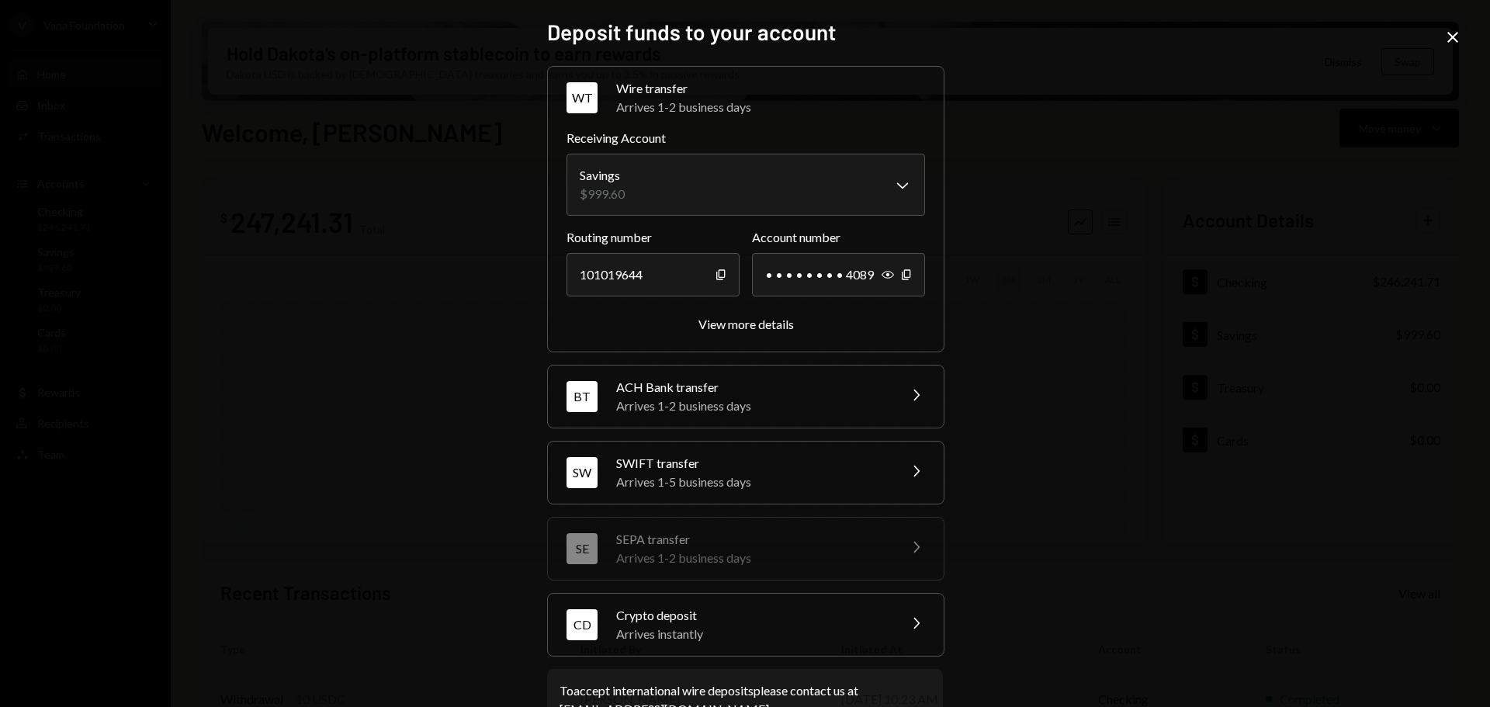
scroll to position [49, 0]
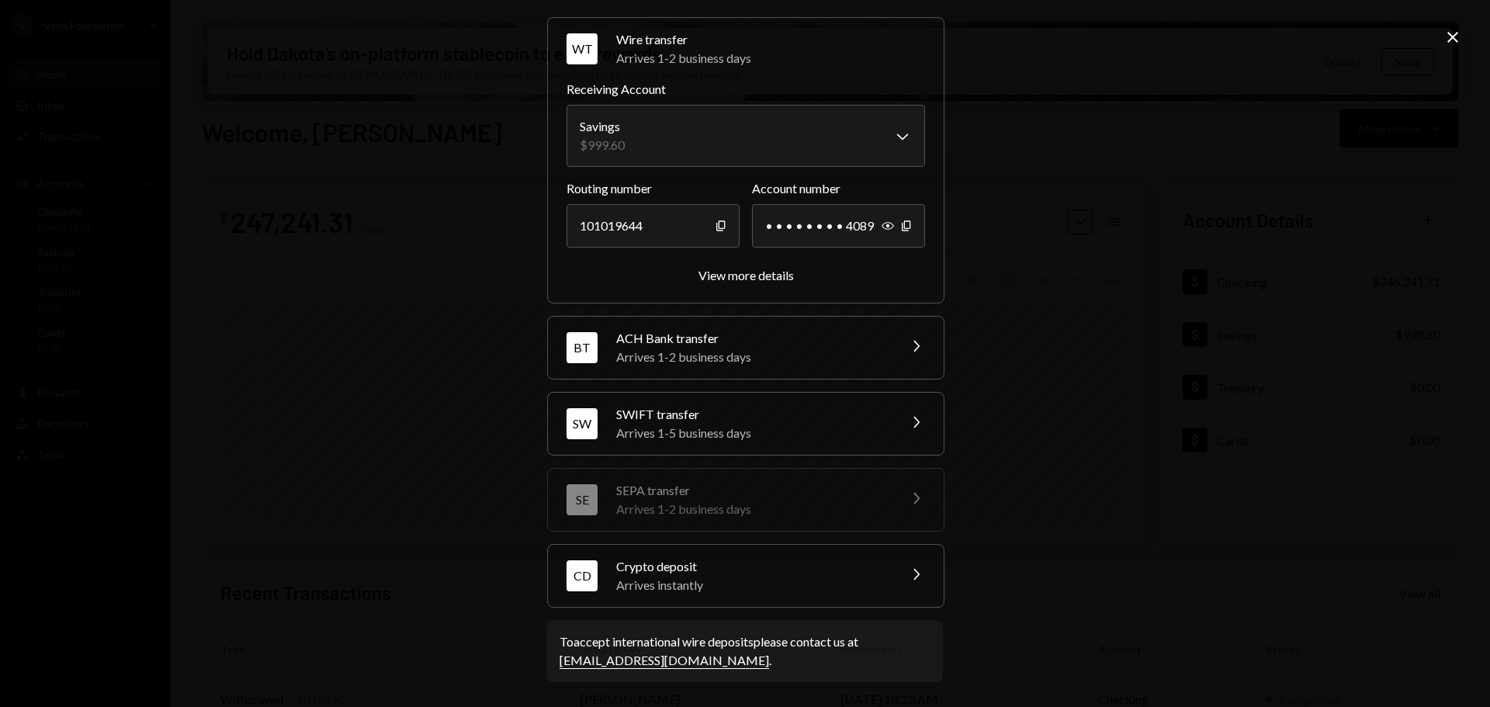
click at [811, 584] on div "Arrives instantly" at bounding box center [752, 585] width 272 height 19
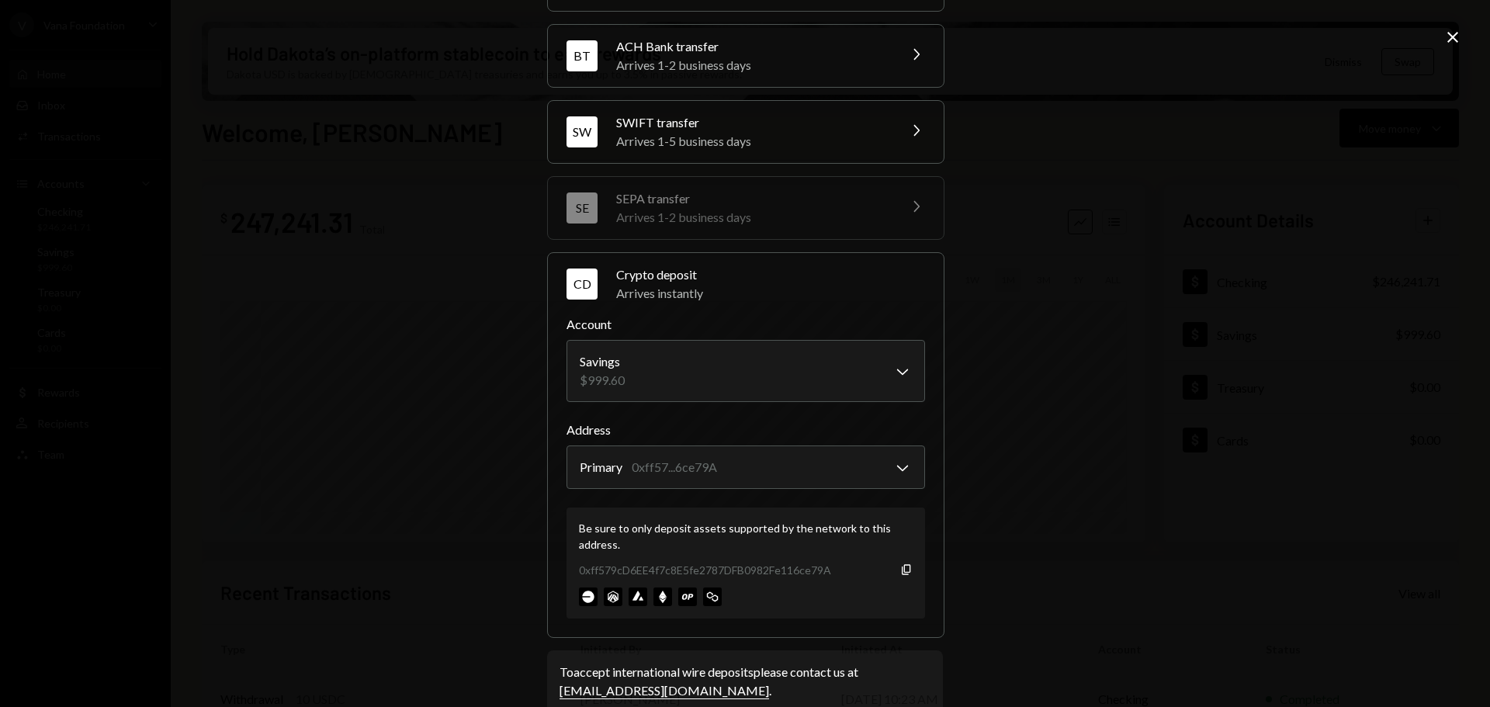
scroll to position [148, 0]
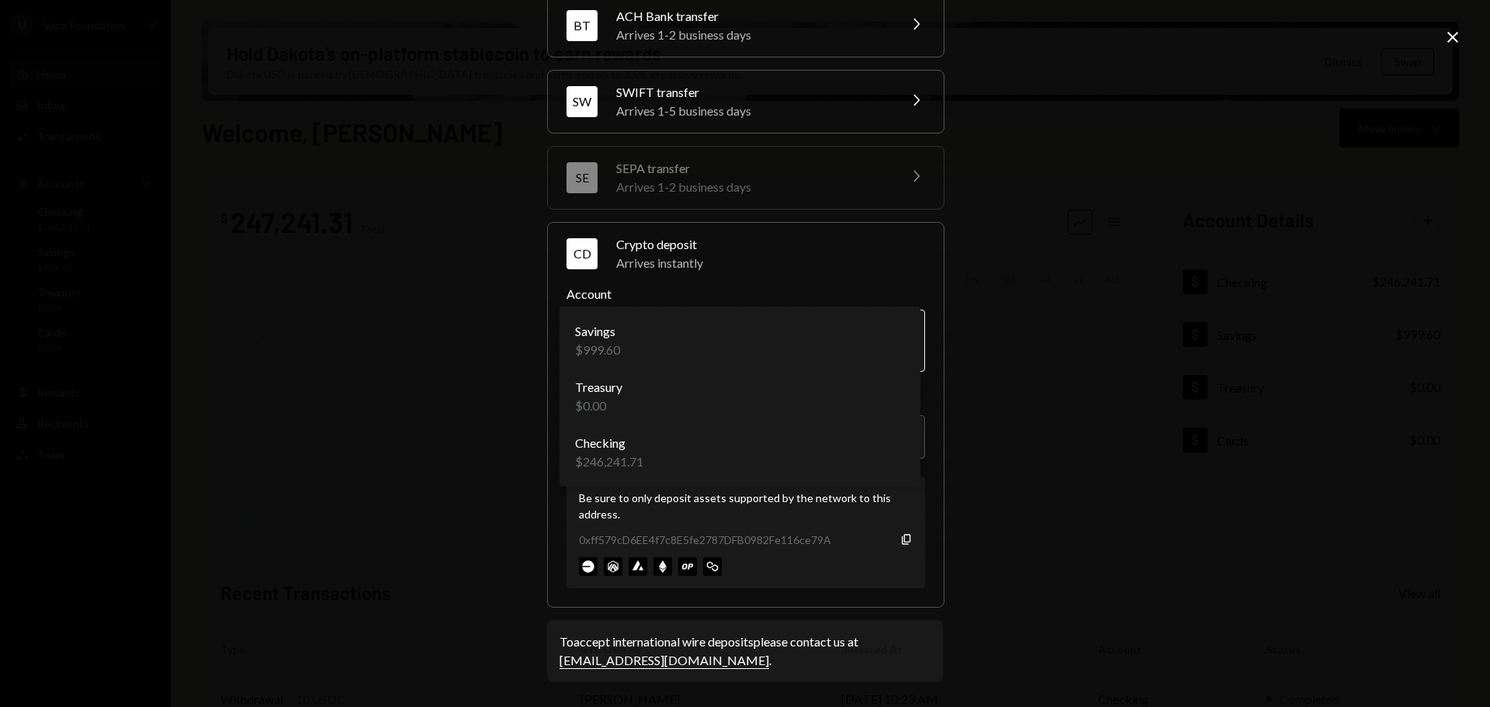
click at [854, 354] on body "V Vana Foundation Caret Down Home Home Inbox Inbox Activities Transactions Acco…" at bounding box center [745, 353] width 1490 height 707
select select "**********"
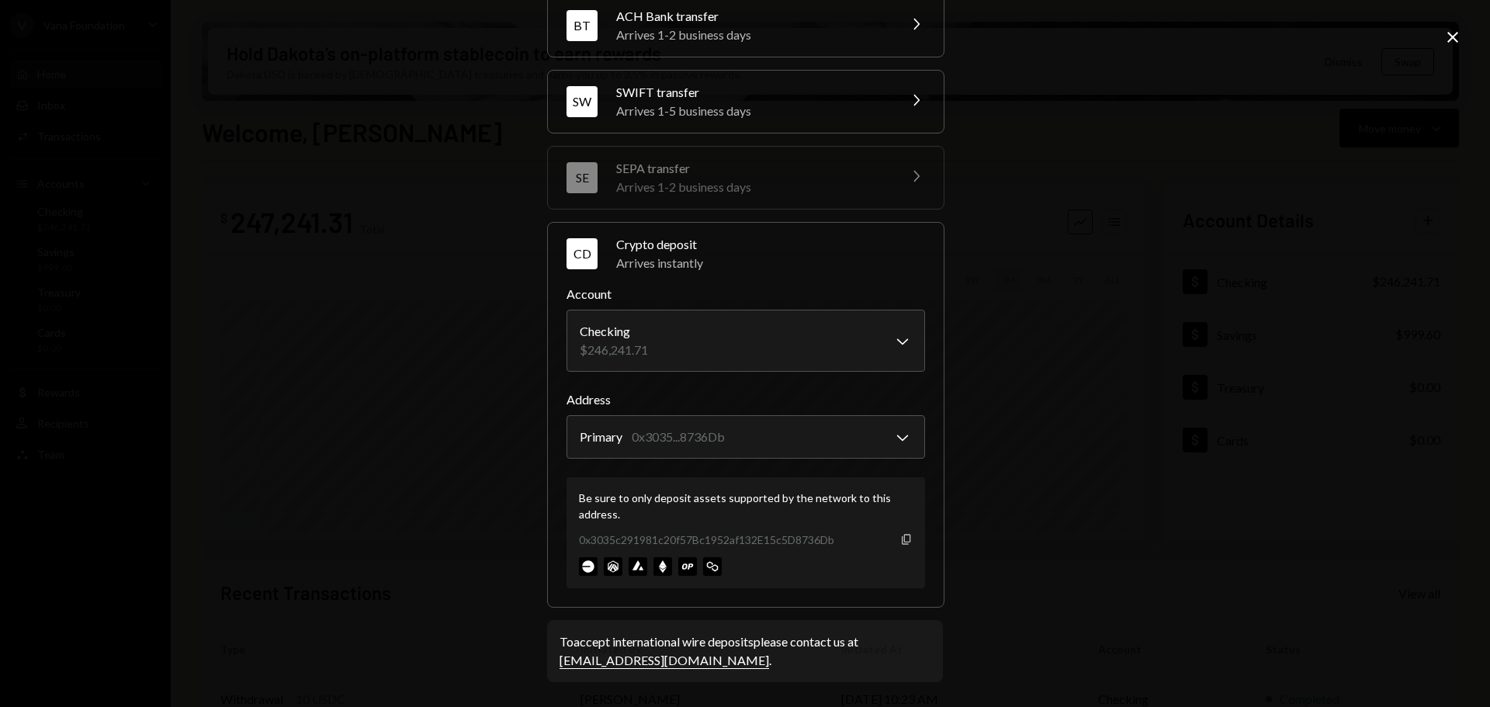
click at [903, 541] on icon "Copy" at bounding box center [906, 539] width 12 height 12
click at [1455, 43] on icon "Close" at bounding box center [1452, 37] width 19 height 19
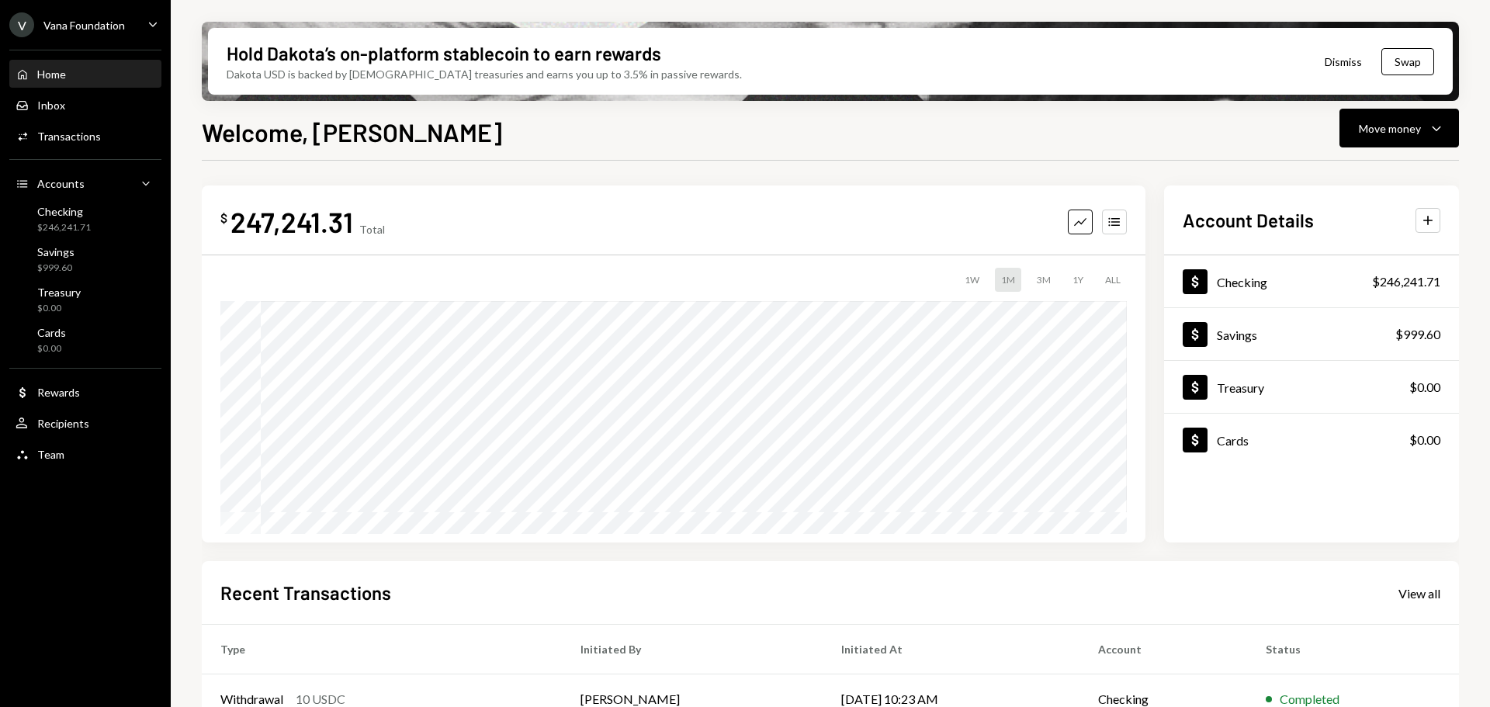
click at [81, 72] on div "Home Home" at bounding box center [86, 75] width 140 height 14
